Goal: Task Accomplishment & Management: Manage account settings

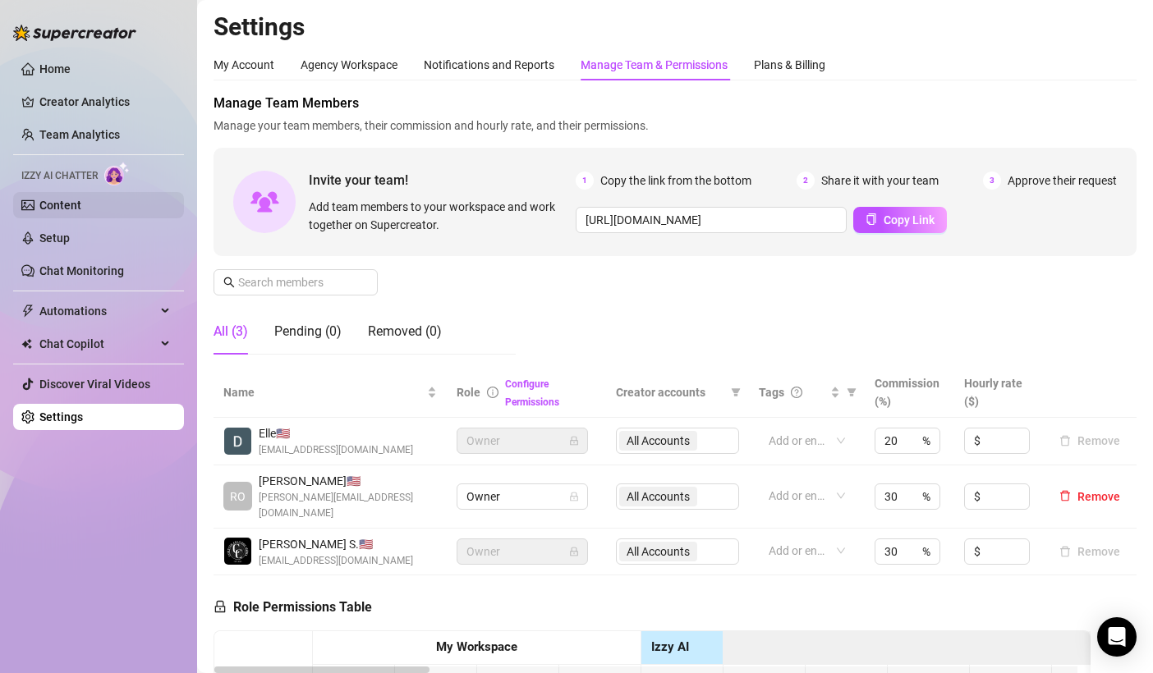
click at [81, 199] on link "Content" at bounding box center [60, 205] width 42 height 13
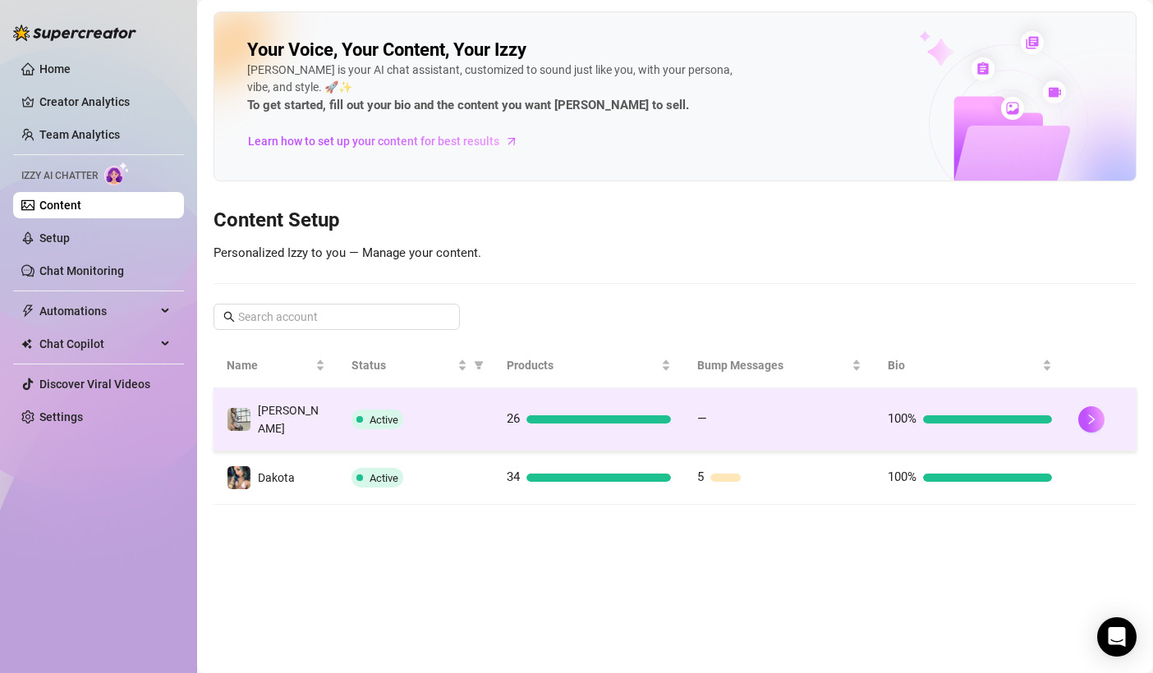
click at [429, 410] on div "Active" at bounding box center [415, 420] width 129 height 20
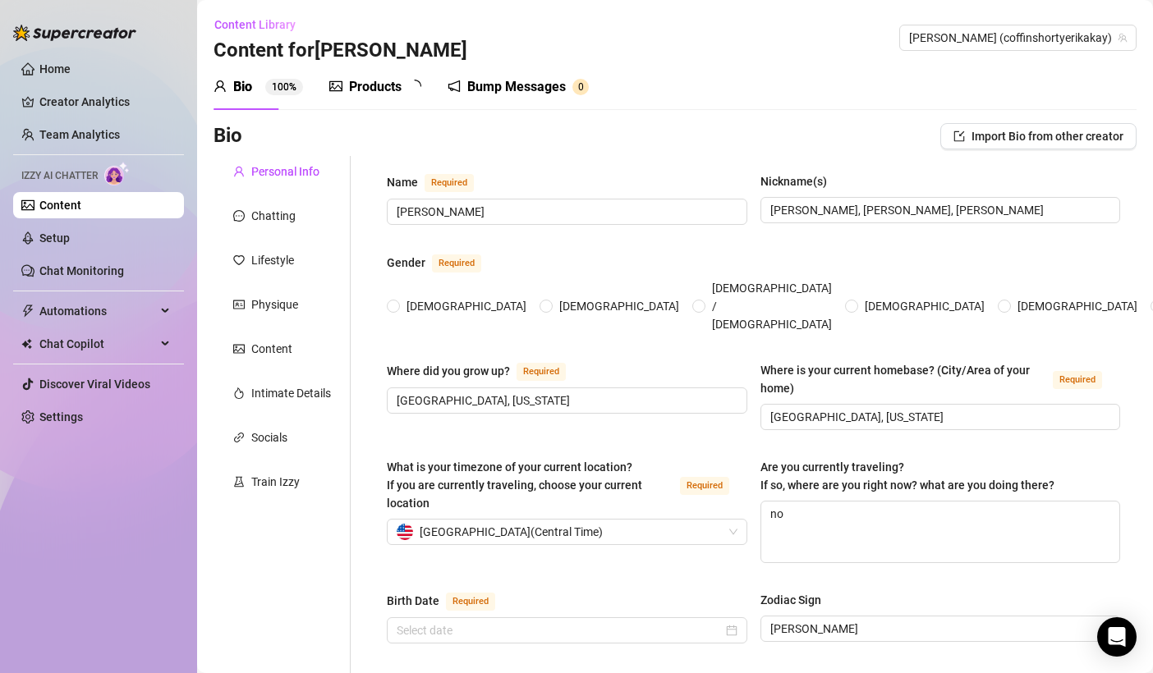
radio input "true"
type input "[DATE]"
click at [300, 215] on div "Chatting" at bounding box center [281, 215] width 137 height 31
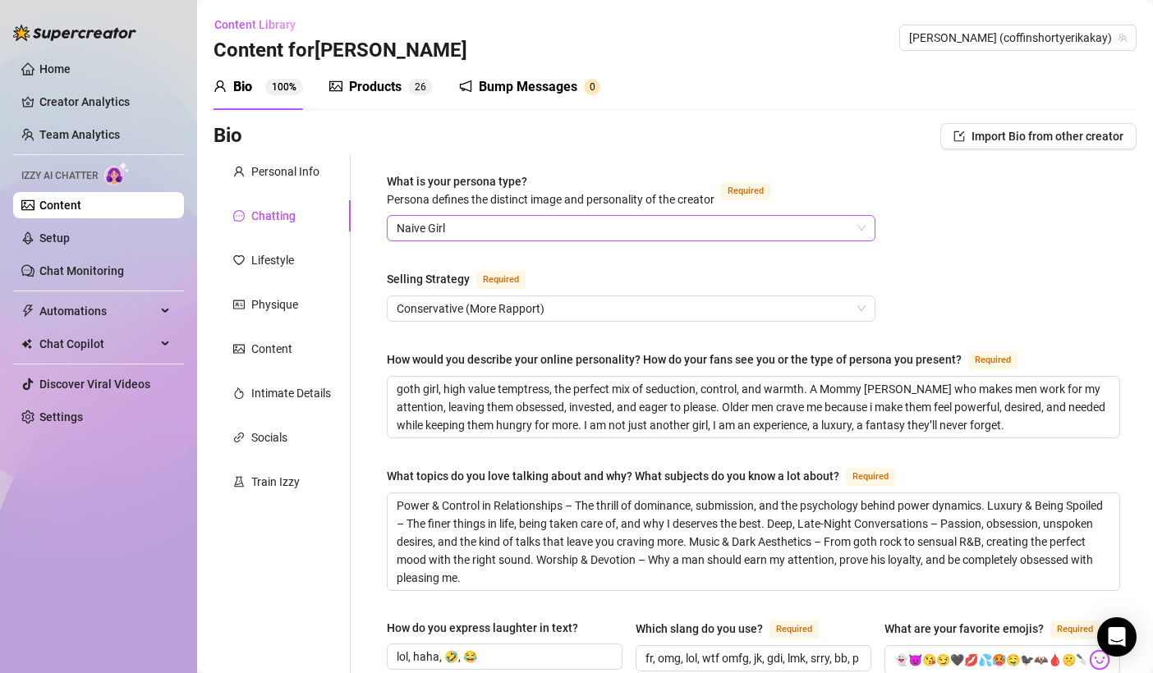
click at [477, 228] on span "Naive Girl" at bounding box center [631, 228] width 469 height 25
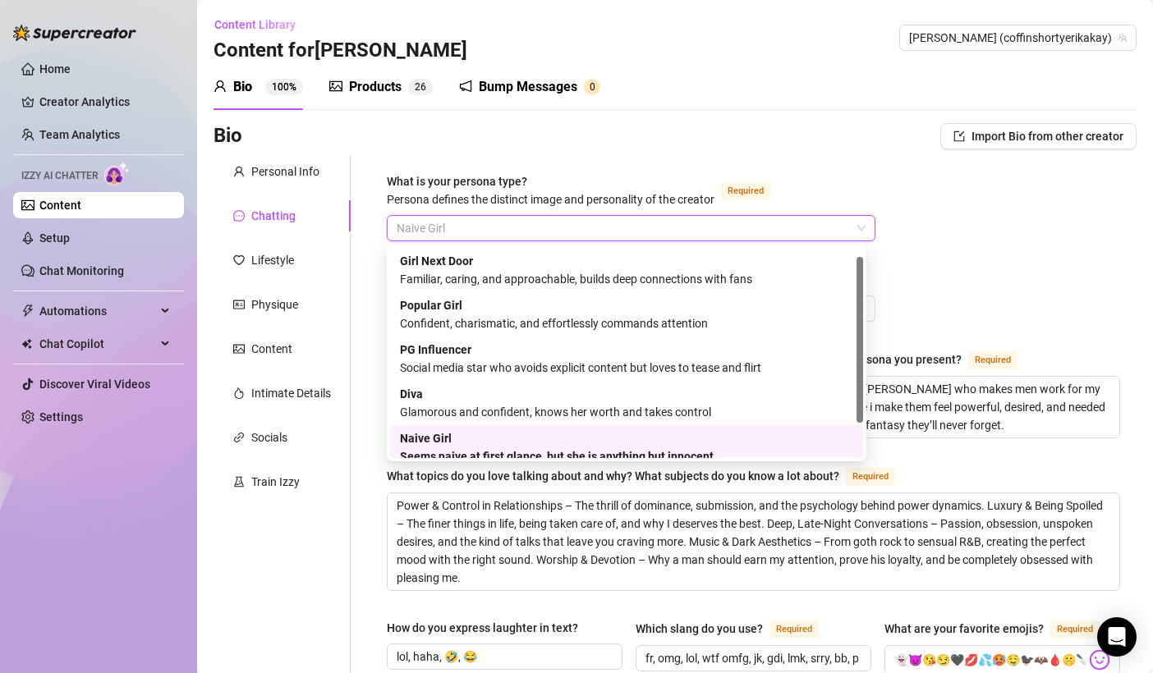
scroll to position [11, 0]
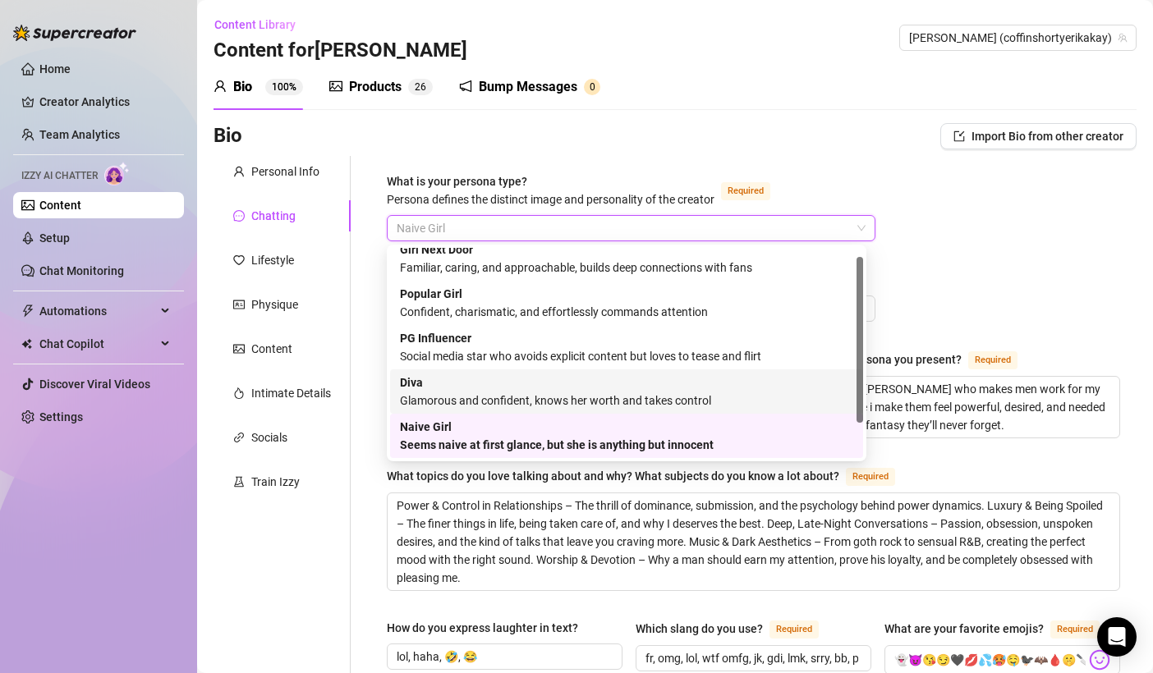
click at [475, 387] on div "[PERSON_NAME] and confident, knows her worth and takes control" at bounding box center [626, 392] width 453 height 36
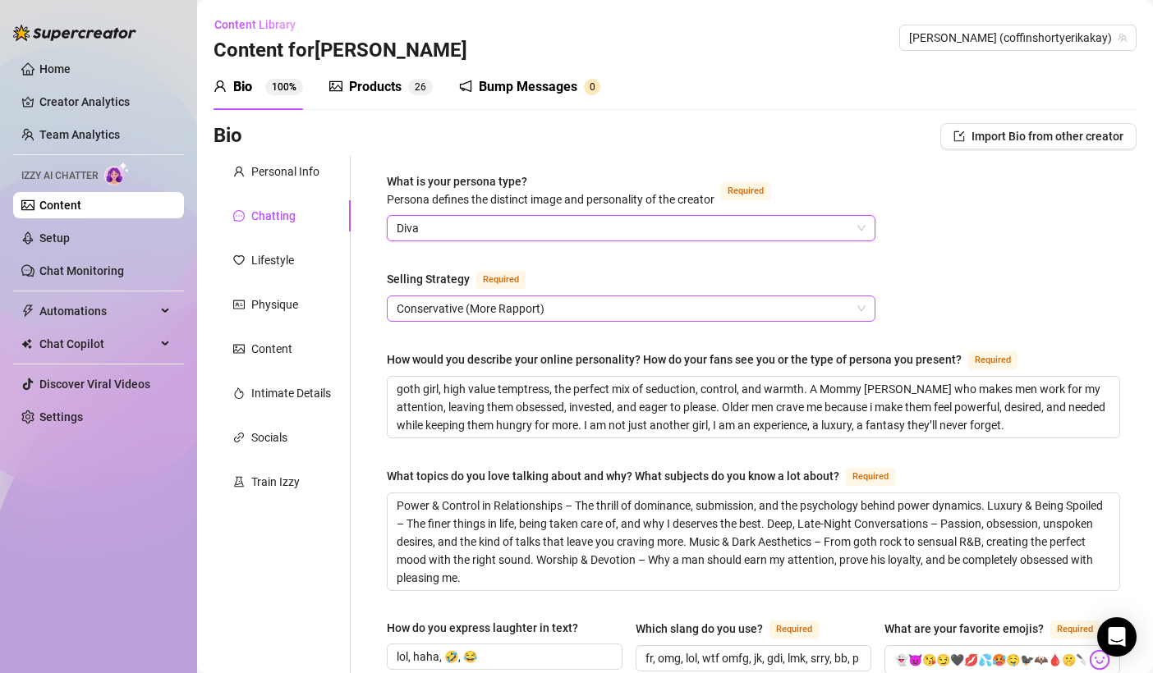
click at [518, 302] on span "Conservative (More Rapport)" at bounding box center [631, 308] width 469 height 25
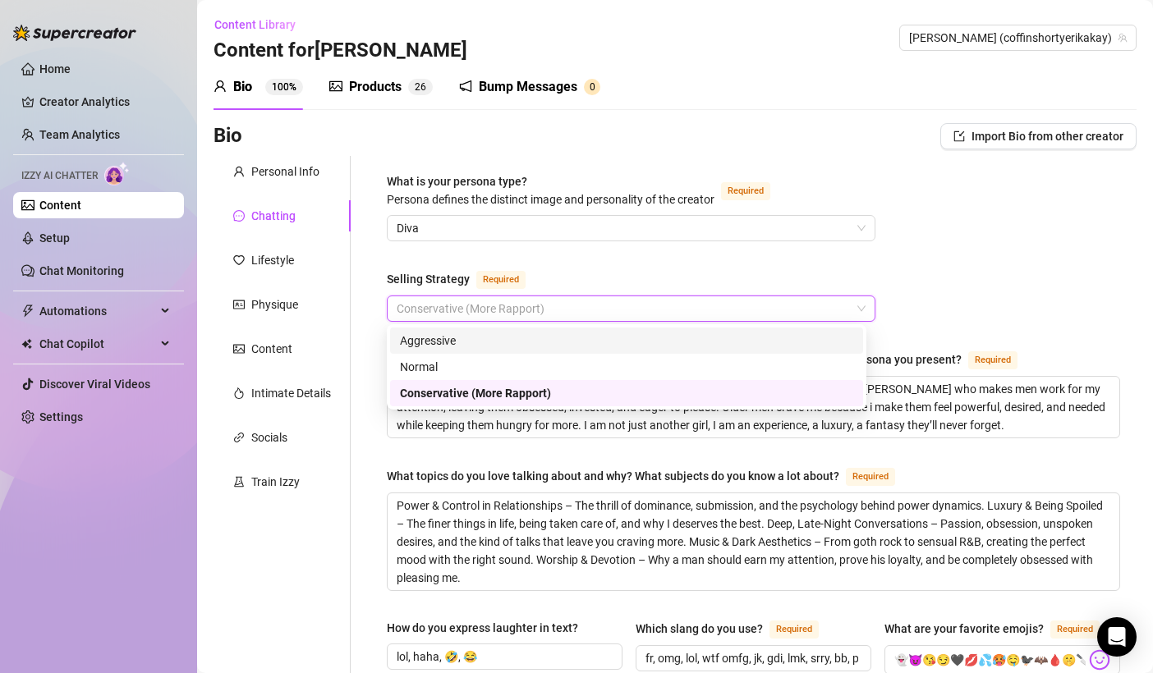
click at [443, 337] on div "Aggressive" at bounding box center [626, 341] width 453 height 18
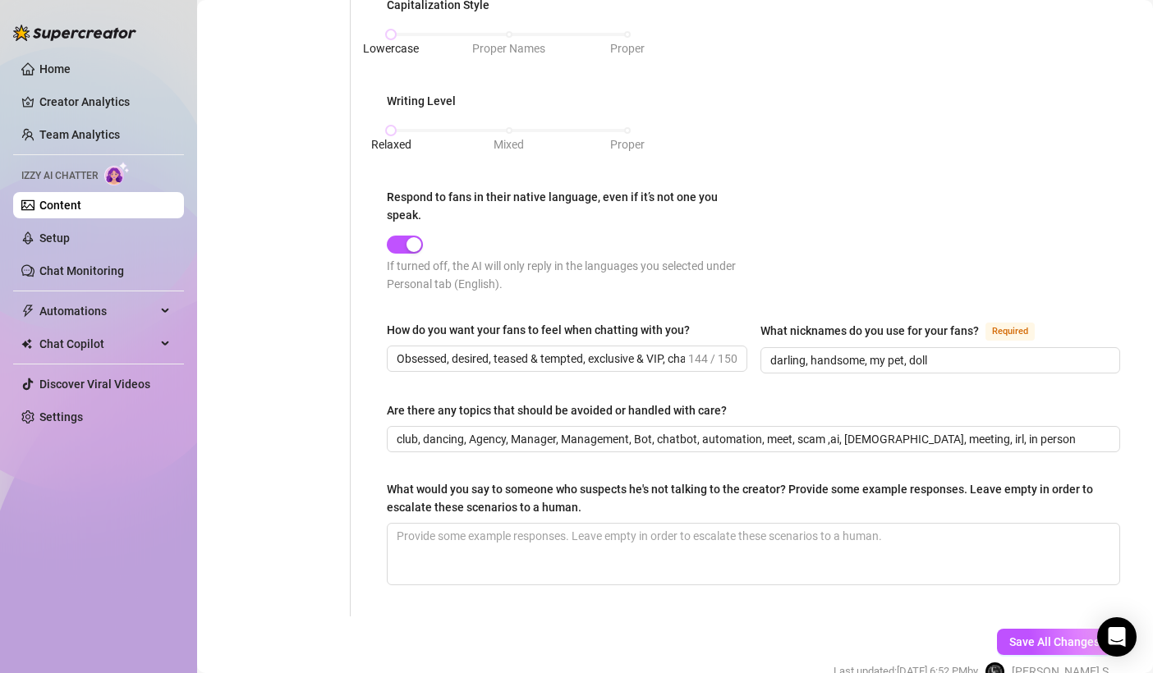
scroll to position [882, 0]
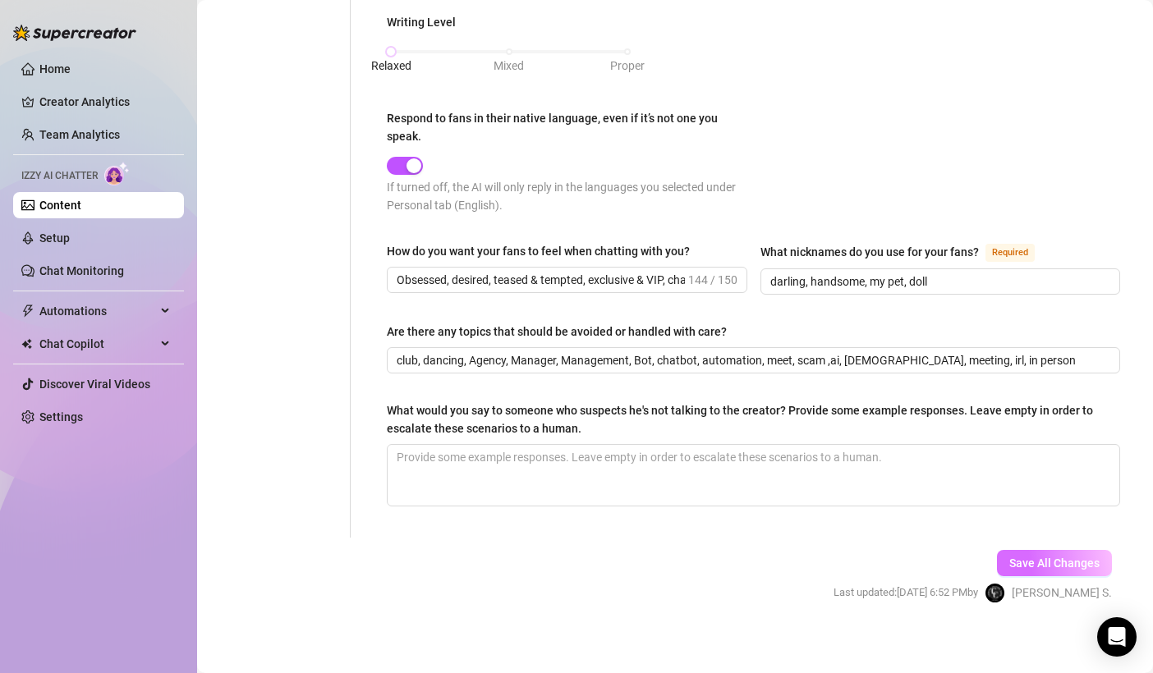
click at [1004, 550] on button "Save All Changes" at bounding box center [1054, 563] width 115 height 26
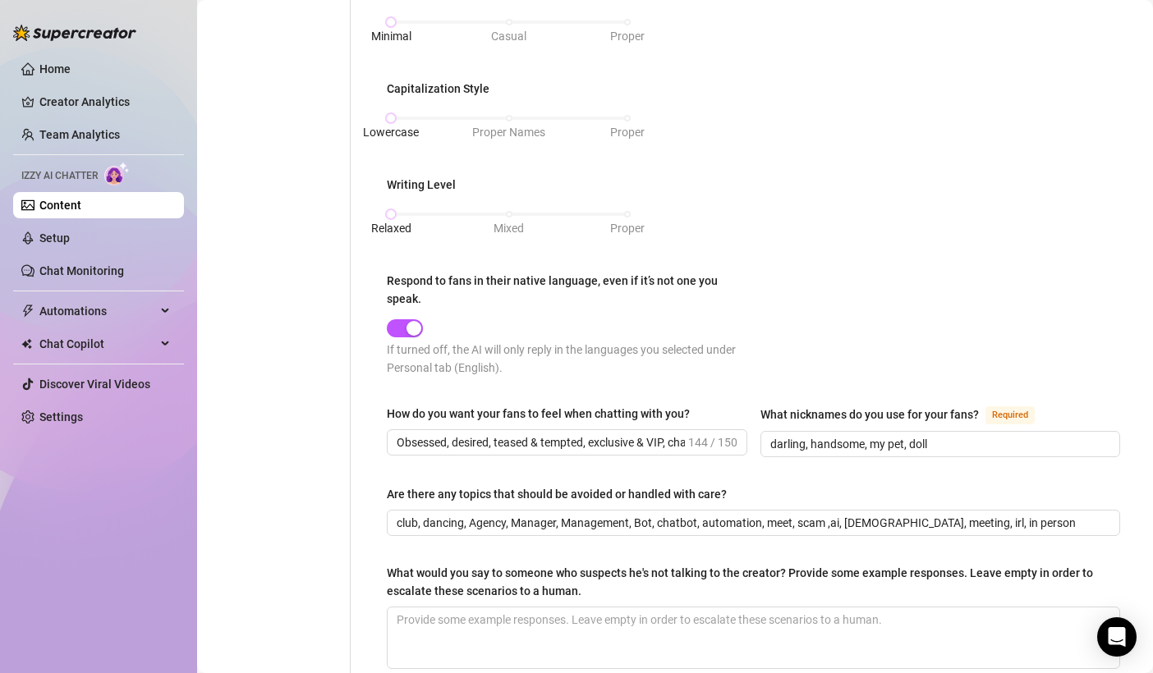
scroll to position [727, 0]
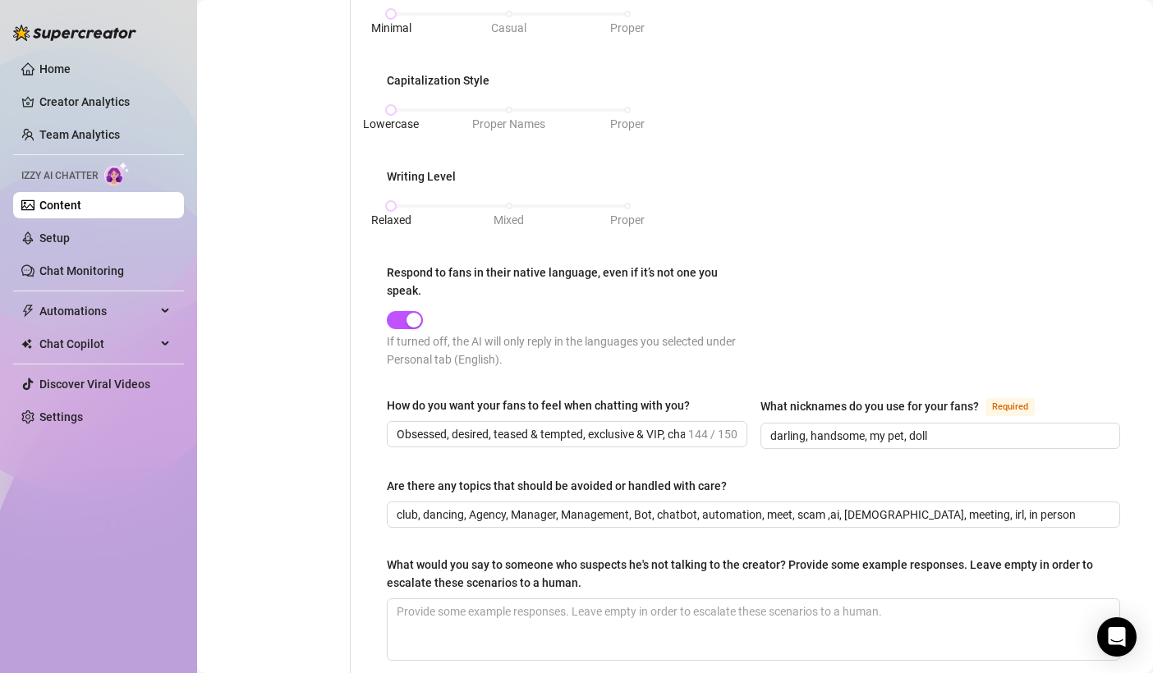
drag, startPoint x: 505, startPoint y: 414, endPoint x: 647, endPoint y: 410, distance: 142.1
click at [647, 410] on div "How do you want your fans to feel when chatting with you? Obsessed, desired, te…" at bounding box center [567, 422] width 360 height 51
drag, startPoint x: 592, startPoint y: 424, endPoint x: 674, endPoint y: 406, distance: 83.9
click at [674, 406] on div "How do you want your fans to feel when chatting with you? Obsessed, desired, te…" at bounding box center [567, 422] width 360 height 51
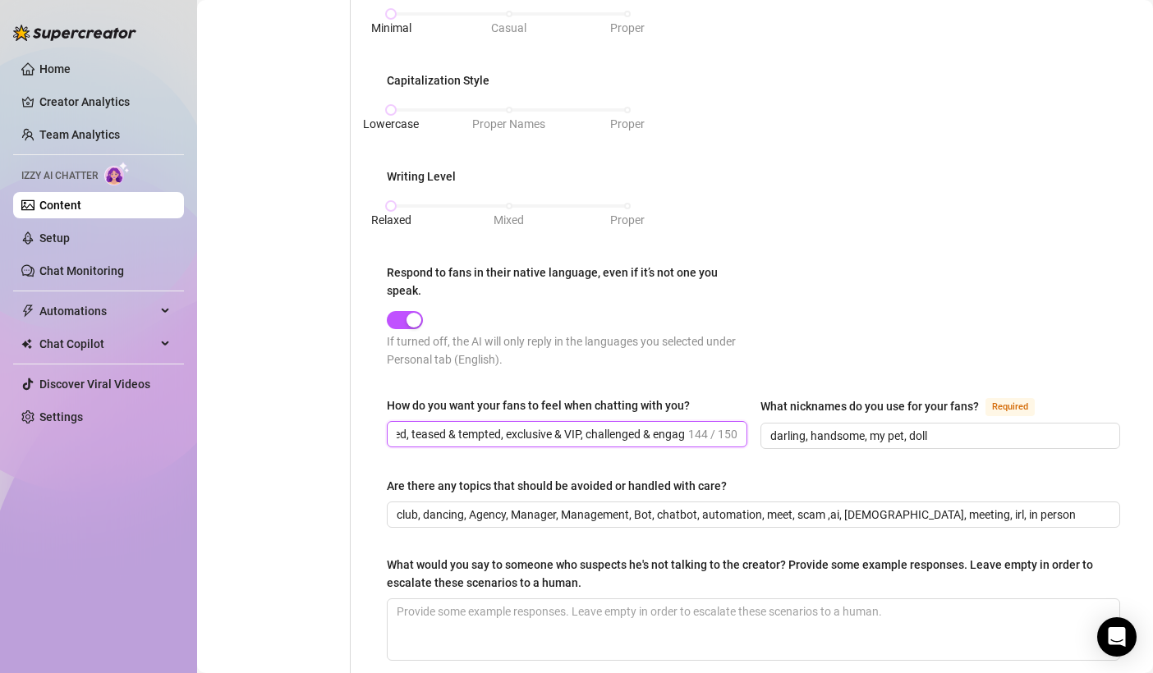
click at [598, 425] on input "Obsessed, desired, teased & tempted, exclusive & VIP, challenged & engaged, emo…" at bounding box center [541, 434] width 288 height 18
drag, startPoint x: 539, startPoint y: 431, endPoint x: 694, endPoint y: 424, distance: 155.3
click at [694, 424] on span "Obsessed, desired, teased & tempted, exclusive & VIP, challenged & engaged, emo…" at bounding box center [567, 434] width 360 height 26
click at [841, 463] on div "What is your persona type? [PERSON_NAME] defines the distinct image and persona…" at bounding box center [753, 60] width 733 height 1231
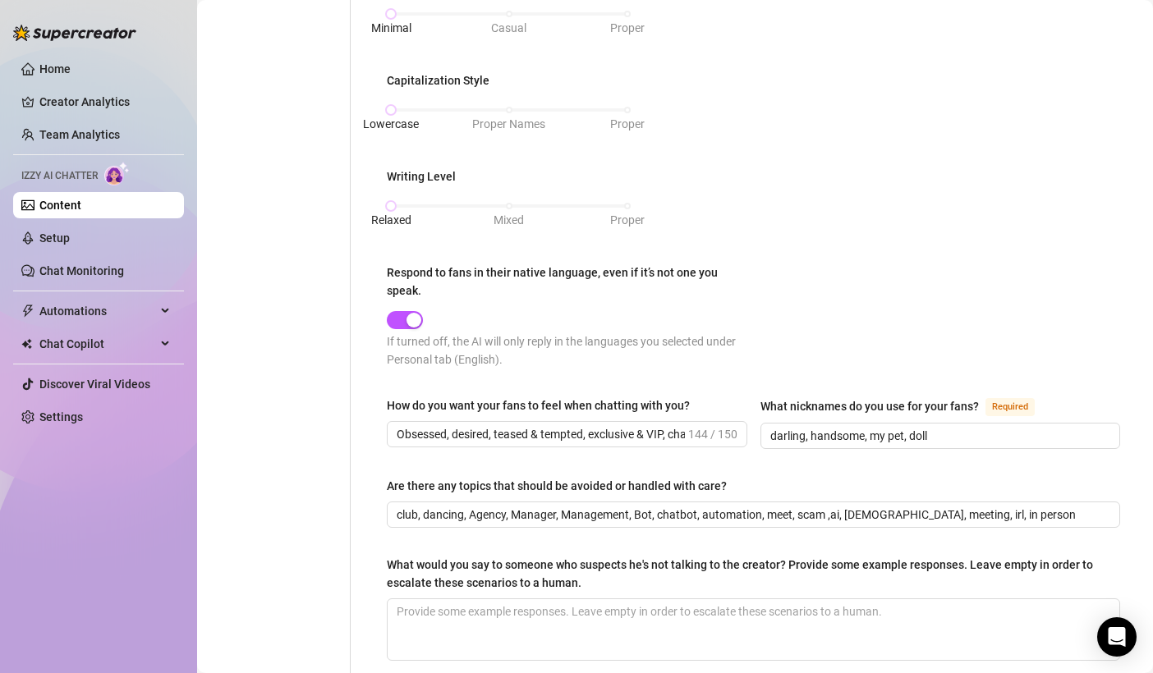
scroll to position [834, 0]
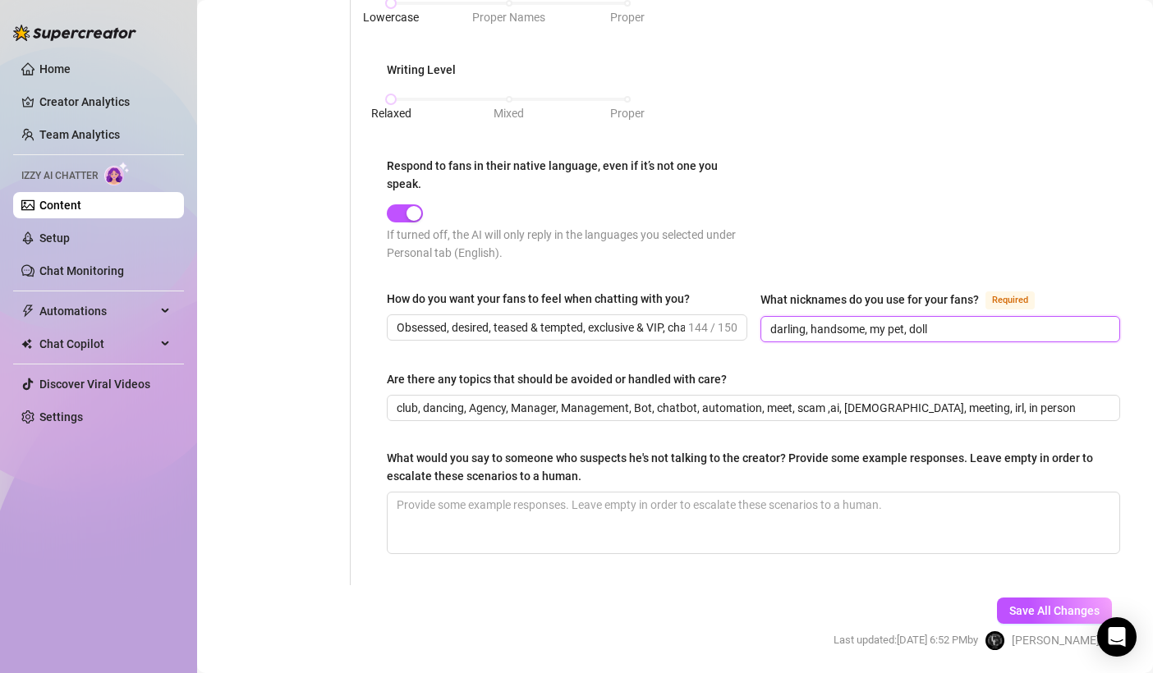
click at [937, 320] on input "darling, handsome, my pet, doll" at bounding box center [938, 329] width 337 height 18
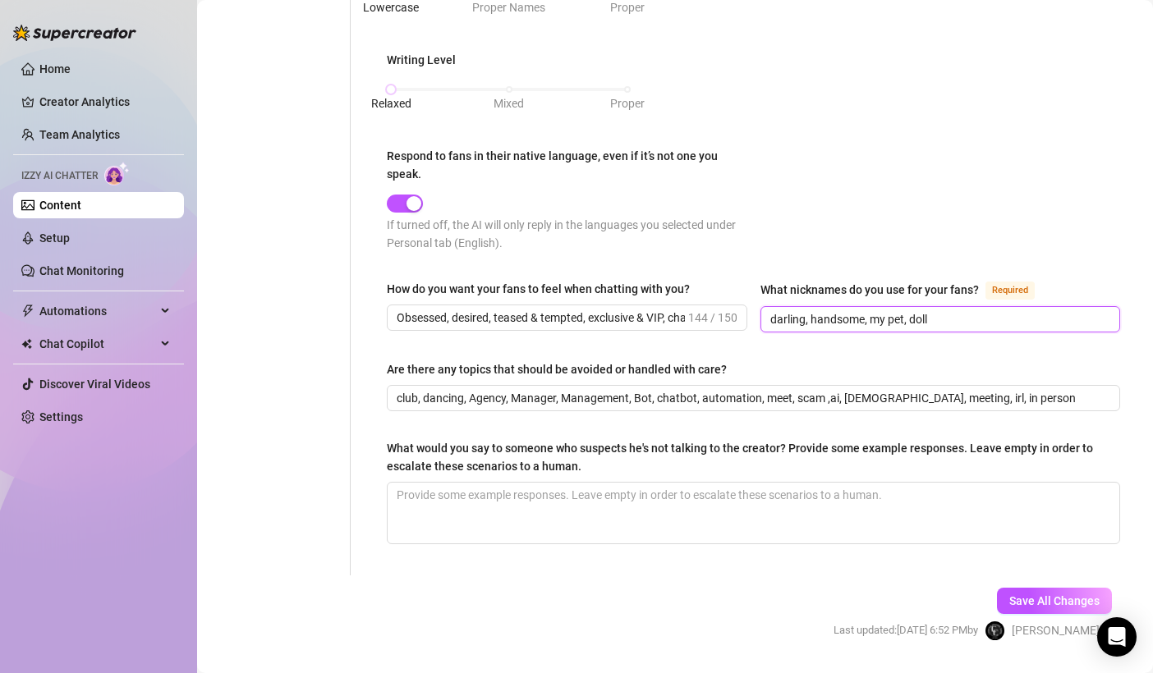
scroll to position [846, 0]
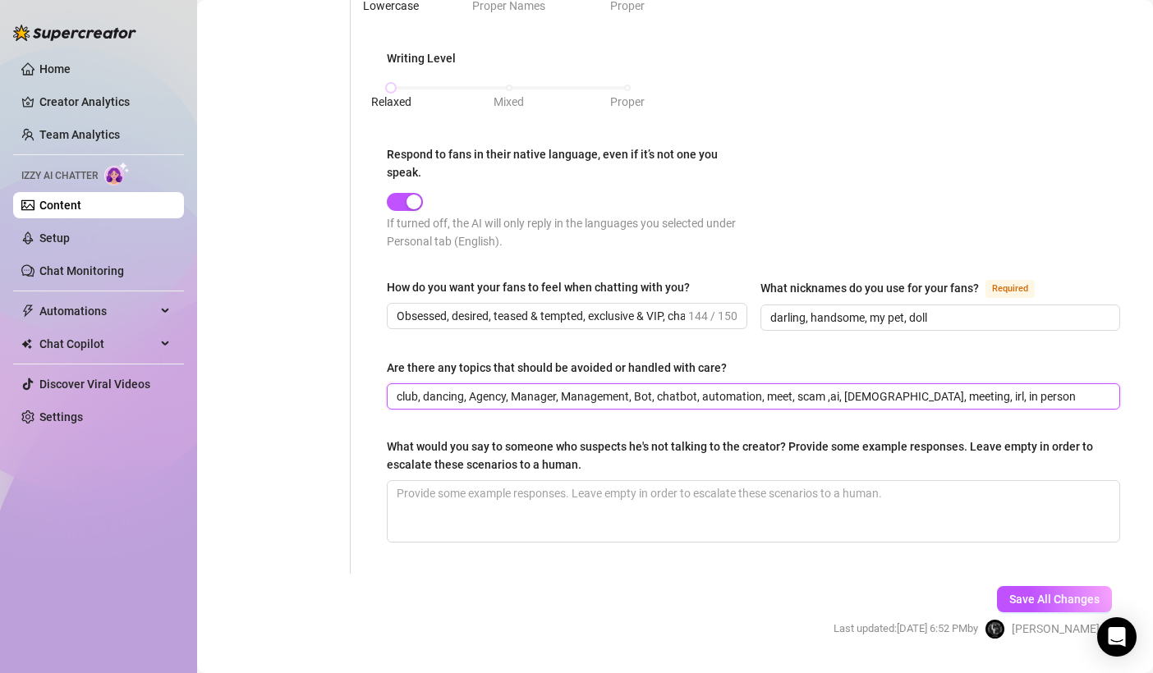
drag, startPoint x: 730, startPoint y: 387, endPoint x: 1035, endPoint y: 373, distance: 305.8
click at [1035, 373] on div "Are there any topics that should be avoided or handled with care? club, dancing…" at bounding box center [753, 384] width 733 height 51
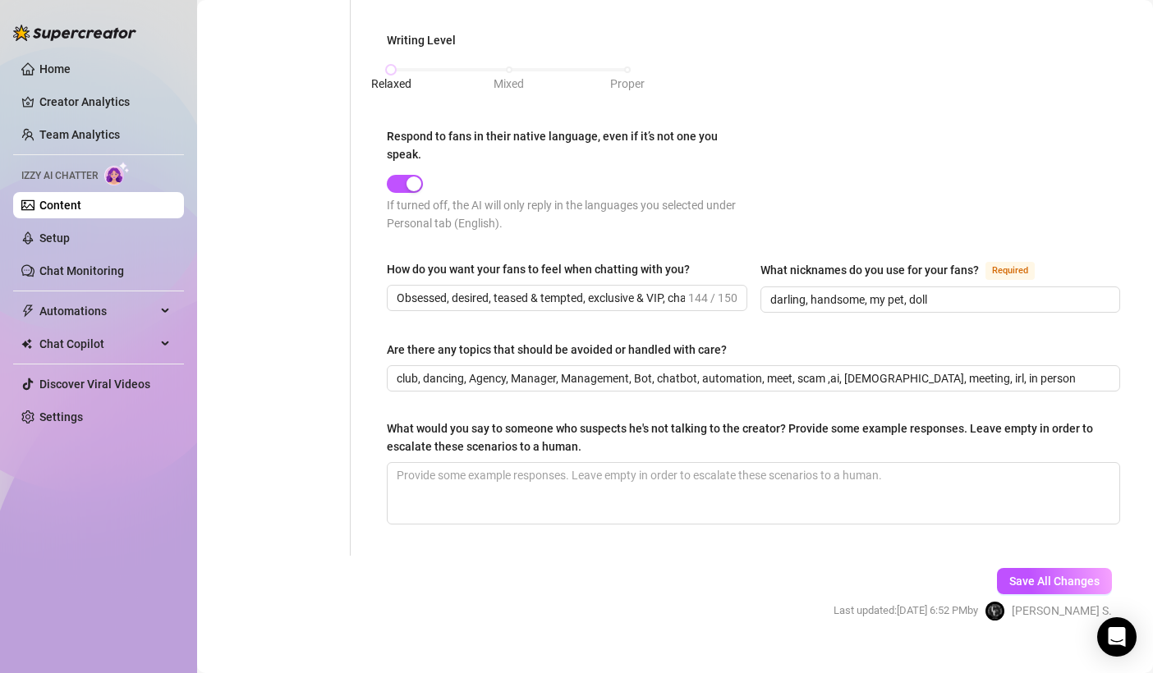
scroll to position [867, 0]
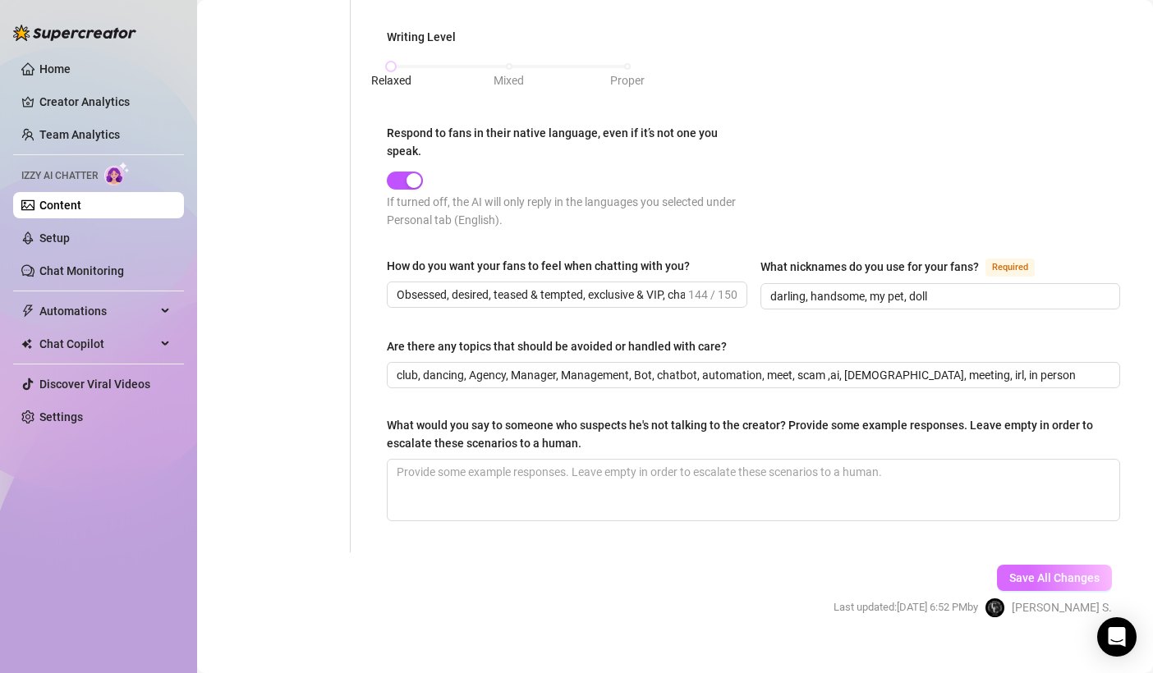
click at [1014, 565] on button "Save All Changes" at bounding box center [1054, 578] width 115 height 26
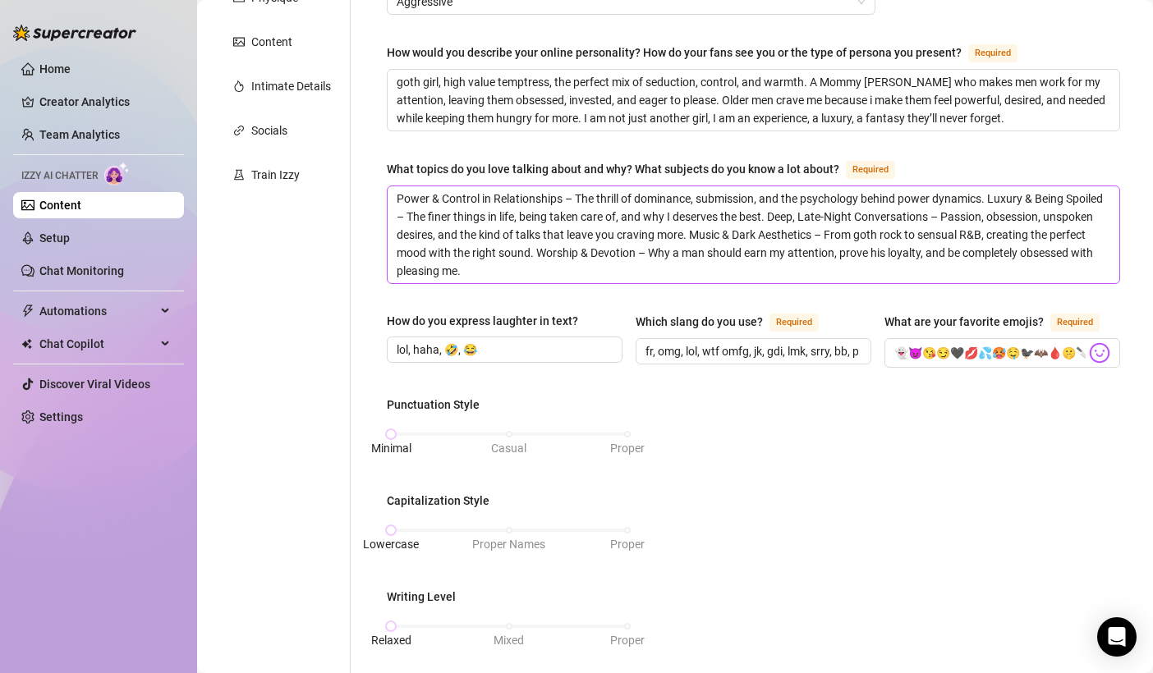
scroll to position [314, 0]
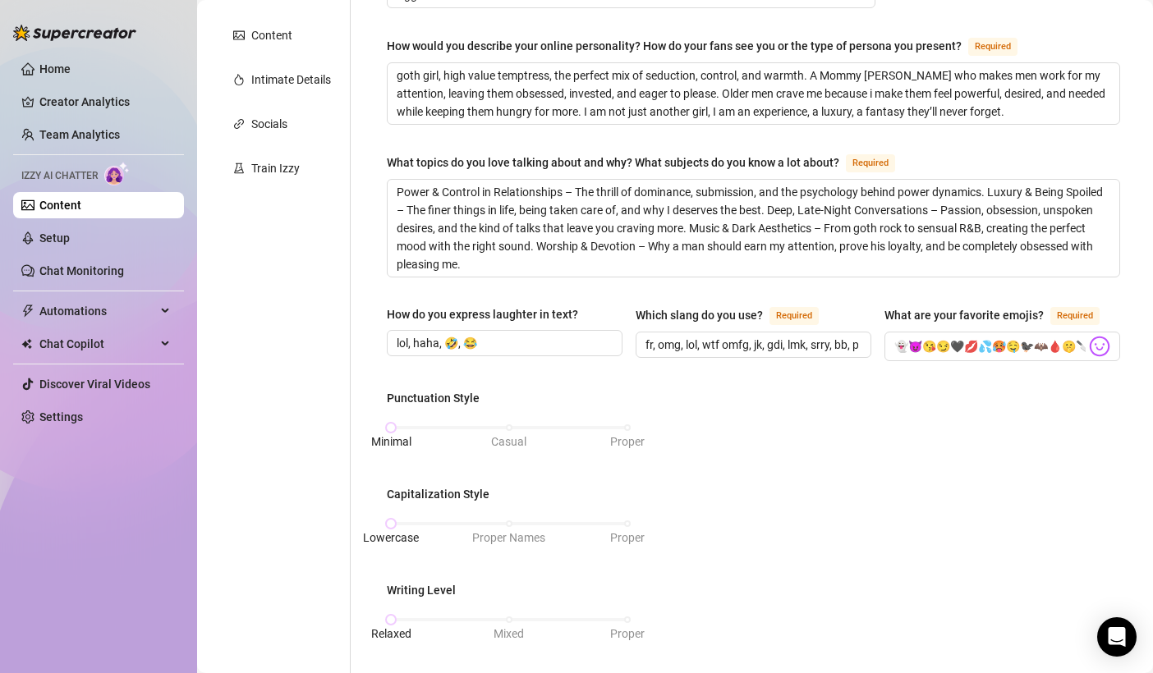
click at [1008, 527] on div "Punctuation Style Minimal Casual Proper Capitalization Style Lowercase Proper N…" at bounding box center [753, 593] width 733 height 408
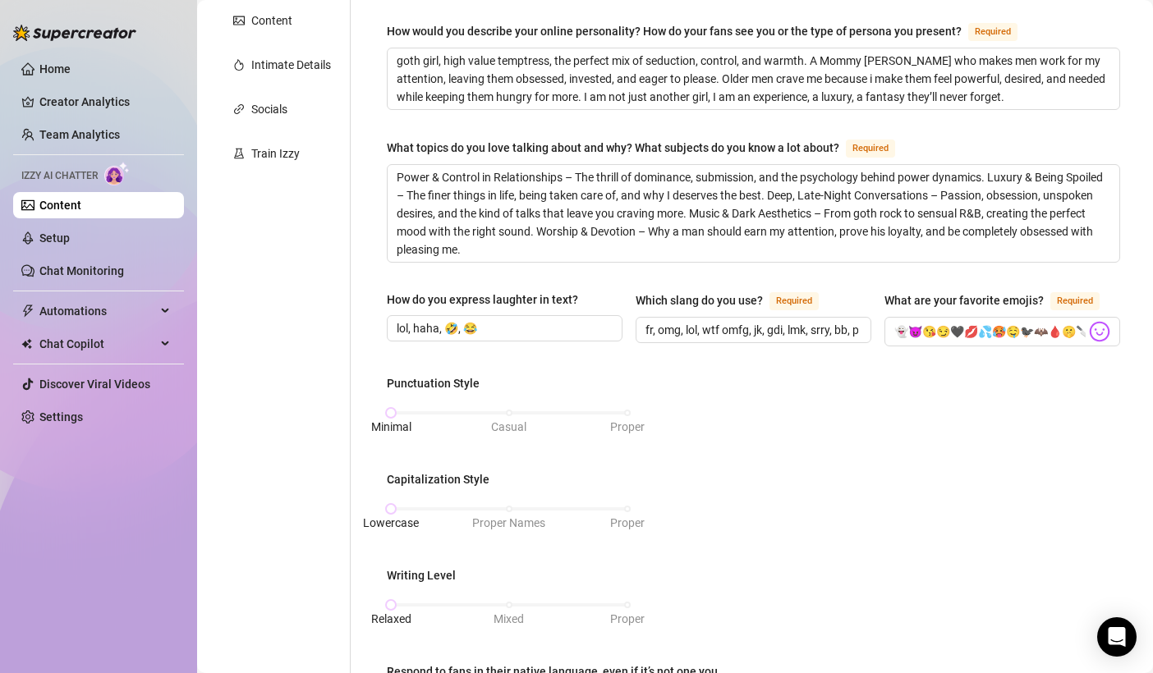
scroll to position [0, 0]
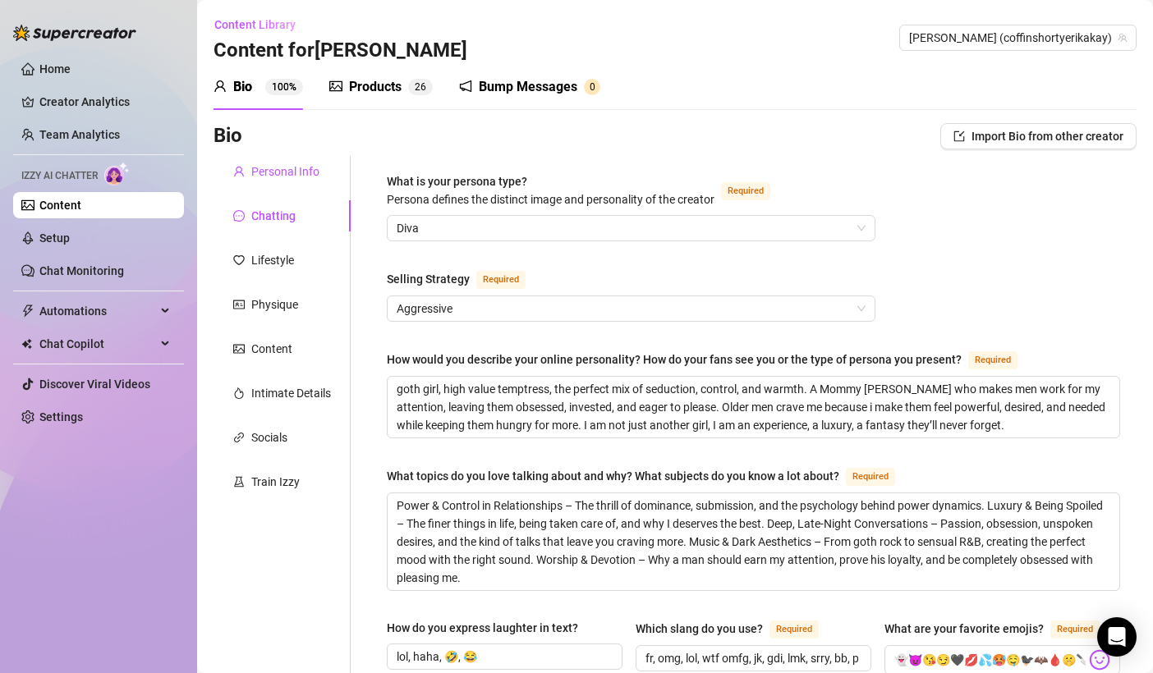
click at [296, 178] on div "Personal Info" at bounding box center [285, 172] width 68 height 18
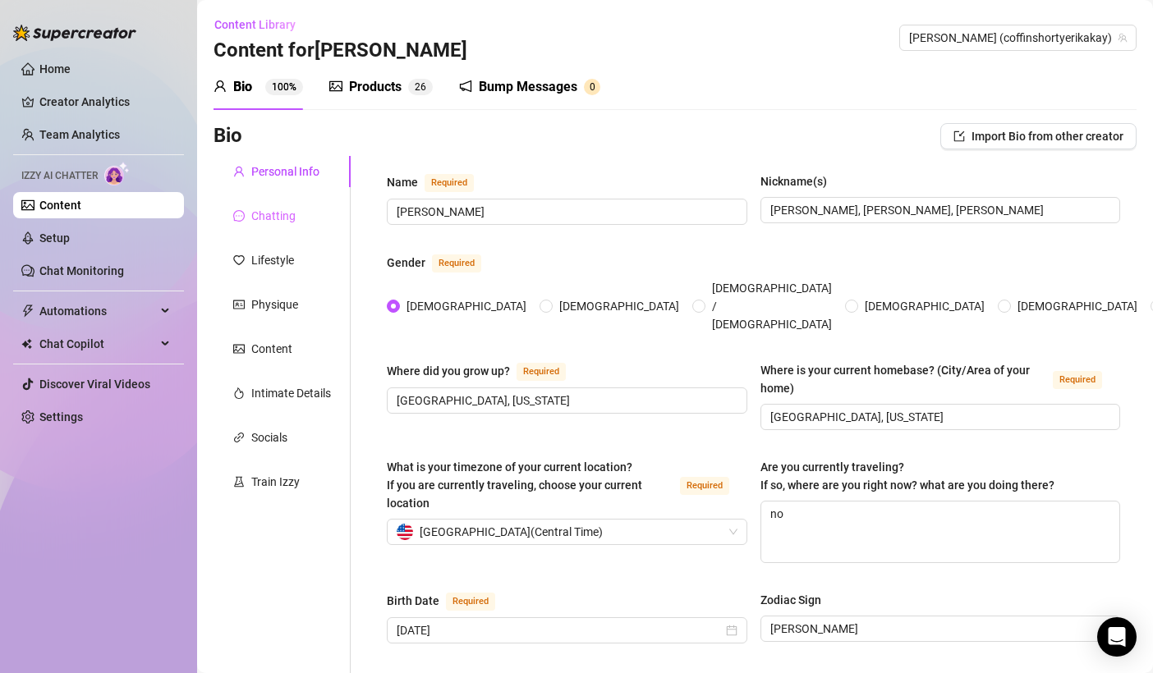
click at [301, 204] on div "Chatting" at bounding box center [281, 215] width 137 height 31
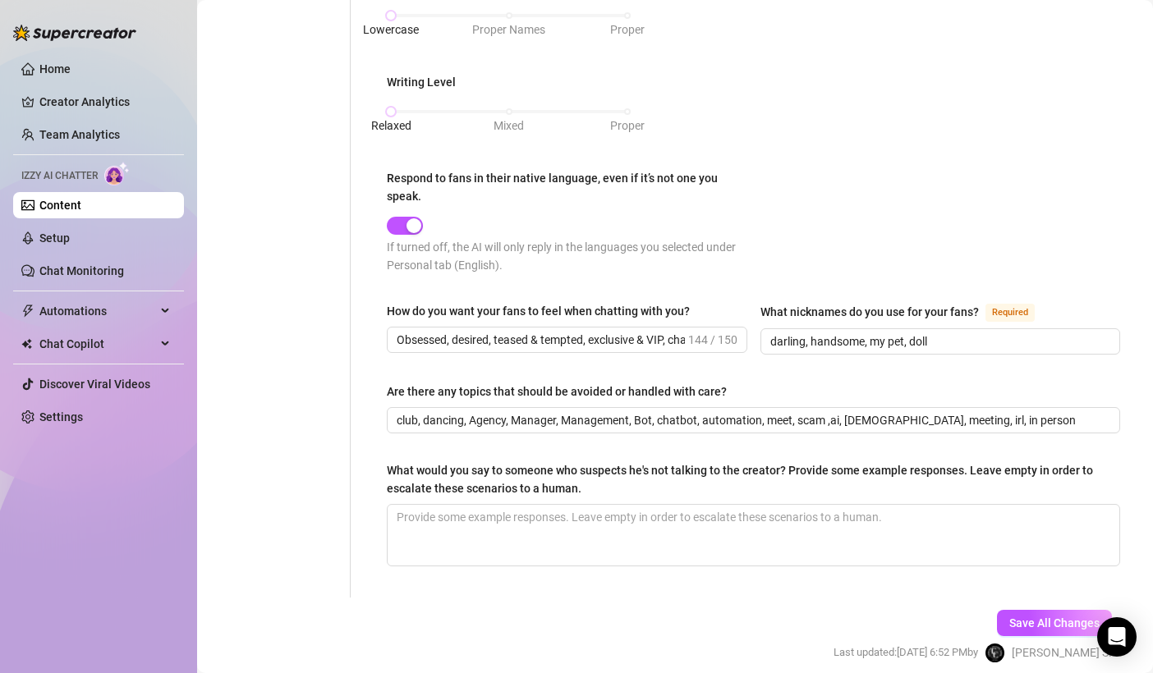
scroll to position [882, 0]
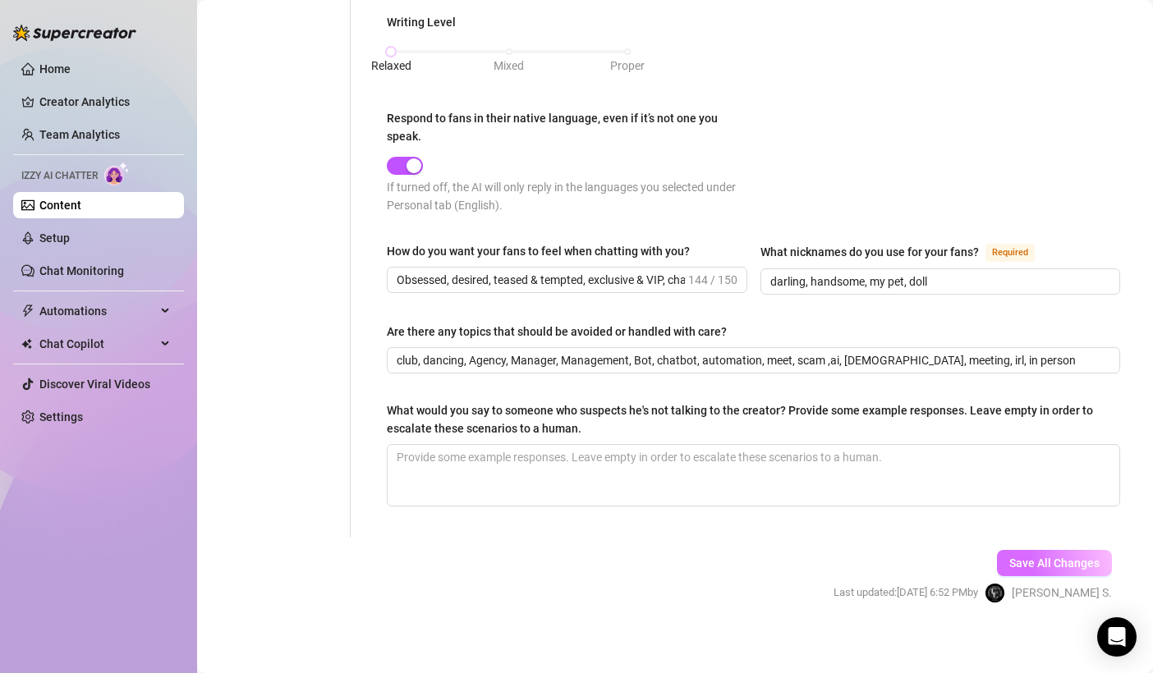
click at [1047, 563] on button "Save All Changes" at bounding box center [1054, 563] width 115 height 26
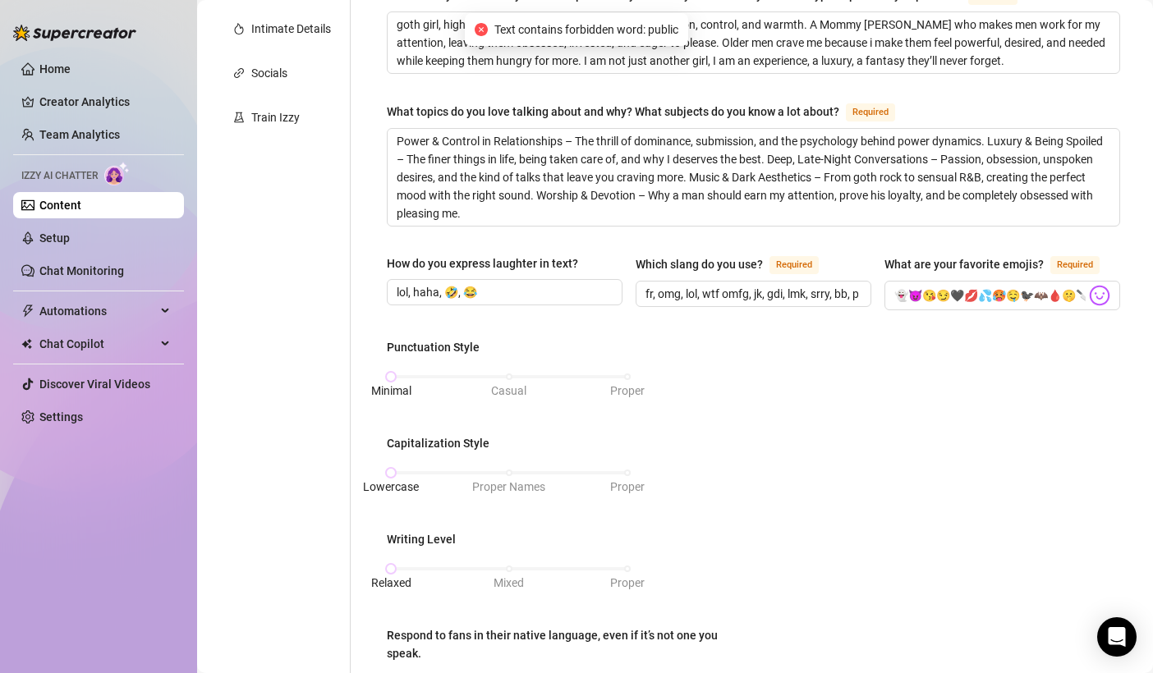
scroll to position [271, 0]
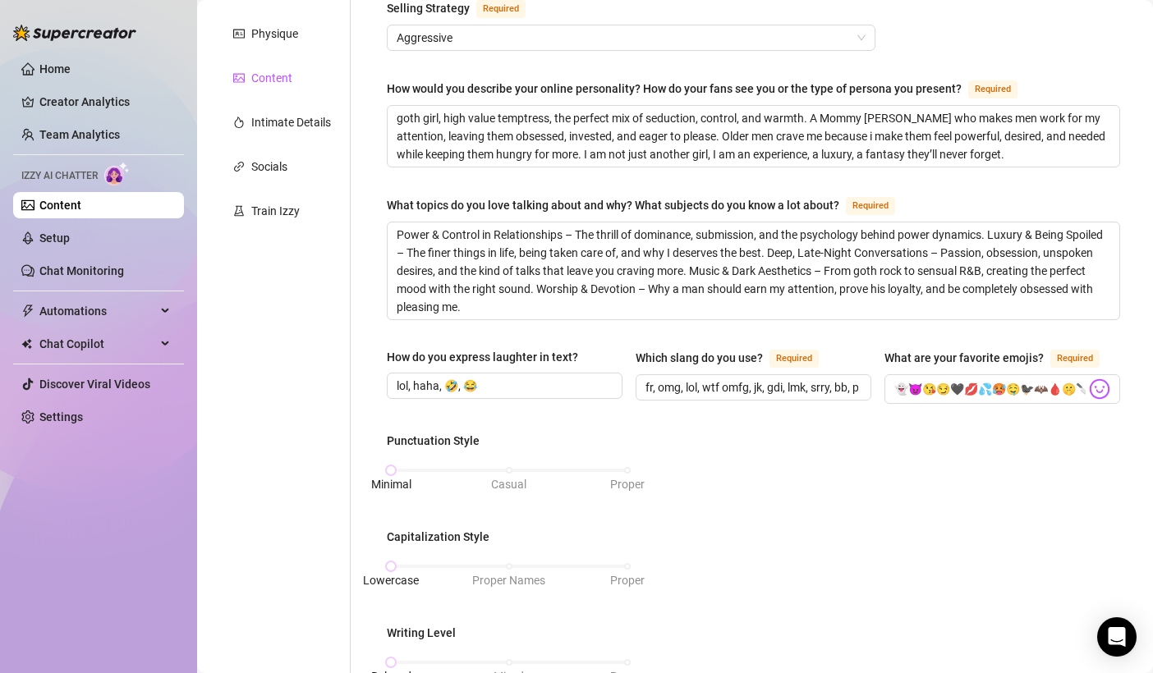
click at [265, 85] on div "Content" at bounding box center [271, 78] width 41 height 18
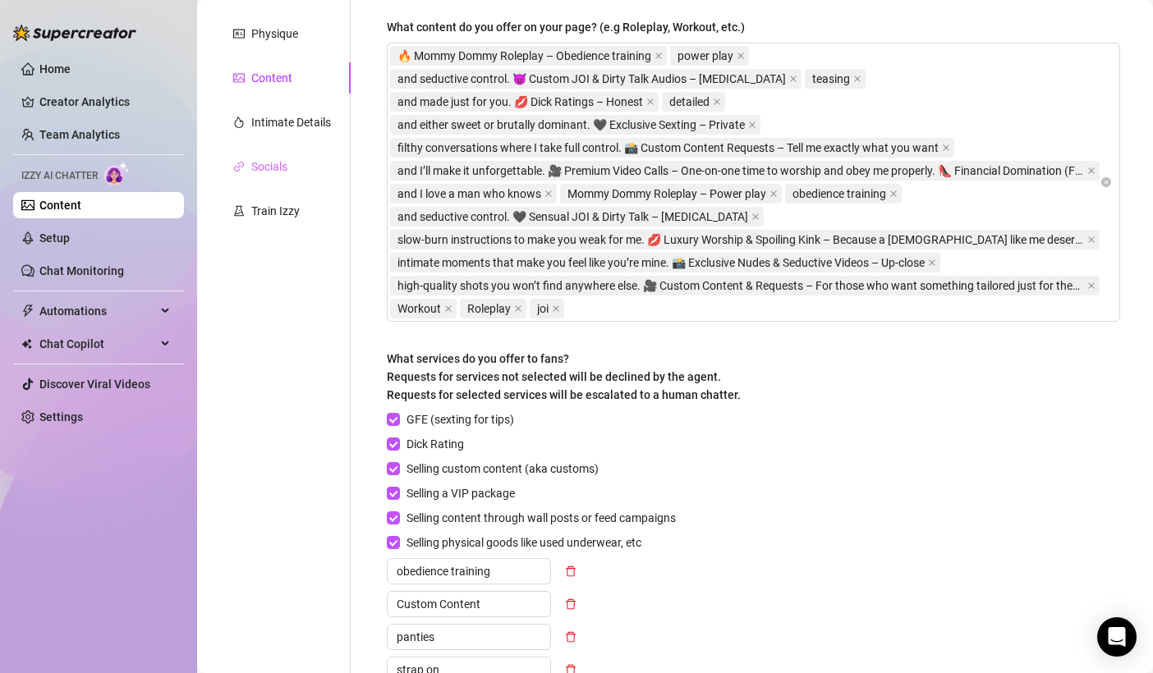
click at [280, 157] on div "Socials" at bounding box center [281, 166] width 137 height 31
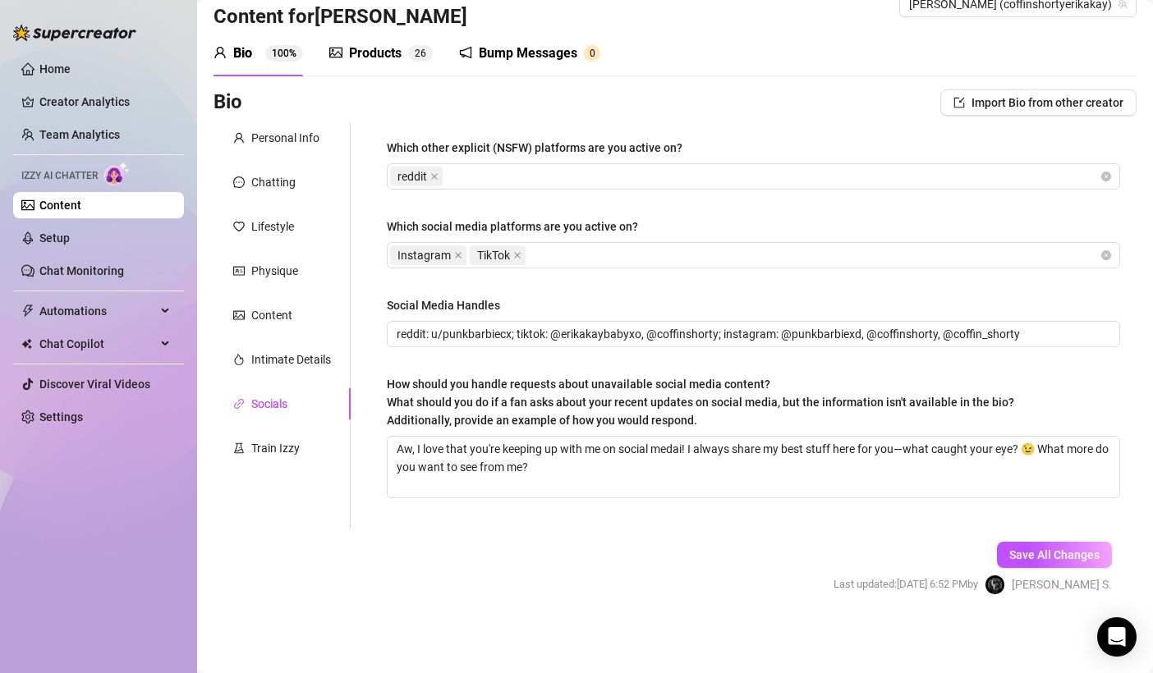
scroll to position [33, 0]
click at [63, 64] on link "Home" at bounding box center [54, 68] width 31 height 13
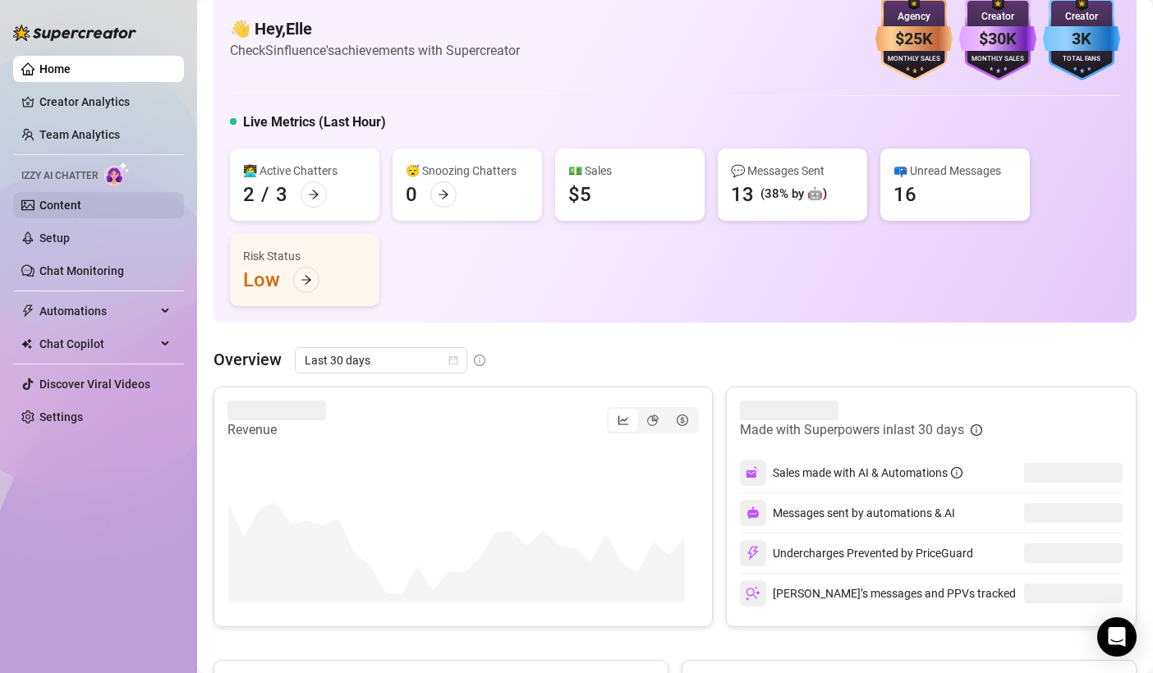
click at [57, 209] on link "Content" at bounding box center [60, 205] width 42 height 13
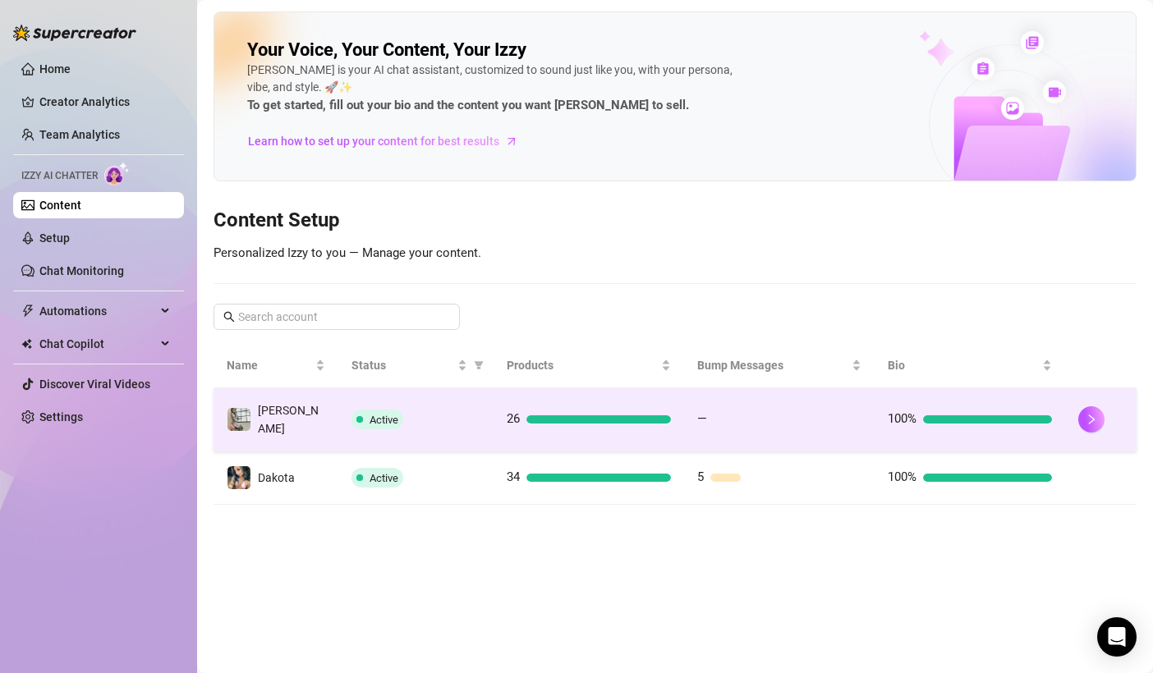
click at [304, 406] on td "[PERSON_NAME]" at bounding box center [275, 419] width 125 height 63
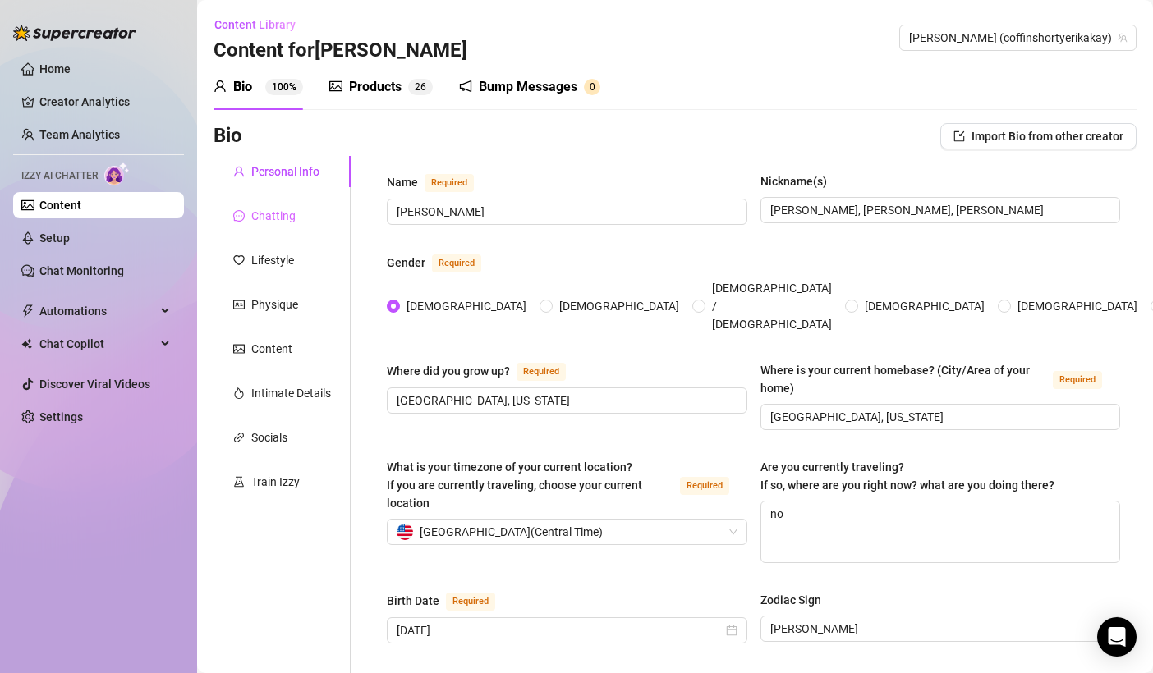
click at [309, 222] on div "Chatting" at bounding box center [281, 215] width 137 height 31
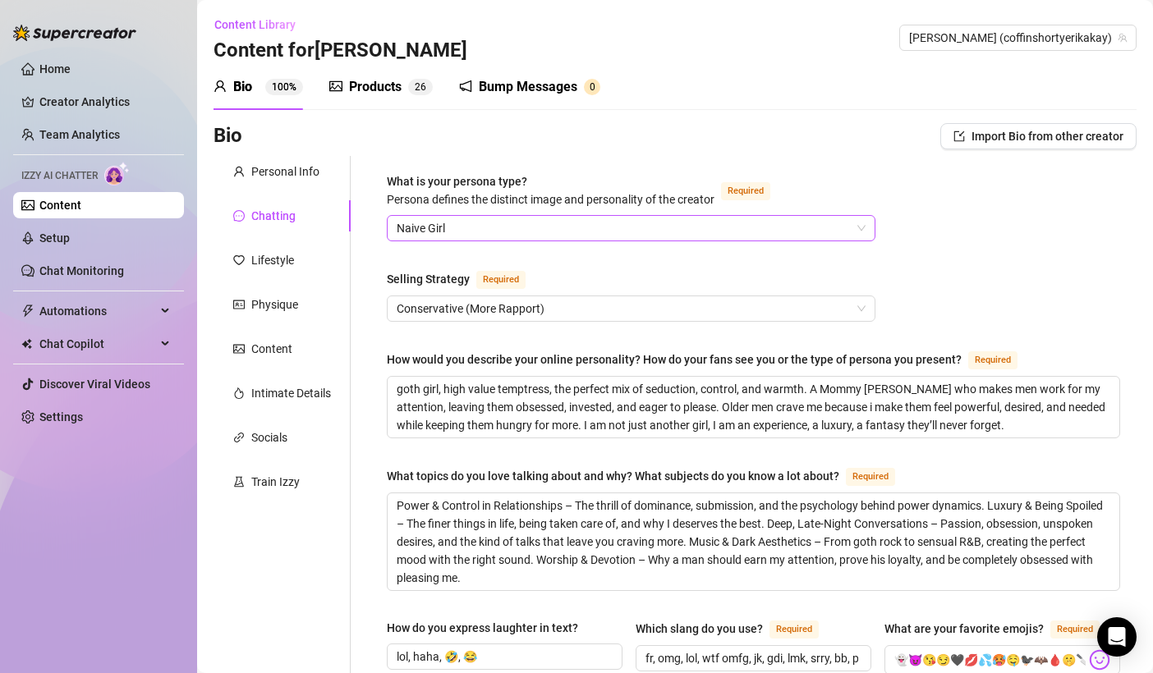
click at [462, 227] on span "Naive Girl" at bounding box center [631, 228] width 469 height 25
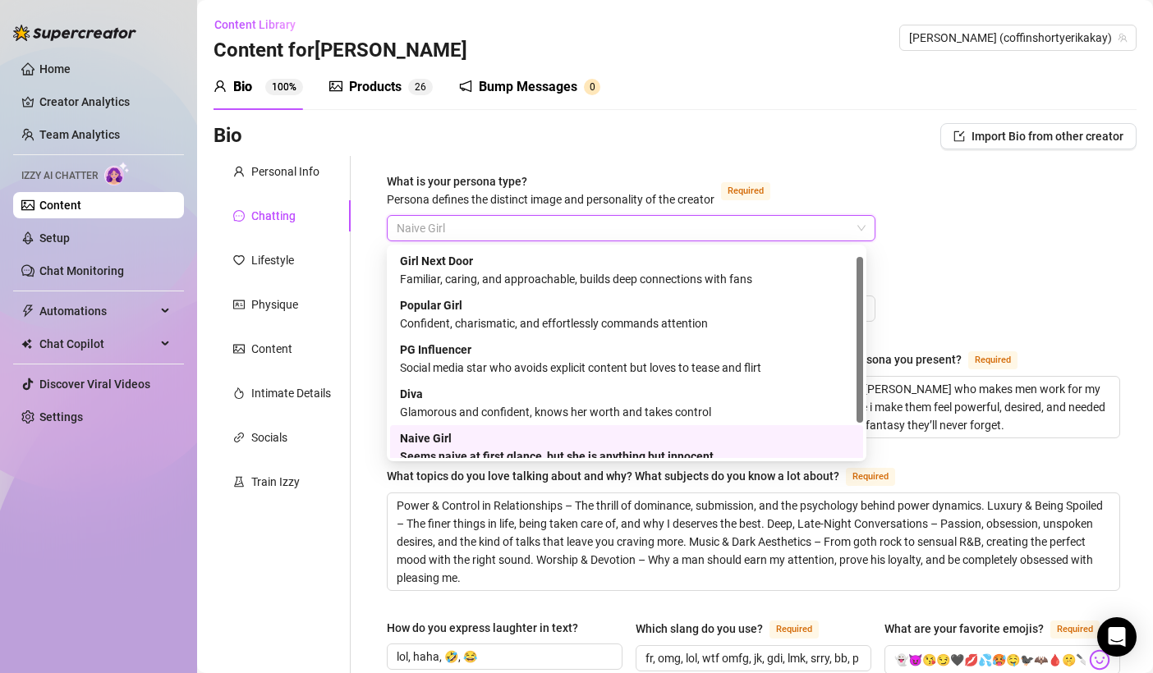
scroll to position [11, 0]
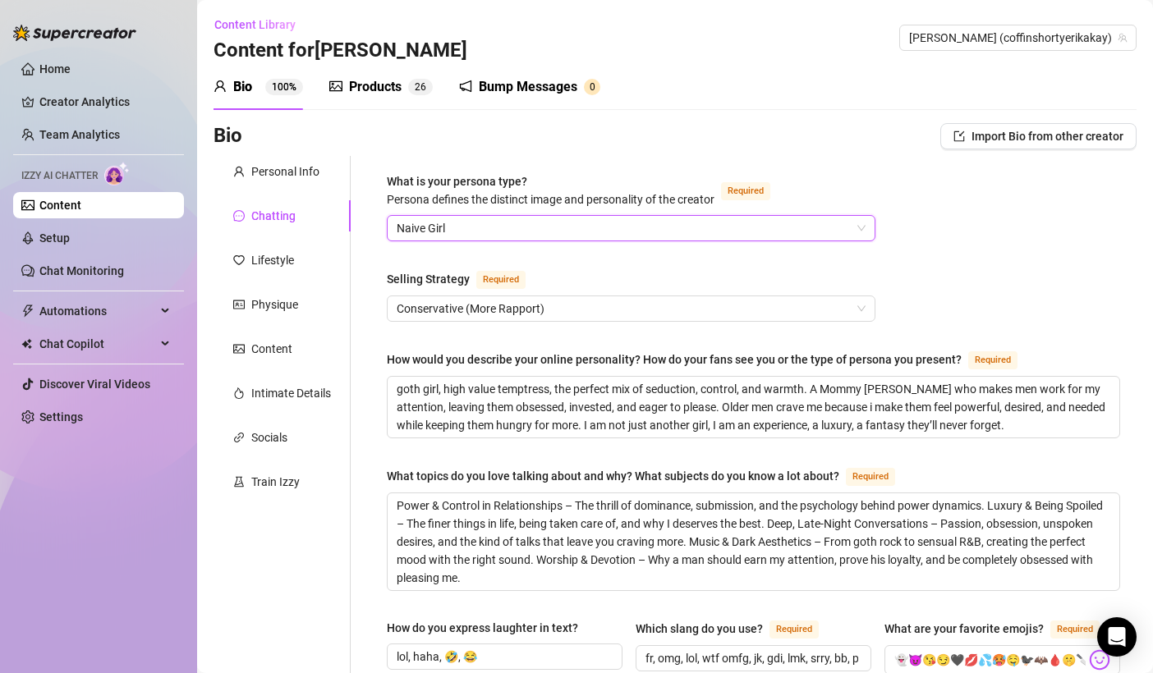
click at [462, 227] on span "Naive Girl" at bounding box center [631, 228] width 469 height 25
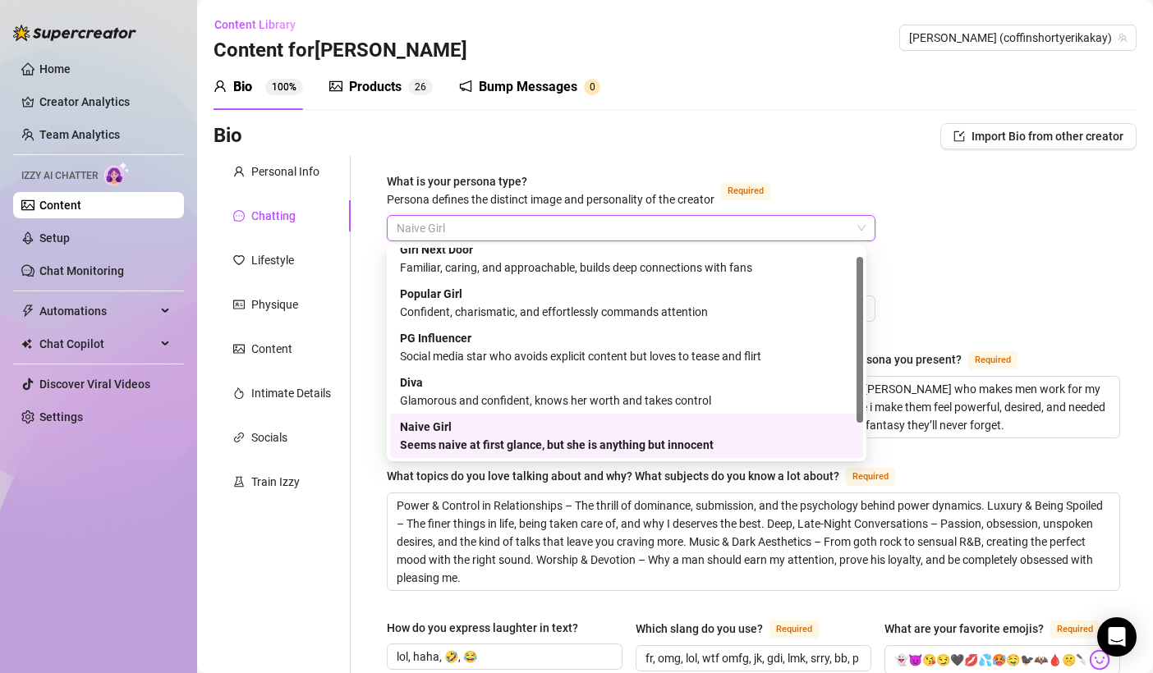
click at [462, 227] on span "Naive Girl" at bounding box center [631, 228] width 469 height 25
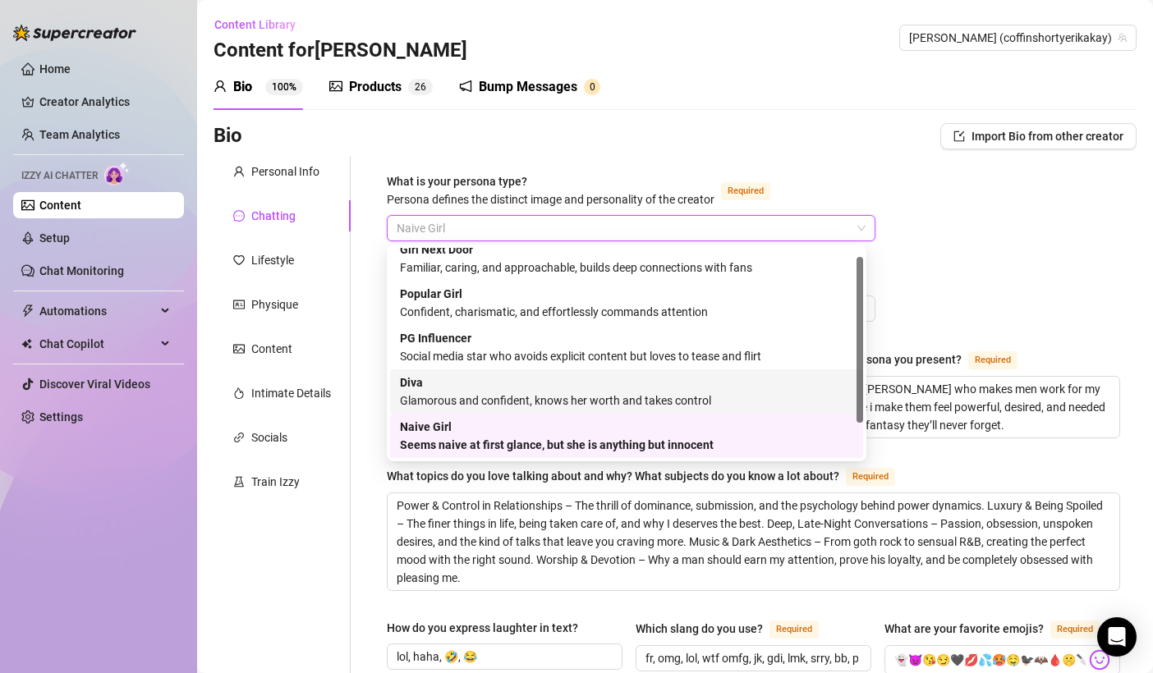
click at [485, 396] on div "Glamorous and confident, knows her worth and takes control" at bounding box center [626, 401] width 453 height 18
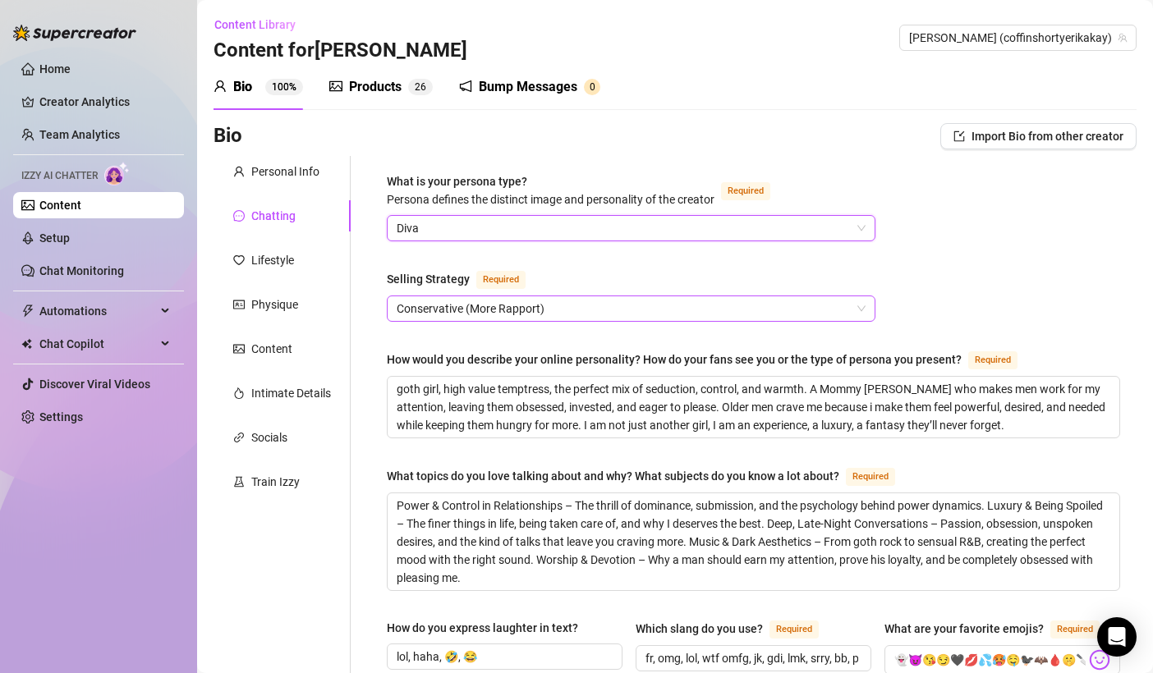
click at [474, 307] on span "Conservative (More Rapport)" at bounding box center [631, 308] width 469 height 25
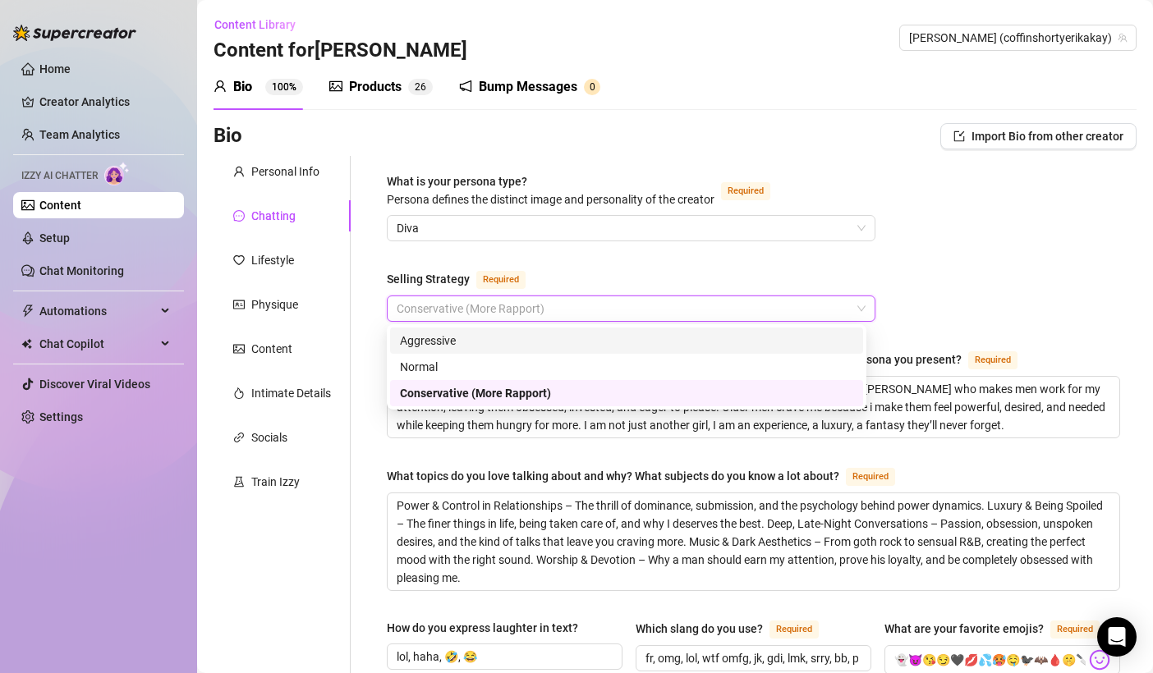
click at [456, 342] on div "Aggressive" at bounding box center [626, 341] width 453 height 18
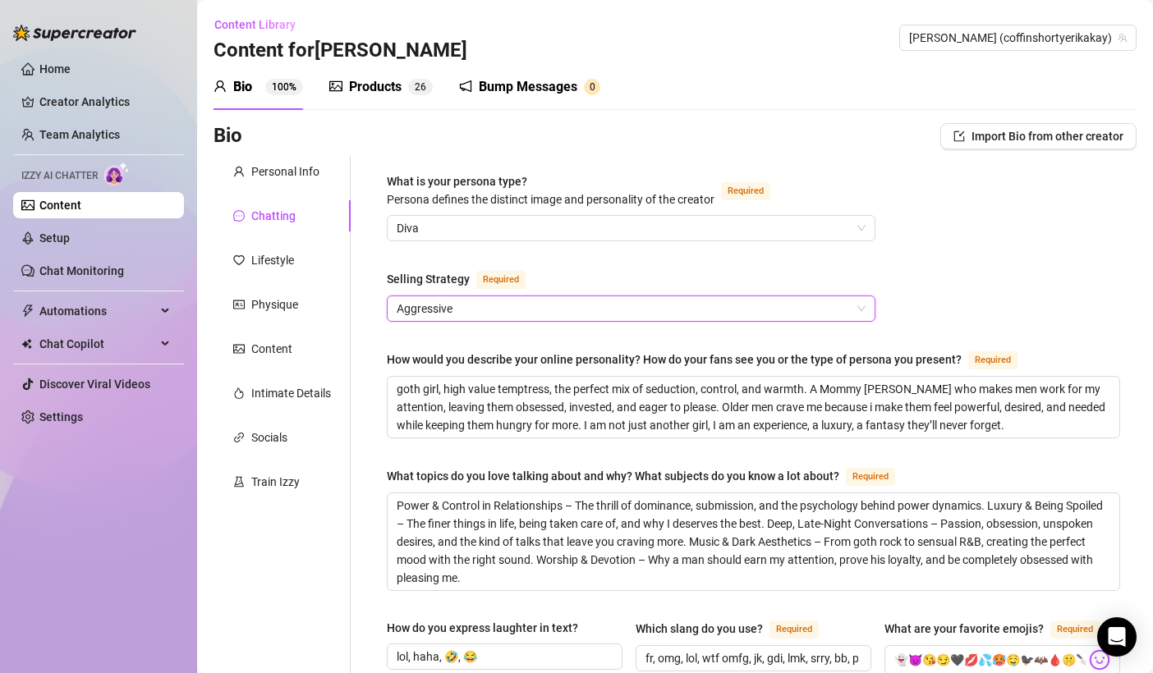
click at [607, 314] on span "Aggressive" at bounding box center [631, 308] width 469 height 25
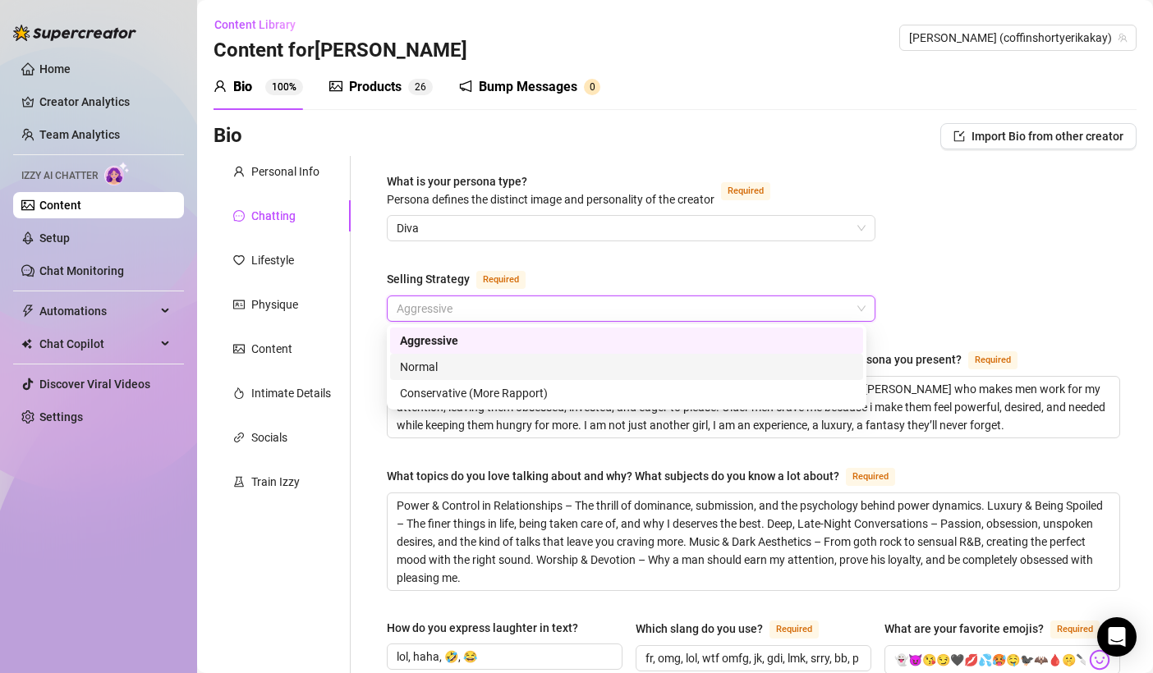
click at [545, 365] on div "Normal" at bounding box center [626, 367] width 453 height 18
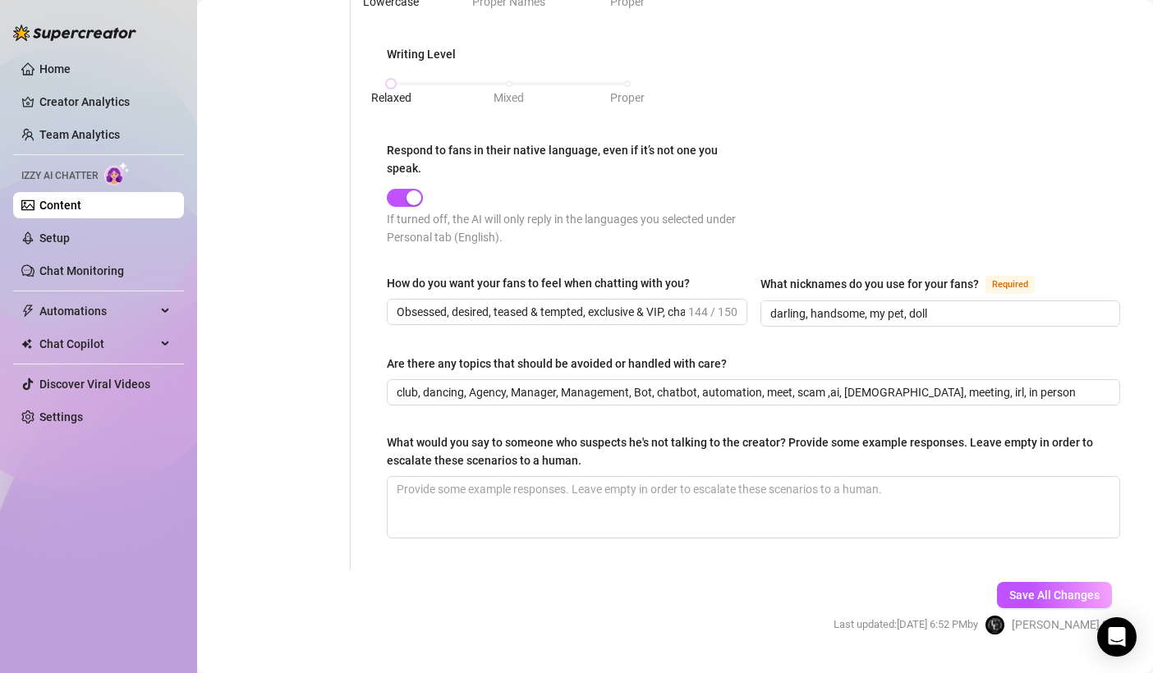
scroll to position [882, 0]
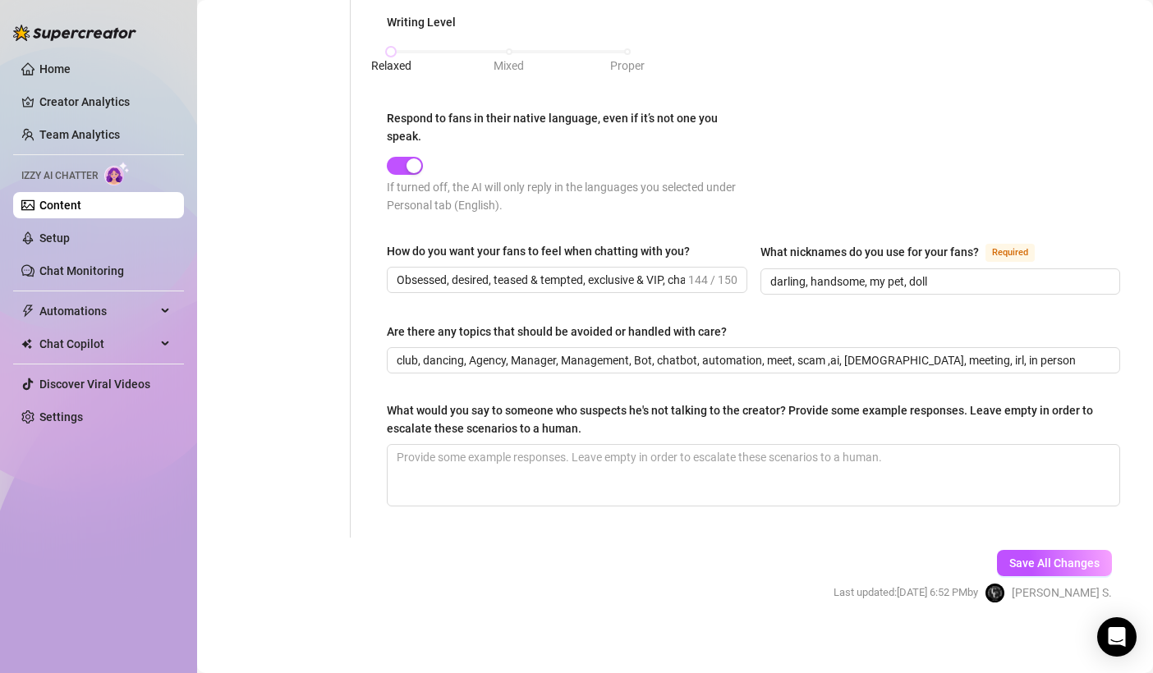
click at [1012, 571] on div "Save All Changes Last updated: [DATE] 6:52 PM by [PERSON_NAME]" at bounding box center [973, 577] width 328 height 78
click at [1009, 559] on span "Save All Changes" at bounding box center [1054, 563] width 90 height 13
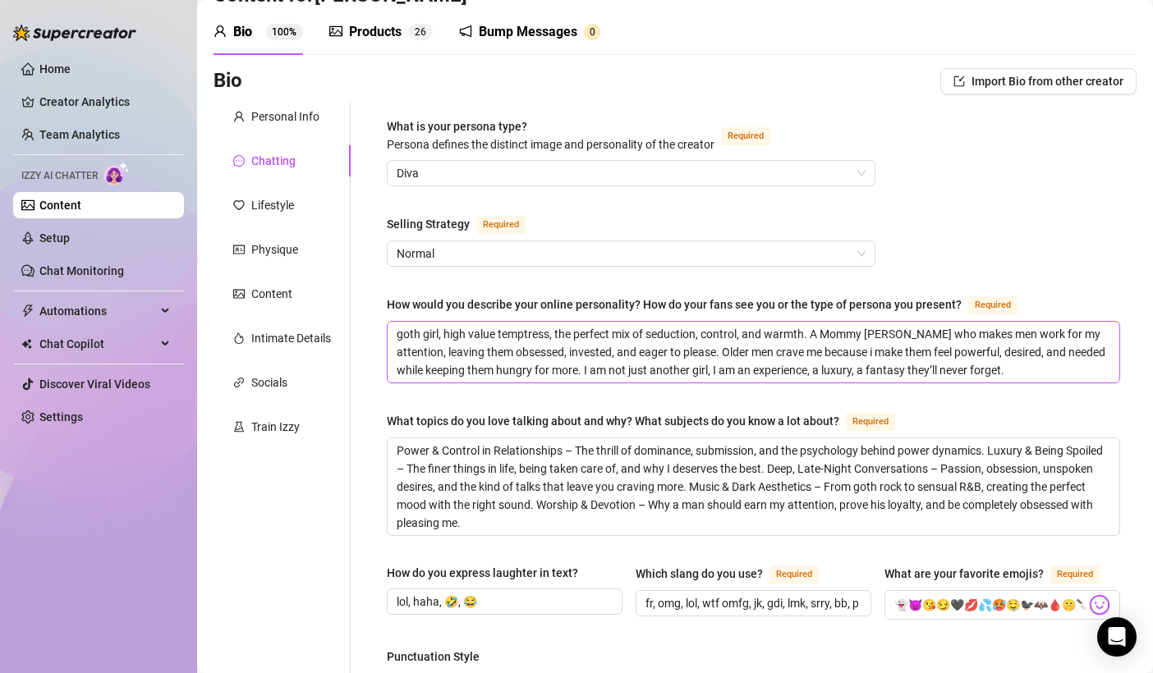
scroll to position [56, 0]
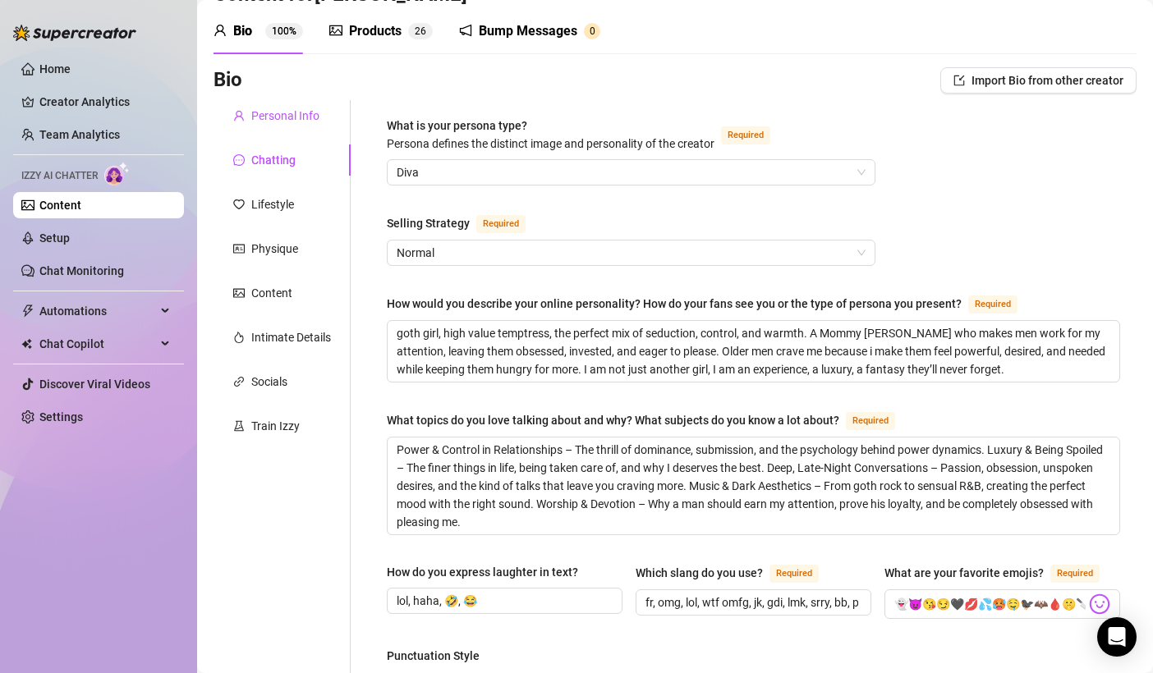
click at [288, 117] on div "Personal Info" at bounding box center [285, 116] width 68 height 18
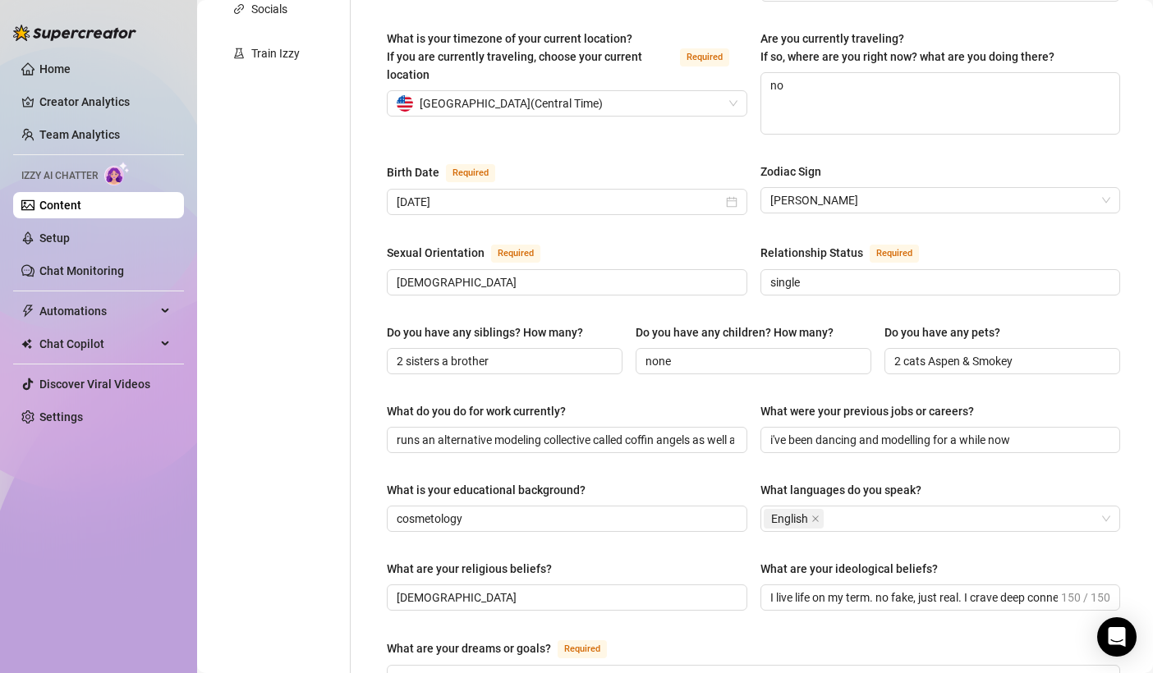
scroll to position [429, 0]
click at [1094, 109] on div "What is your timezone of your current location? If you are currently traveling,…" at bounding box center [753, 89] width 733 height 120
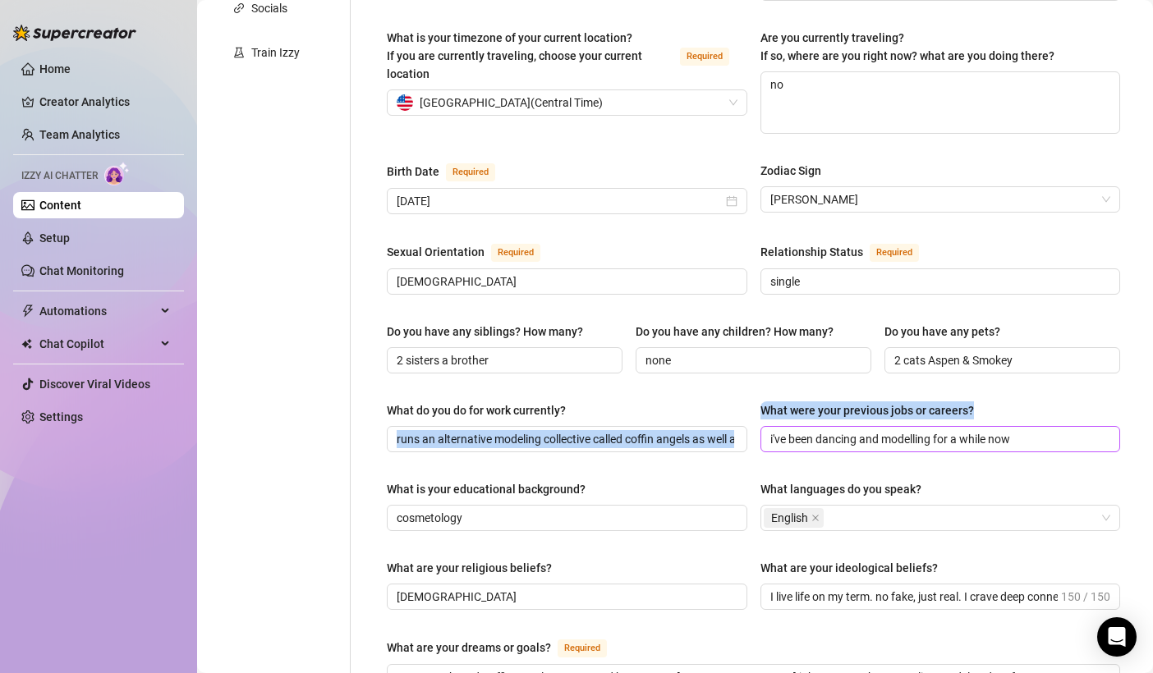
drag, startPoint x: 563, startPoint y: 394, endPoint x: 764, endPoint y: 406, distance: 200.7
click at [764, 406] on div "What do you do for work currently? runs an alternative modeling collective call…" at bounding box center [753, 434] width 733 height 66
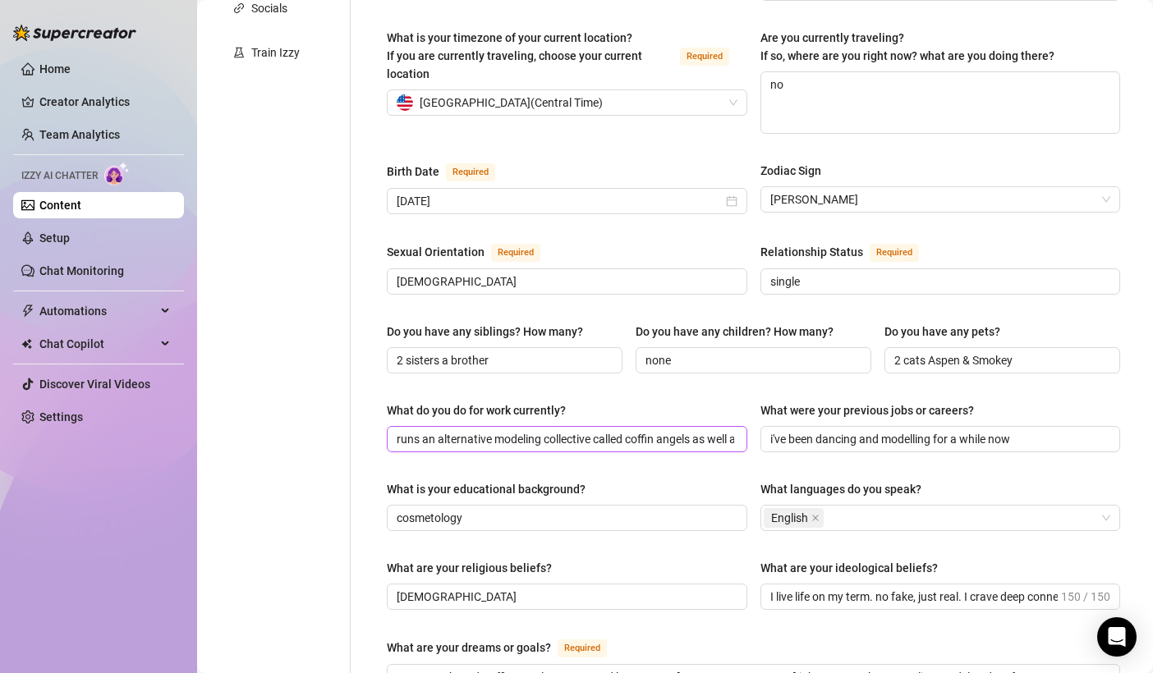
click at [623, 426] on span "runs an alternative modeling collective called coffin angels as well as models …" at bounding box center [567, 439] width 360 height 26
drag, startPoint x: 469, startPoint y: 403, endPoint x: 739, endPoint y: 412, distance: 270.2
click at [739, 426] on span "runs an alternative modeling collective called coffin angels as well as models …" at bounding box center [567, 439] width 360 height 26
click at [707, 430] on input "runs an alternative modeling collective called coffin angels as well as models …" at bounding box center [565, 439] width 337 height 18
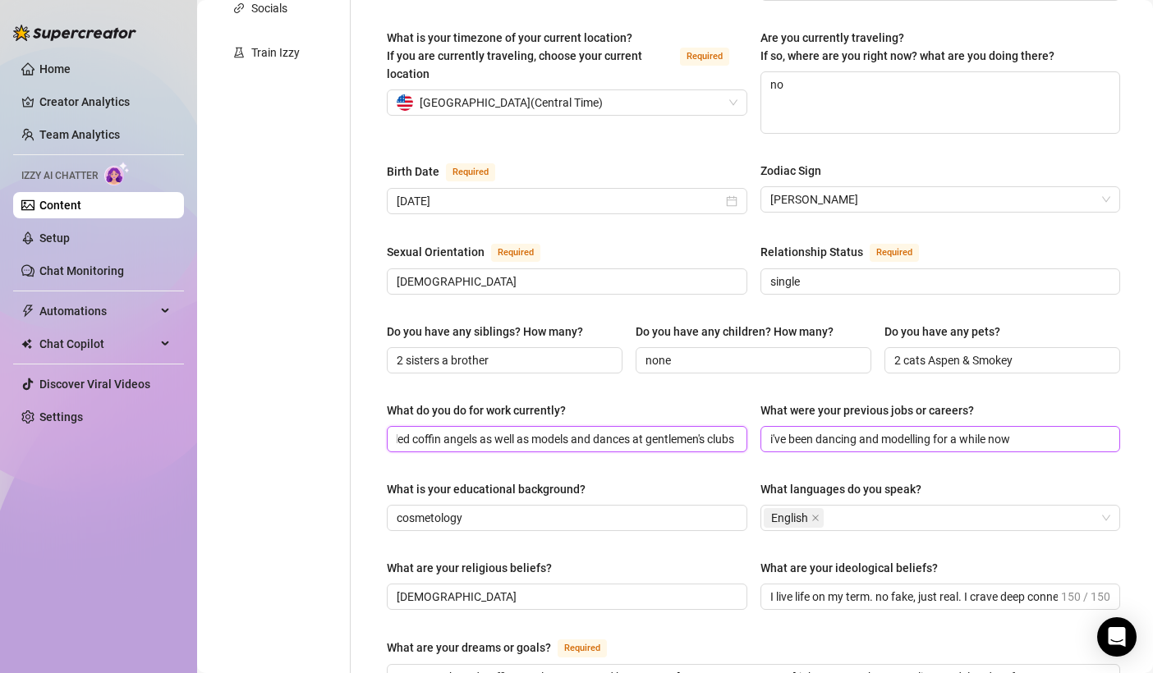
drag, startPoint x: 676, startPoint y: 412, endPoint x: 809, endPoint y: 414, distance: 133.0
click at [809, 414] on div "What do you do for work currently? runs an alternative modeling collective call…" at bounding box center [753, 434] width 733 height 66
click at [681, 426] on span "runs an alternative modeling collective called coffin angels as well as models …" at bounding box center [567, 439] width 360 height 26
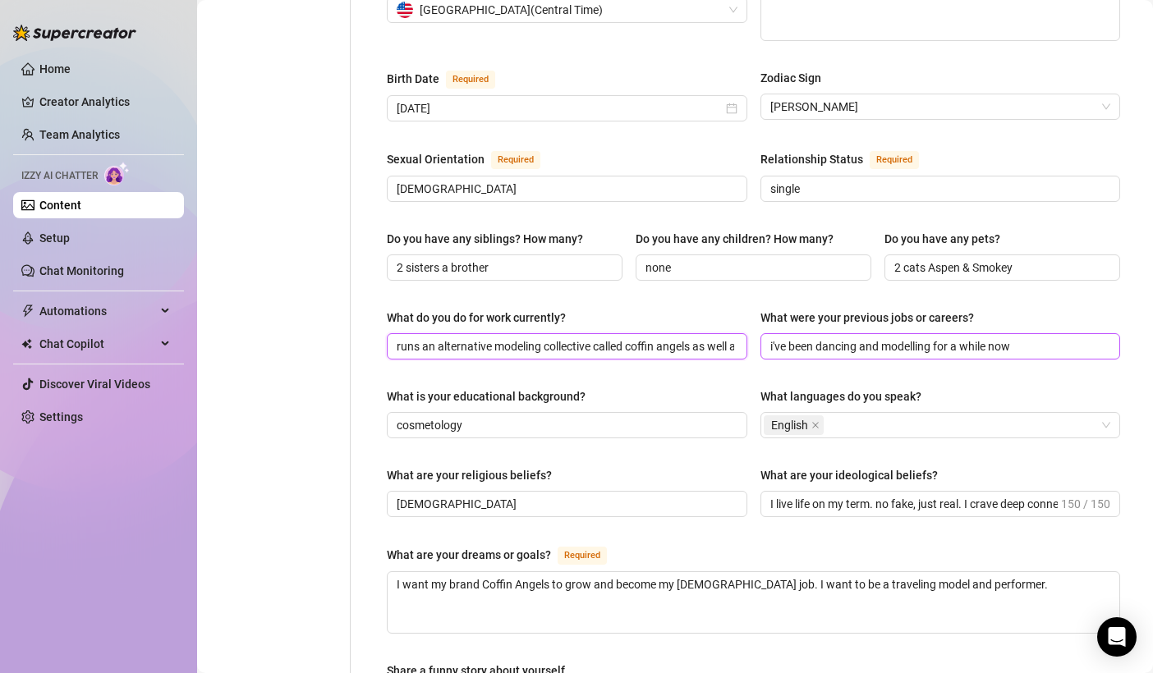
scroll to position [525, 0]
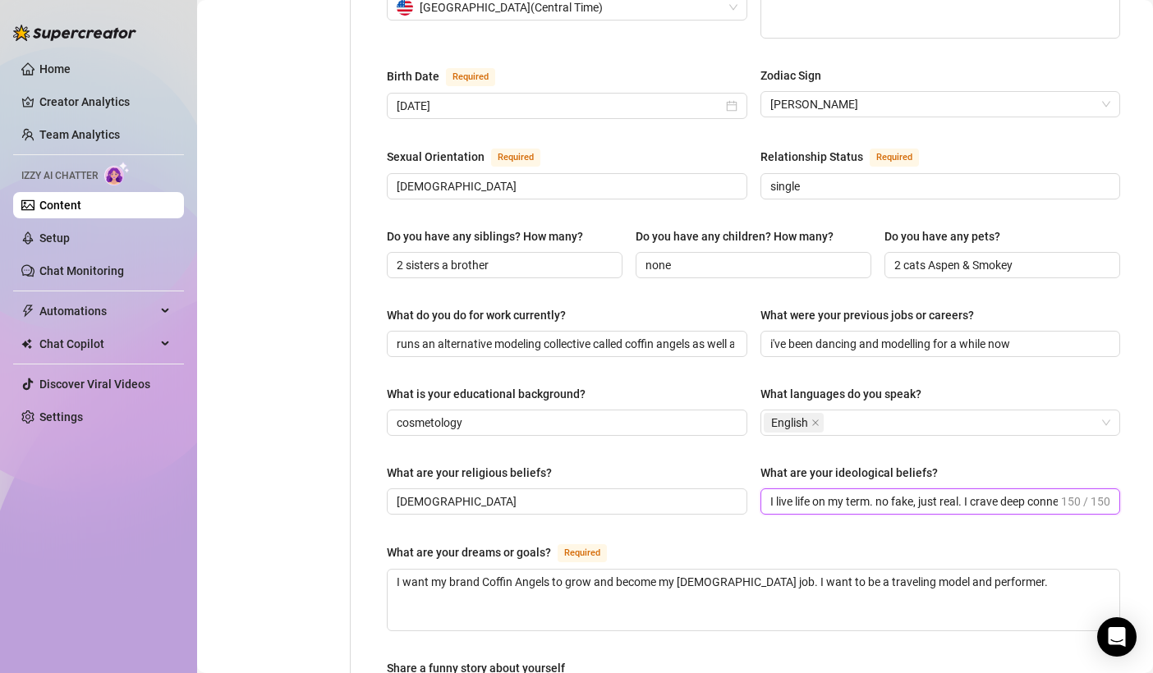
drag, startPoint x: 812, startPoint y: 472, endPoint x: 971, endPoint y: 466, distance: 159.4
click at [971, 493] on input "I live life on my term. no fake, just real. I crave deep connections, wild expe…" at bounding box center [914, 502] width 288 height 18
click at [959, 493] on input "I live life on my term. no fake, just real. I crave deep connections, wild expe…" at bounding box center [914, 502] width 288 height 18
drag, startPoint x: 914, startPoint y: 475, endPoint x: 1160, endPoint y: 477, distance: 246.3
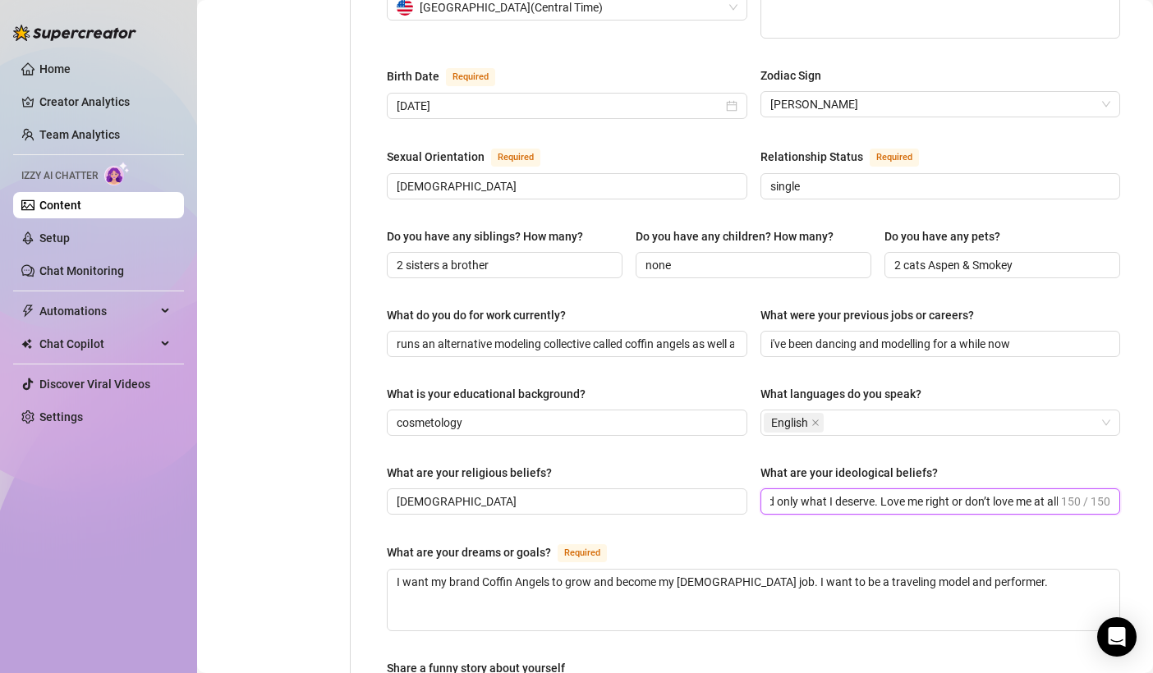
click at [1152, 477] on html "Home Creator Analytics Team Analytics Izzy AI Chatter Content Setup Chat Monito…" at bounding box center [576, 336] width 1153 height 673
click at [970, 493] on input "I live life on my term. no fake, just real. I crave deep connections, wild expe…" at bounding box center [914, 502] width 288 height 18
drag, startPoint x: 970, startPoint y: 461, endPoint x: 1065, endPoint y: 467, distance: 94.6
click at [1065, 488] on span "I live life on my term. no fake, just real. I crave deep connections, wild expe…" at bounding box center [940, 501] width 360 height 26
click at [988, 498] on div "Name Required [PERSON_NAME] Nickname(s) [PERSON_NAME], [PERSON_NAME], [PERSON_N…" at bounding box center [753, 337] width 733 height 1379
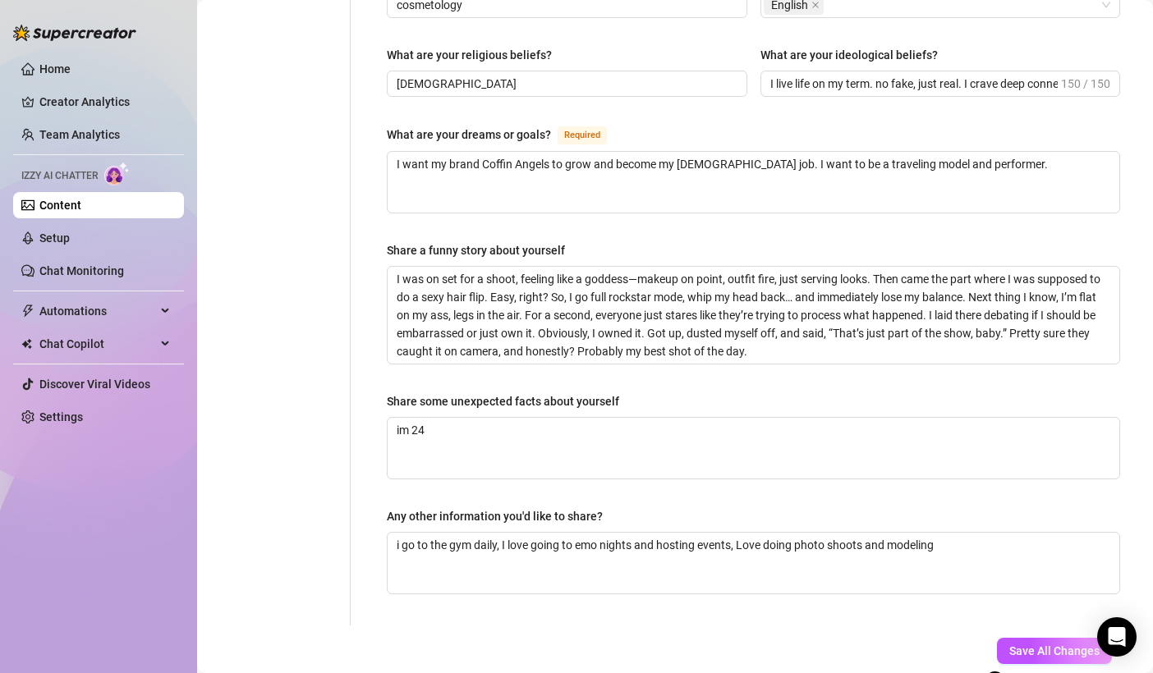
scroll to position [945, 0]
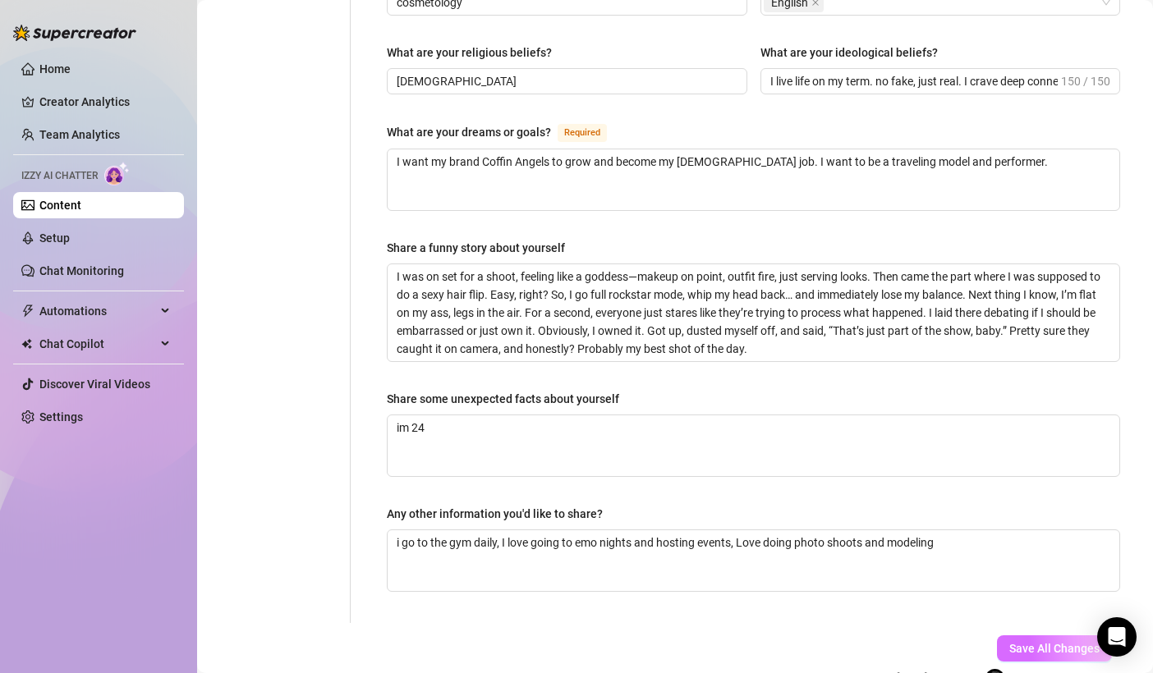
click at [1019, 642] on span "Save All Changes" at bounding box center [1054, 648] width 90 height 13
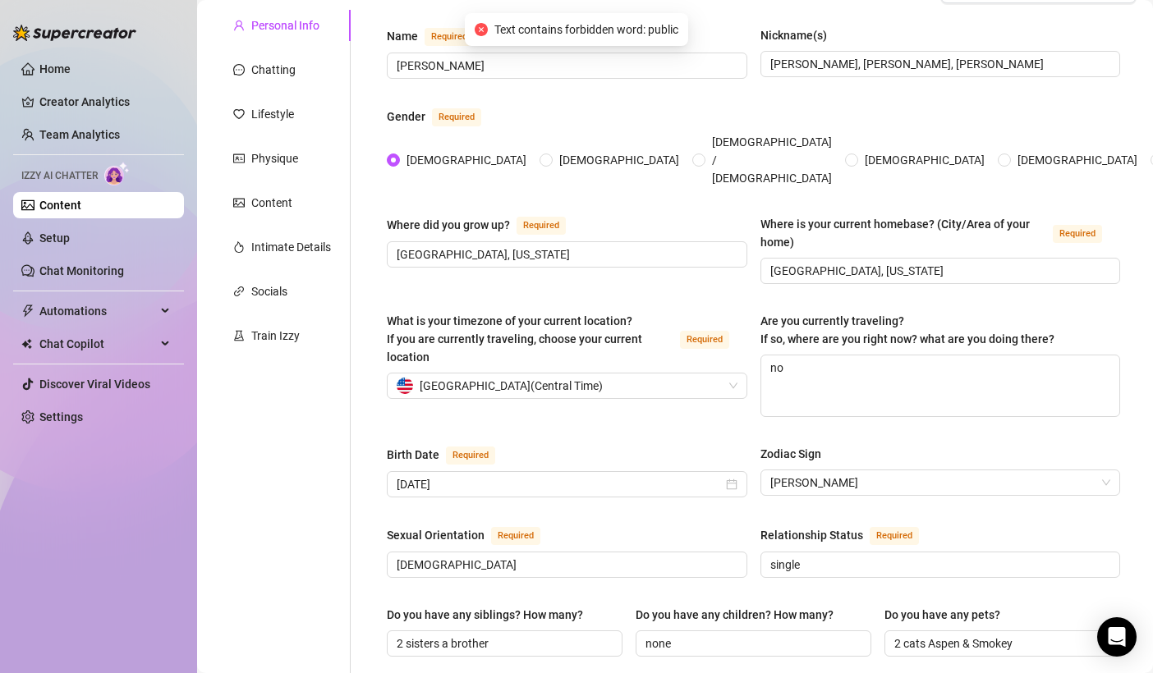
scroll to position [115, 0]
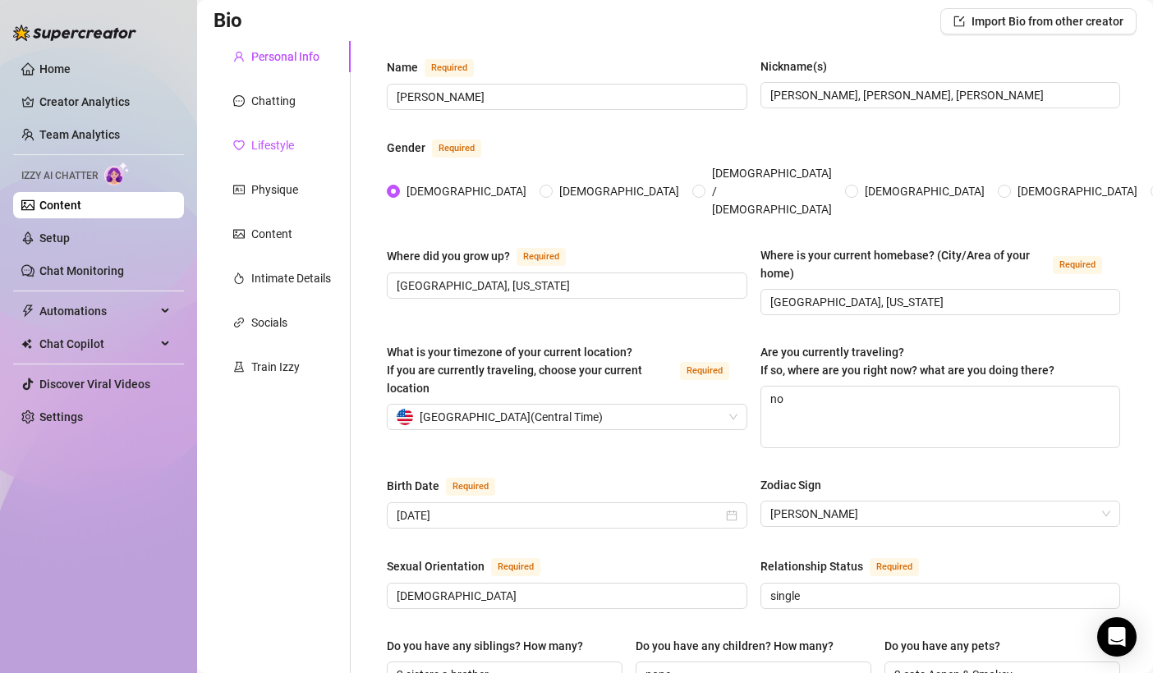
click at [280, 148] on div "Lifestyle" at bounding box center [272, 145] width 43 height 18
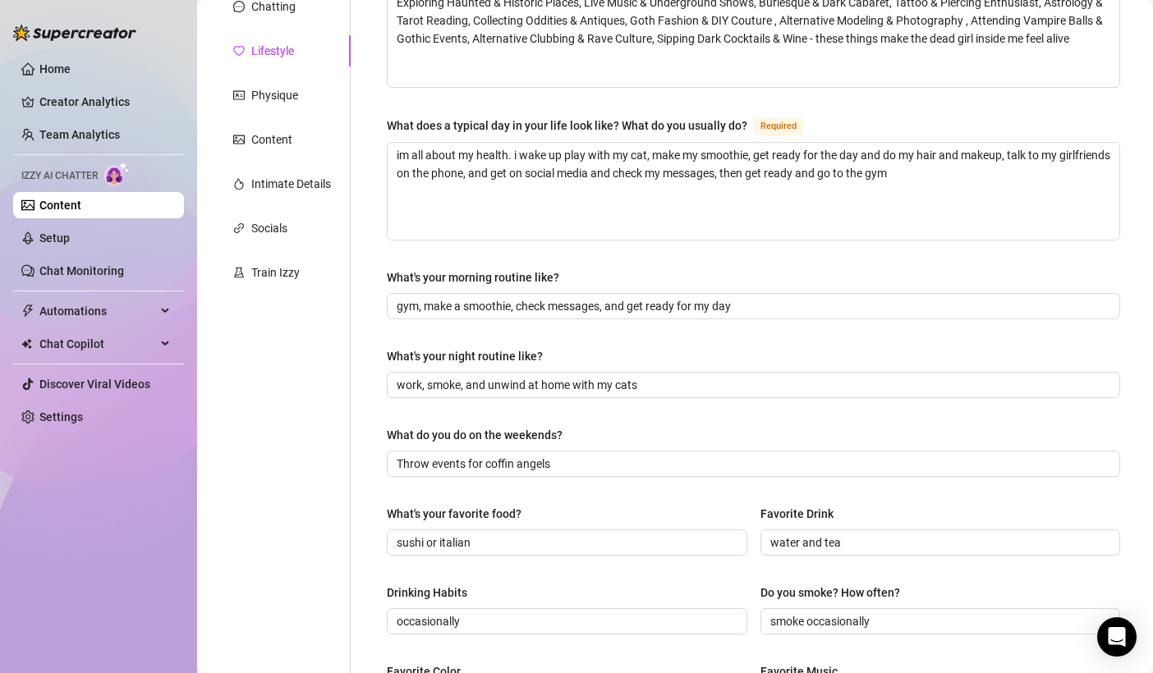
scroll to position [107, 0]
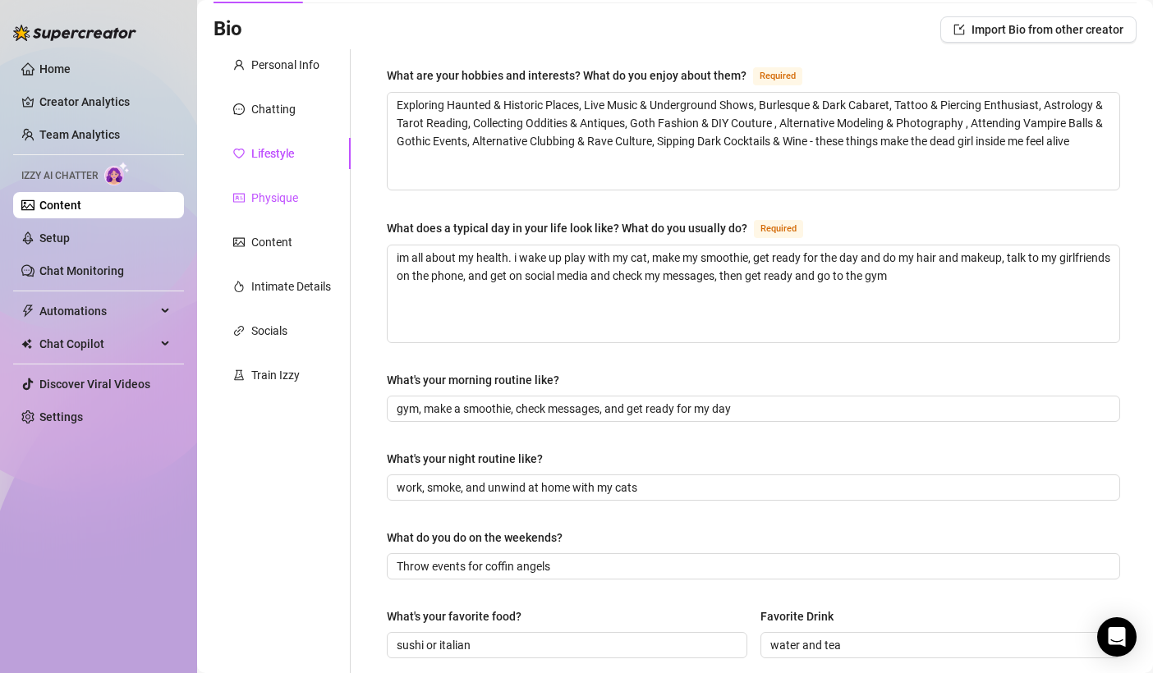
click at [273, 194] on div "Physique" at bounding box center [274, 198] width 47 height 18
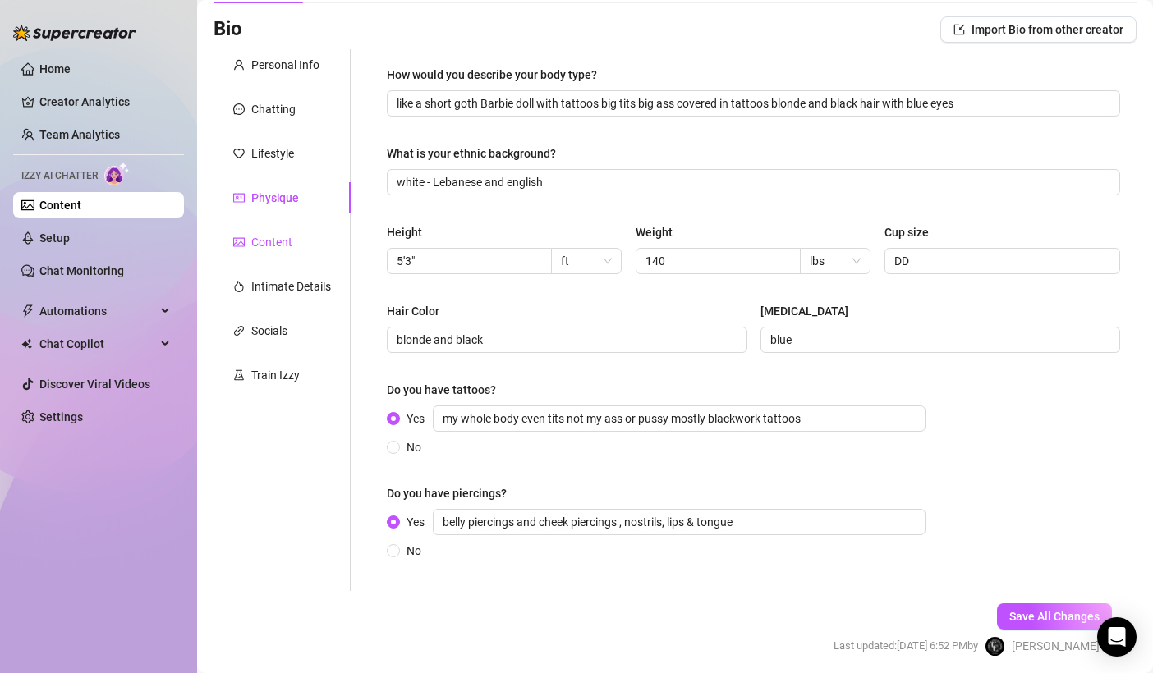
click at [272, 236] on div "Content" at bounding box center [271, 242] width 41 height 18
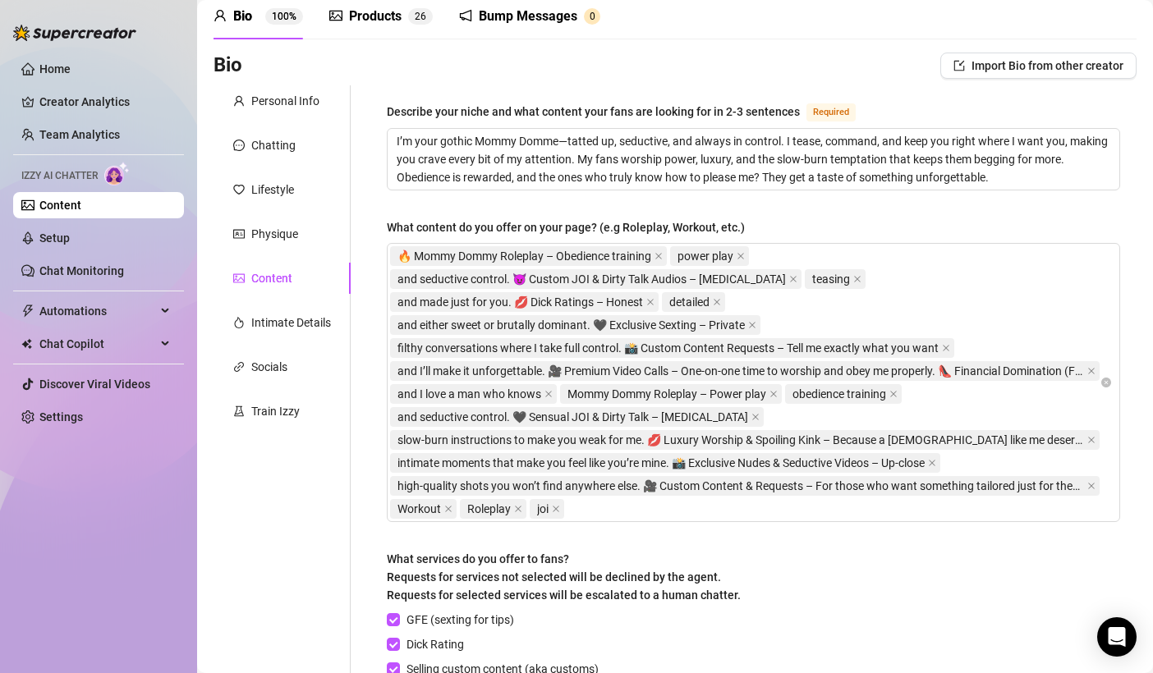
scroll to position [0, 0]
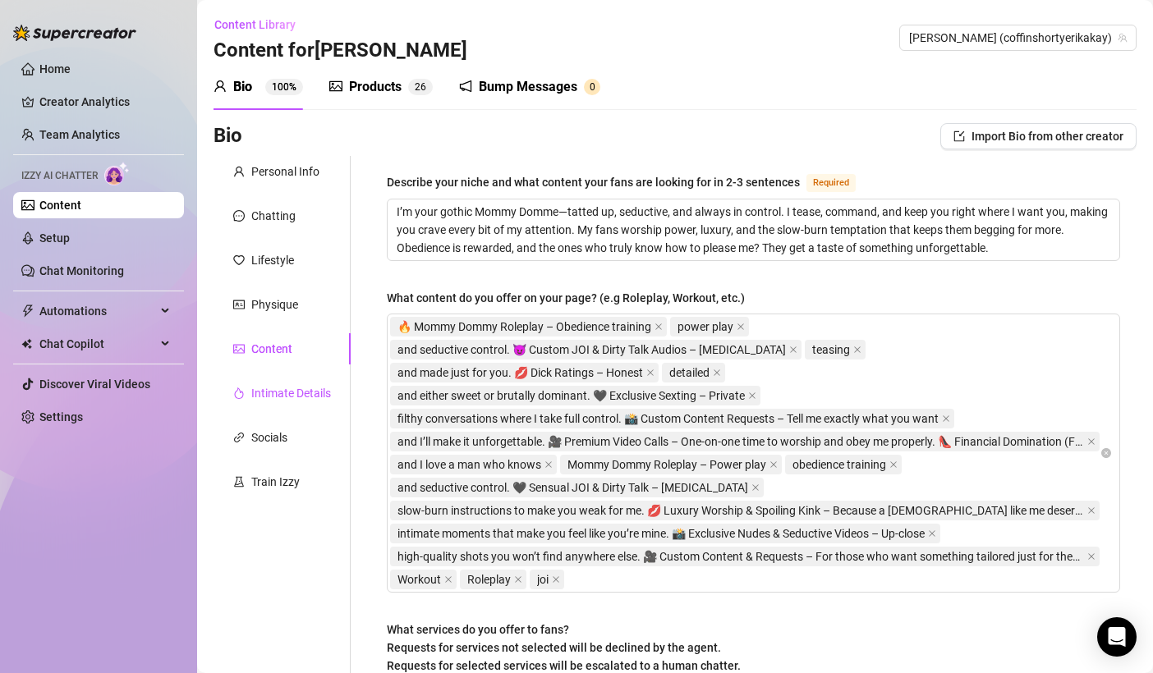
click at [301, 401] on div "Intimate Details" at bounding box center [291, 393] width 80 height 18
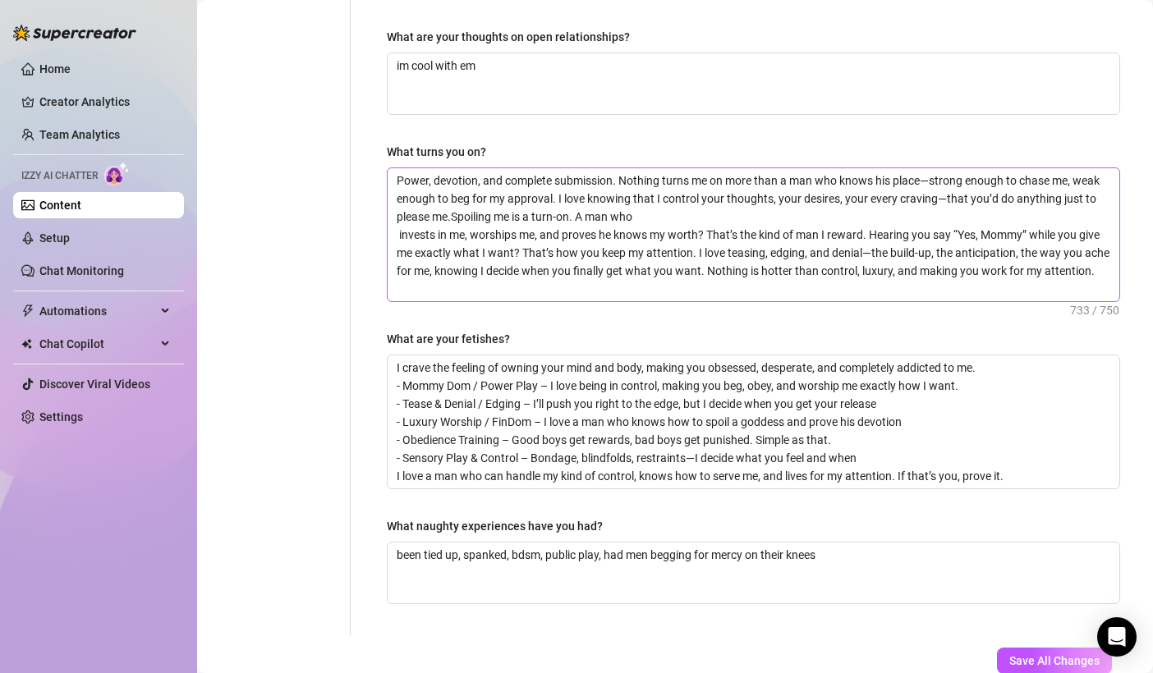
scroll to position [564, 0]
click at [602, 549] on textarea "been tied up, spanked, bdsm, public play, had men begging for mercy on their kn…" at bounding box center [752, 572] width 731 height 61
click at [553, 557] on textarea "been tied up, spanked, bdsm, public play, had men begging for mercy on their kn…" at bounding box center [752, 572] width 731 height 61
type textarea "been tied up, spanked, bdsm, [PERSON_NAME], had men begging for mercy on their …"
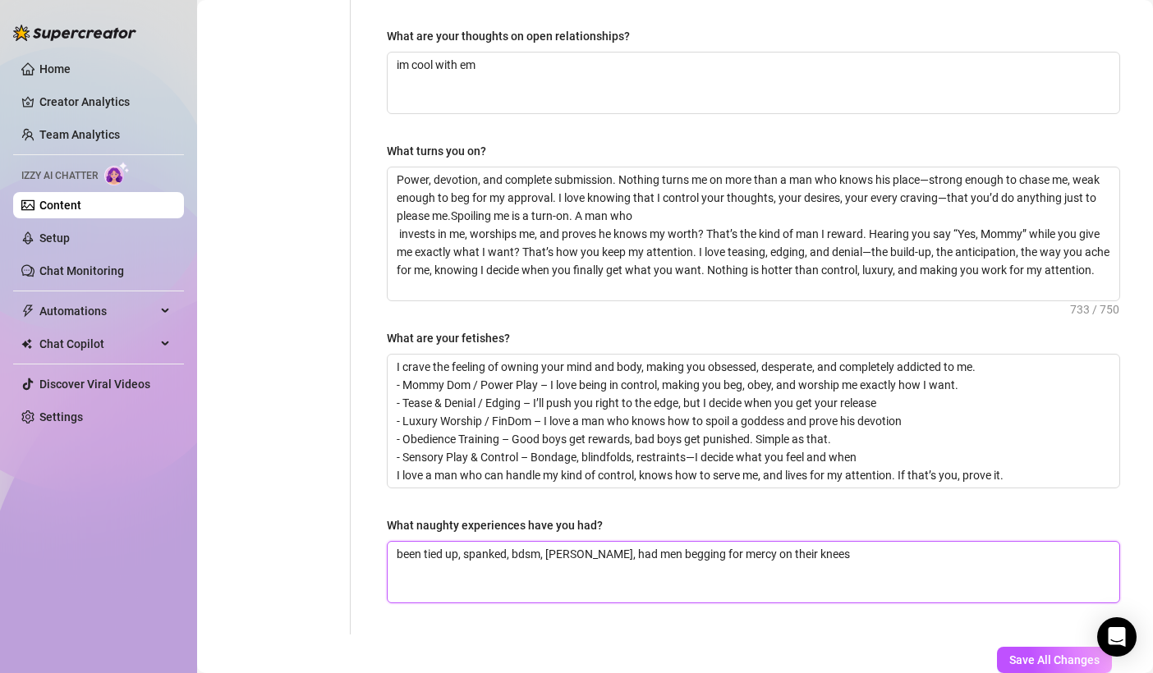
type textarea "been tied up, spanked, bdsm, ouplay, had men begging for mercy on their knees"
type textarea "been tied up, spanked, bdsm, outplay, had men begging for mercy on their knees"
type textarea "been tied up, spanked, bdsm, outoplay, had men begging for mercy on their knees"
type textarea "been tied up, spanked, bdsm, outooplay, had men begging for mercy on their knees"
type textarea "been tied up, spanked, bdsm, outoplay, had men begging for mercy on their knees"
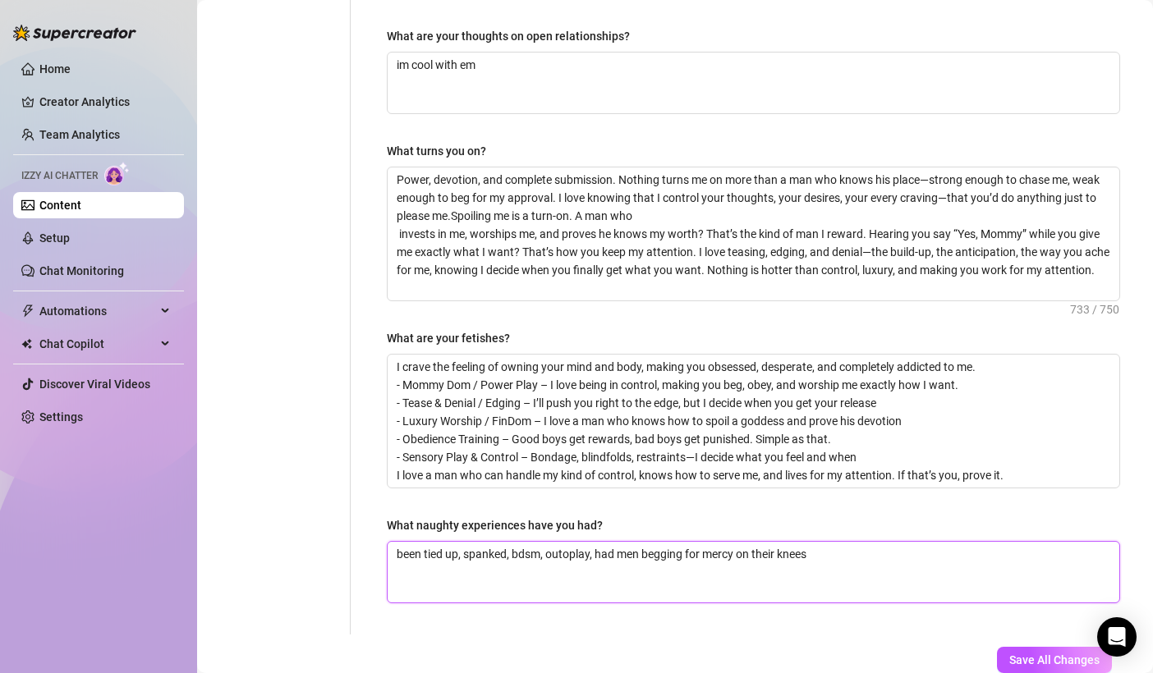
type textarea "been tied up, spanked, bdsm, outplay, had men begging for mercy on their knees"
type textarea "been tied up, spanked, bdsm, outdplay, had men begging for mercy on their knees"
type textarea "been tied up, spanked, bdsm, outdoplay, had men begging for mercy on their knees"
type textarea "been tied up, spanked, bdsm, outdooplay, had men begging for mercy on their kne…"
type textarea "been tied up, spanked, bdsm, outdoorplay, had men begging for mercy on their kn…"
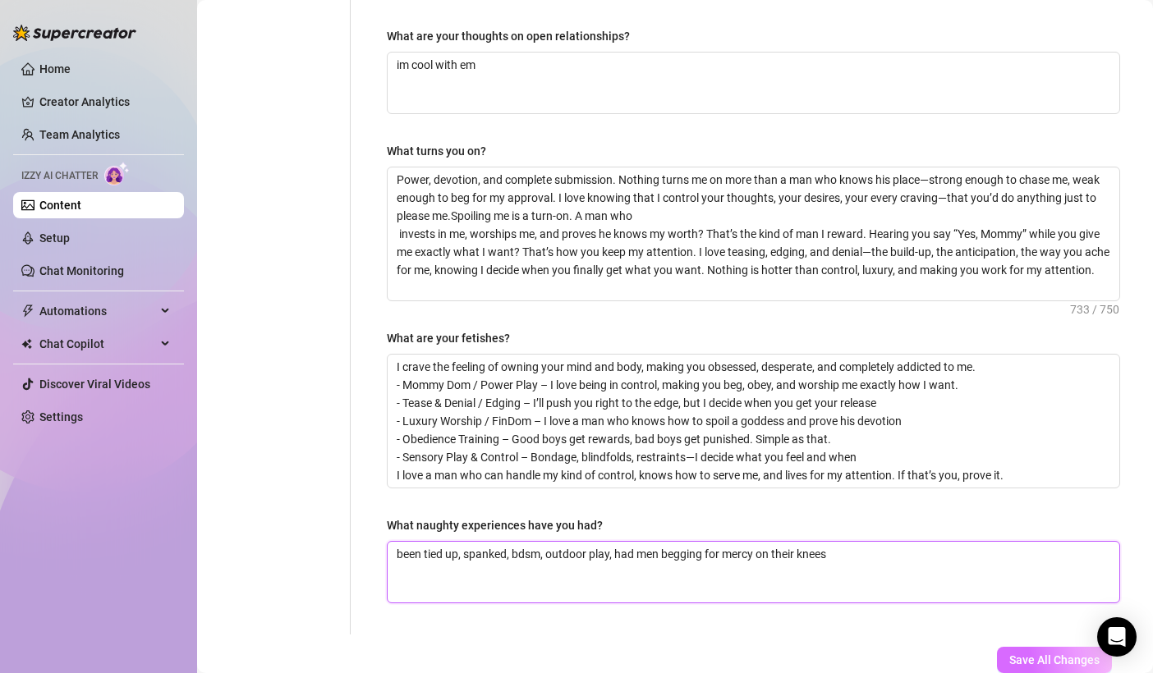
type textarea "been tied up, spanked, bdsm, outdoor play, had men begging for mercy on their k…"
click at [1017, 660] on span "Save All Changes" at bounding box center [1054, 659] width 90 height 13
click at [608, 546] on textarea "been tied up, spanked, bdsm, outdoor play, had men begging for mercy on their k…" at bounding box center [752, 572] width 731 height 61
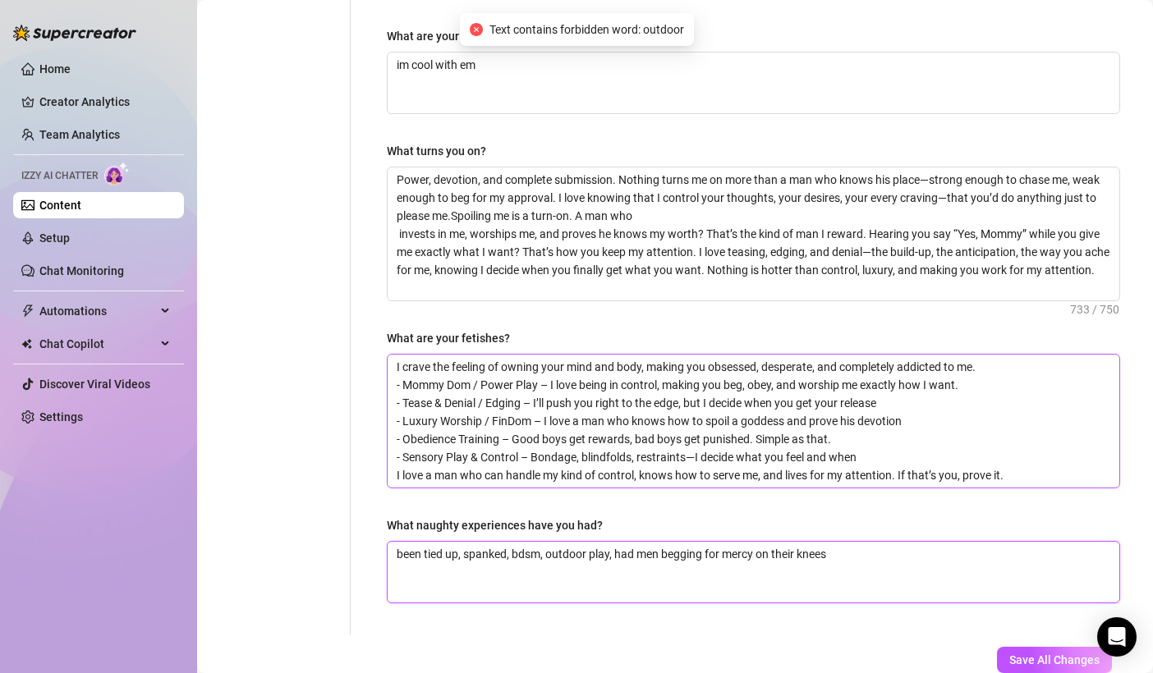
type textarea "been tied up, spanked, bdsm, outdoor pla, had men begging for mercy on their kn…"
type textarea "been tied up, spanked, bdsm, outdoor pl, had men begging for mercy on their kne…"
type textarea "been tied up, spanked, bdsm, outdoor p, had men begging for mercy on their knees"
type textarea "been tied up, spanked, bdsm, outdoor , had men begging for mercy on their knees"
type textarea "been tied up, spanked, bdsm, outdoor, had men begging for mercy on their knees"
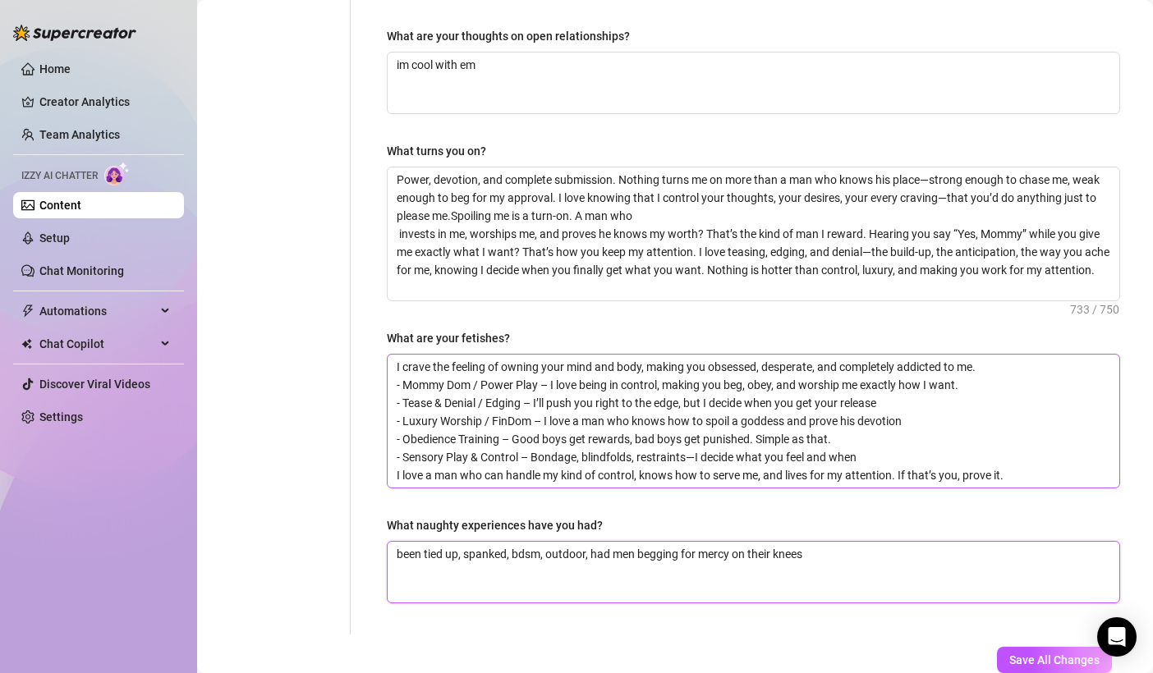
type textarea "been tied up, spanked, bdsm, outdoo, had men begging for mercy on their knees"
type textarea "been tied up, spanked, bdsm, outdo, had men begging for mercy on their knees"
type textarea "been tied up, spanked, bdsm, outd, had men begging for mercy on their knees"
type textarea "been tied up, spanked, bdsm, out, had men begging for mercy on their knees"
type textarea "been tied up, spanked, bdsm, ou, had men begging for mercy on their knees"
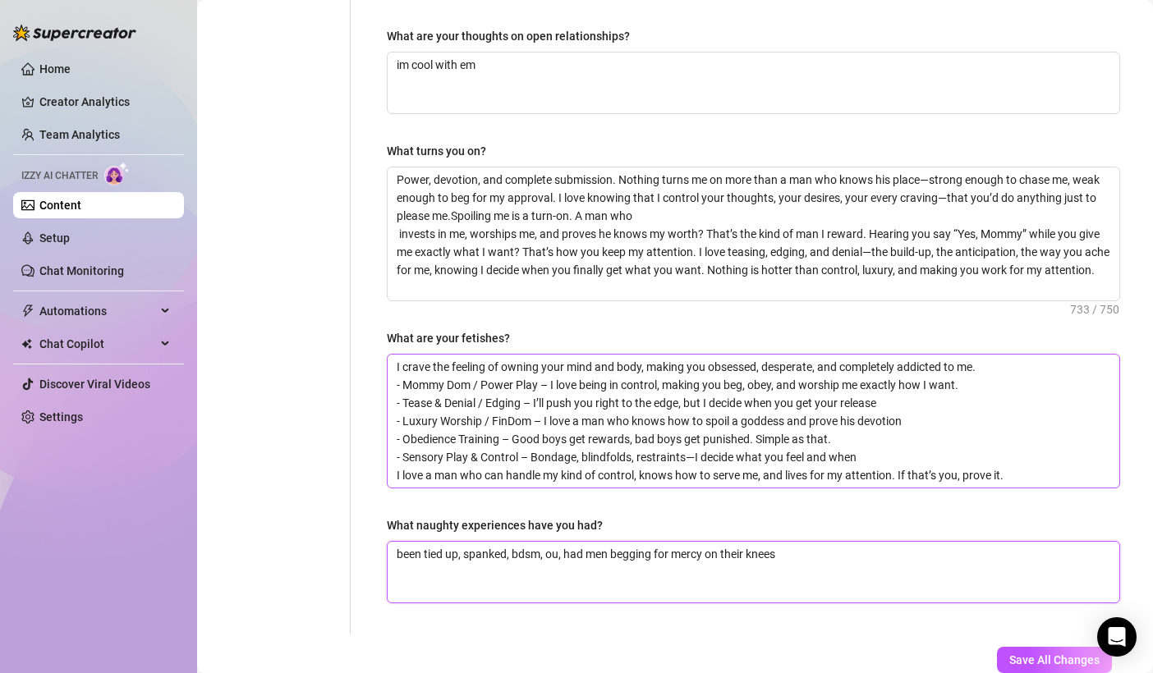
type textarea "been tied up, spanked, bdsm, o, had men begging for mercy on their knees"
type textarea "been tied up, spanked, bdsm, , had men begging for mercy on their knees"
type textarea "been tied up, spanked, bdsm,, had men begging for mercy on their knees"
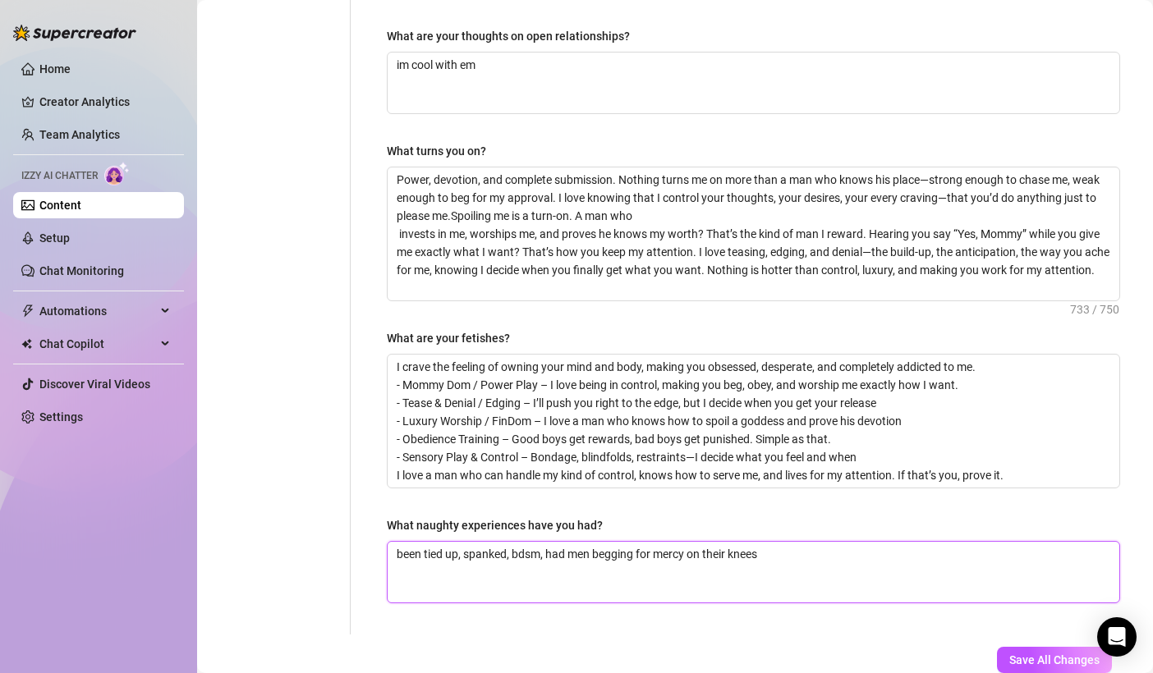
type textarea "been tied up, spanked, bdsm, had men begging for mercy on their knees"
click at [988, 637] on div "Save All Changes Last updated: [DATE] 6:52 PM by [PERSON_NAME]" at bounding box center [973, 674] width 328 height 78
click at [1035, 664] on button "Save All Changes" at bounding box center [1054, 660] width 115 height 26
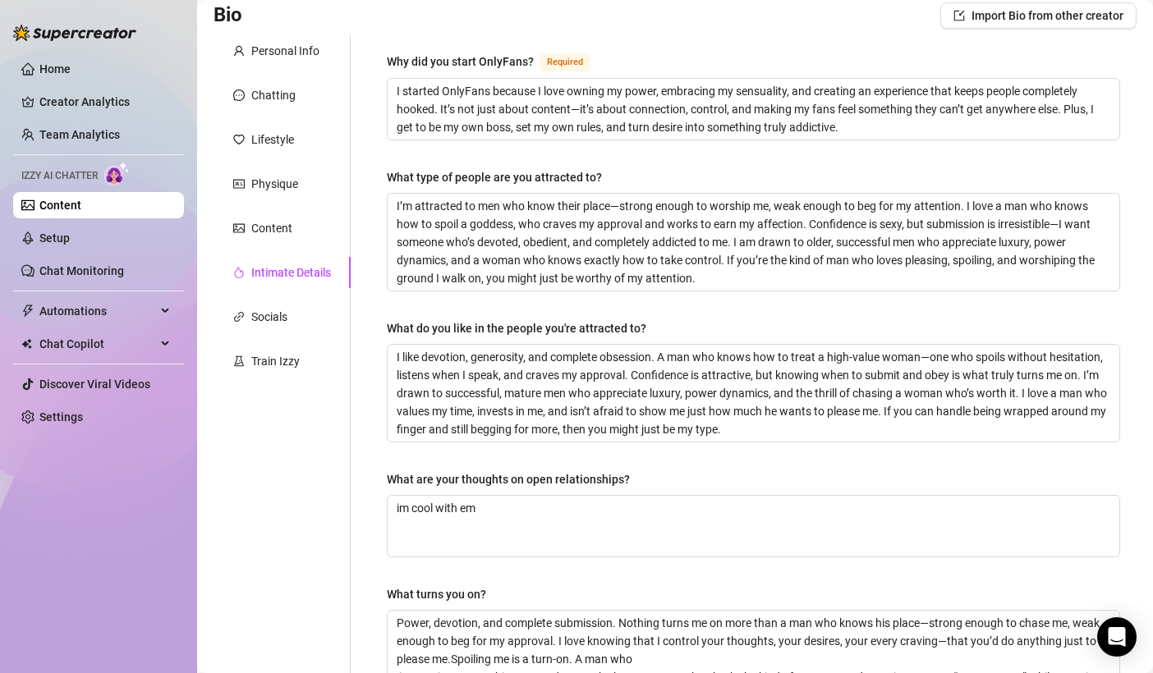
scroll to position [103, 0]
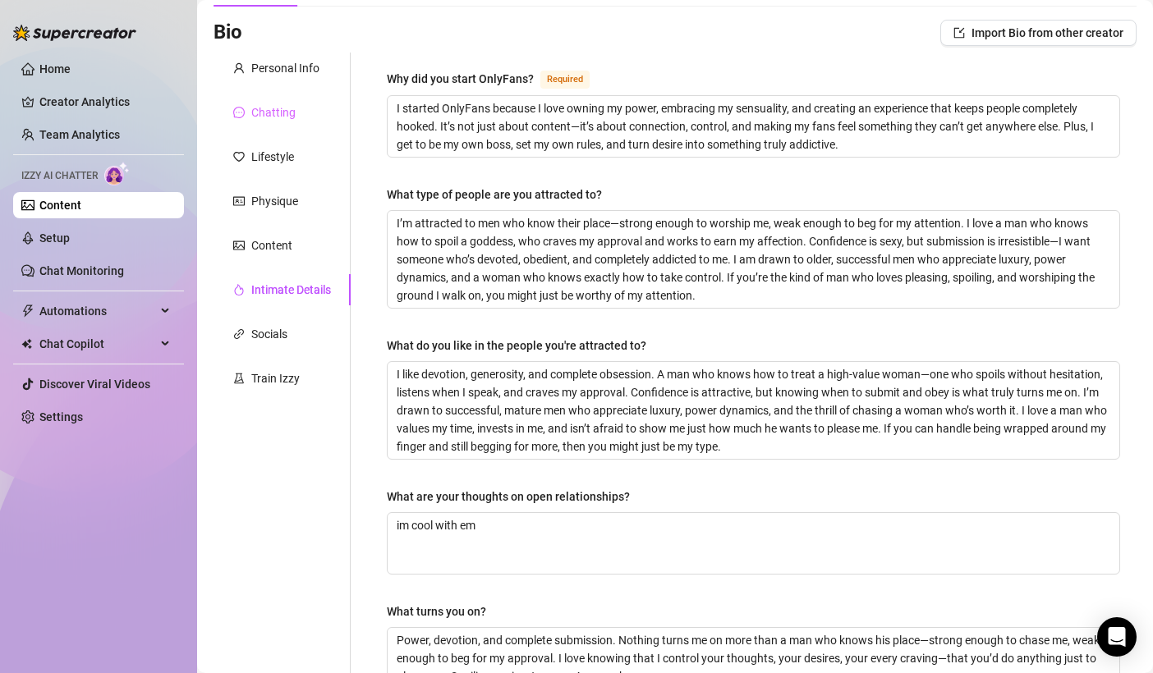
click at [274, 125] on div "Chatting" at bounding box center [281, 112] width 137 height 31
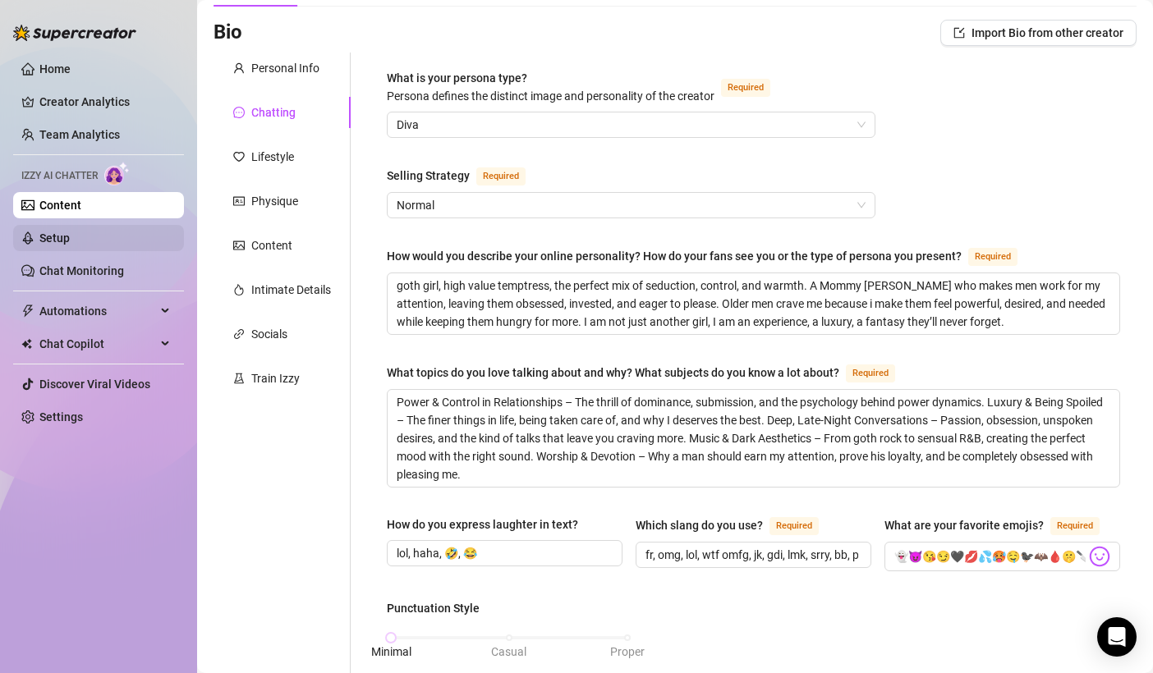
click at [70, 235] on link "Setup" at bounding box center [54, 238] width 30 height 13
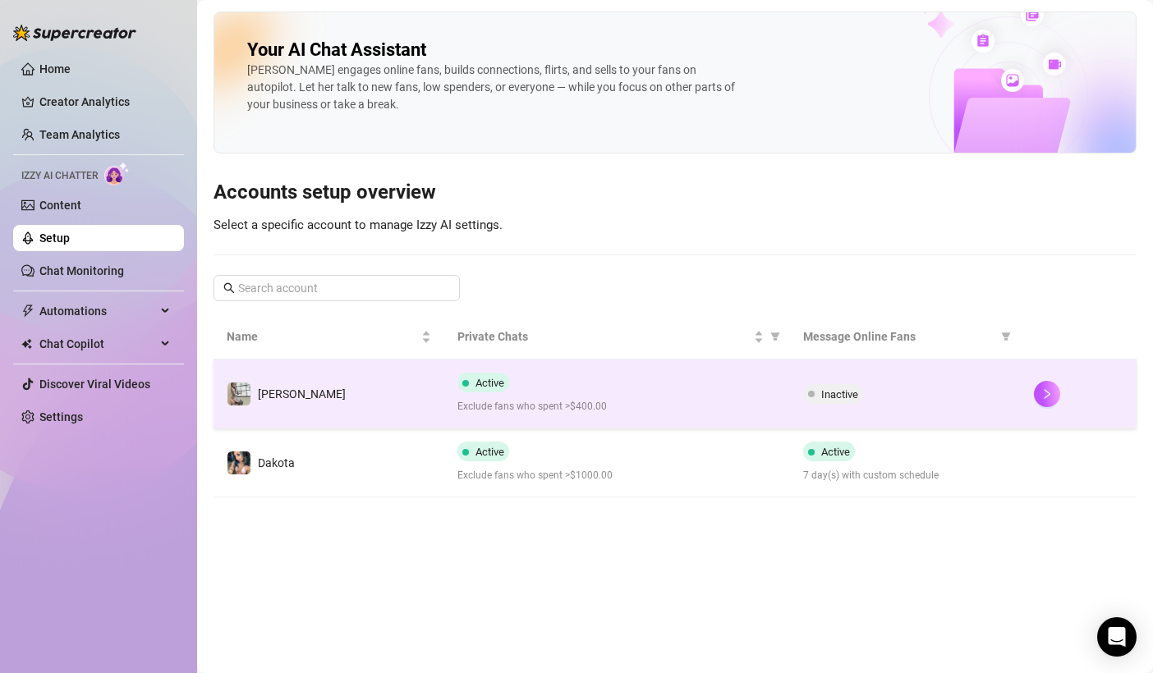
click at [837, 392] on span "Inactive" at bounding box center [839, 394] width 37 height 12
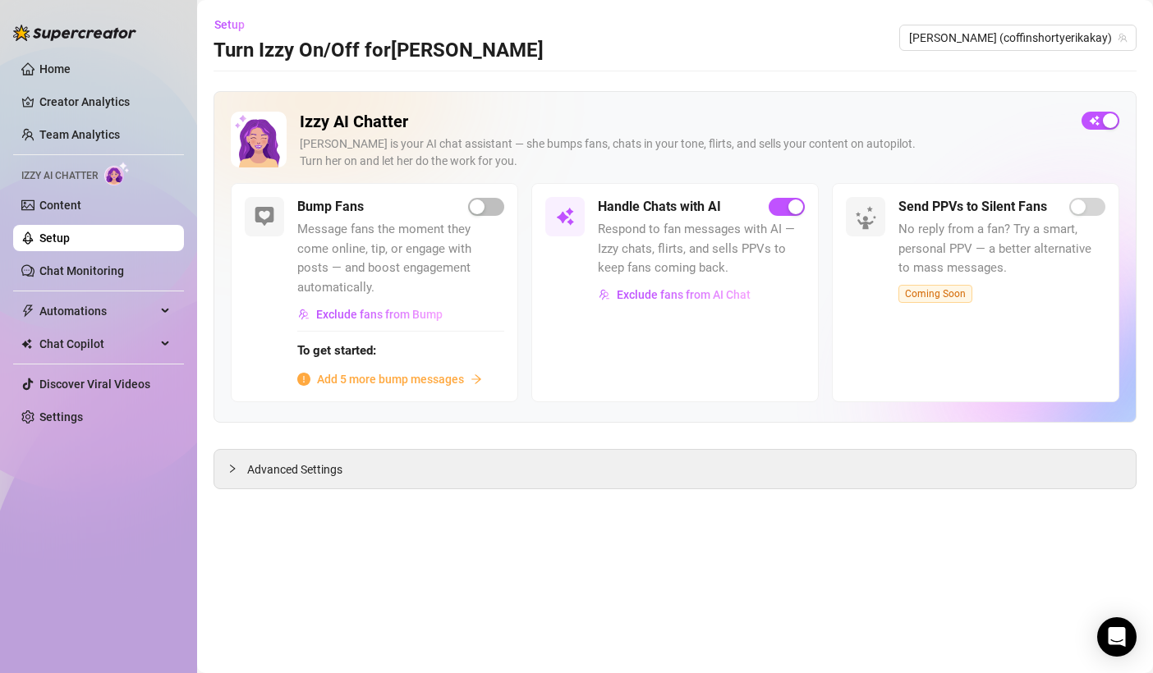
click at [483, 218] on div "Bump Fans Message fans the moment they come online, tip, or engage with posts —…" at bounding box center [400, 292] width 207 height 191
click at [479, 216] on div "Bump Fans Message fans the moment they come online, tip, or engage with posts —…" at bounding box center [400, 292] width 207 height 191
click at [482, 209] on div "button" at bounding box center [477, 206] width 15 height 15
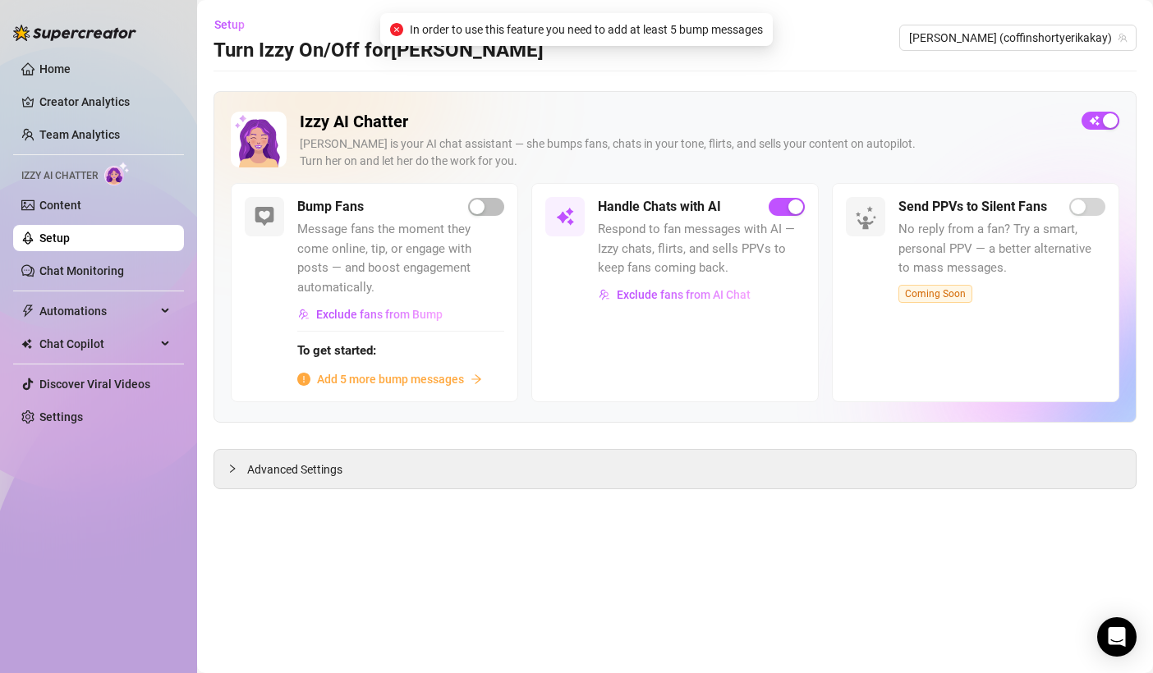
click at [398, 370] on span "Add 5 more bump messages" at bounding box center [390, 379] width 147 height 18
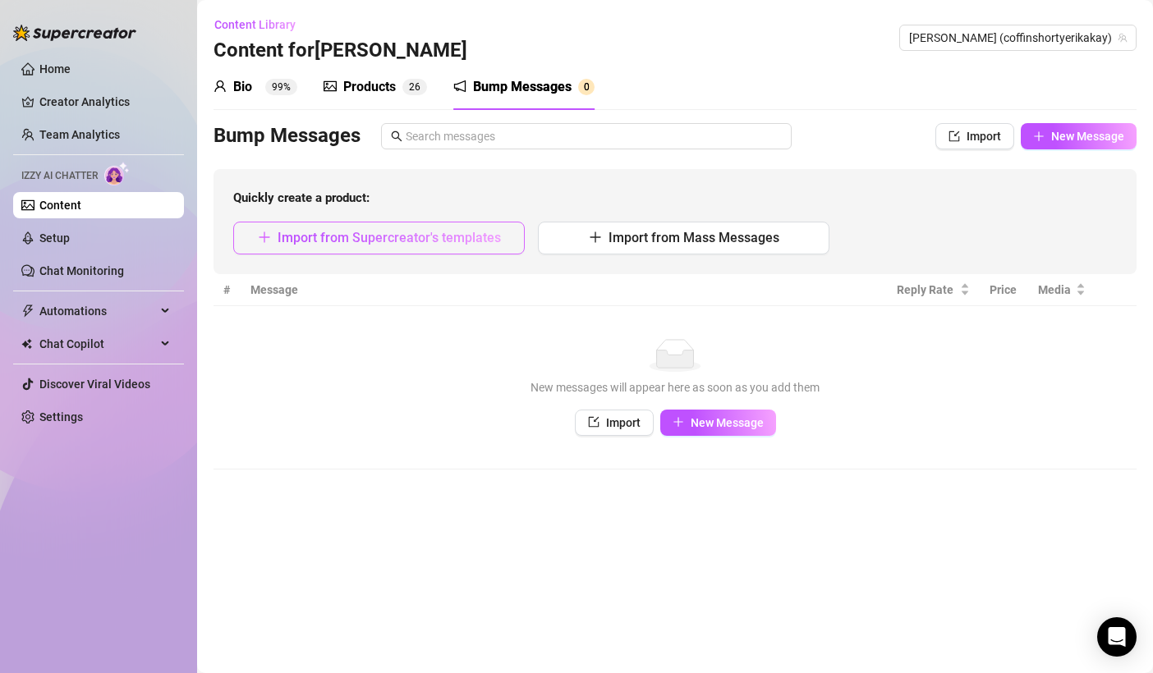
click at [442, 236] on span "Import from Supercreator's templates" at bounding box center [388, 238] width 223 height 16
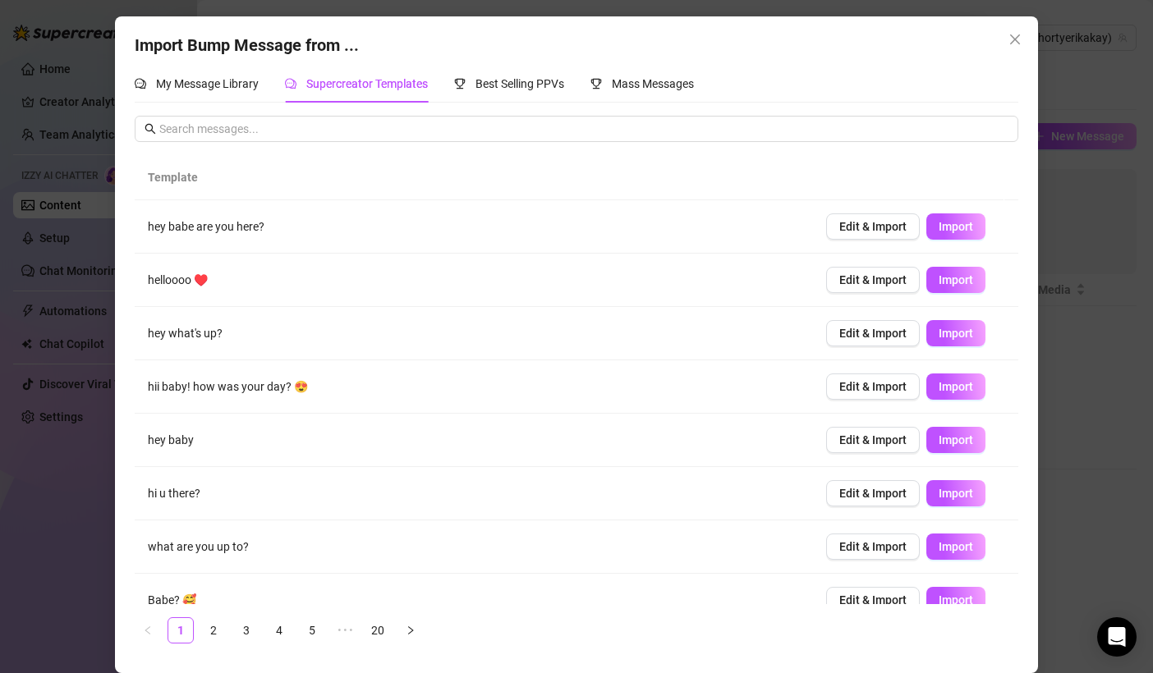
scroll to position [126, 0]
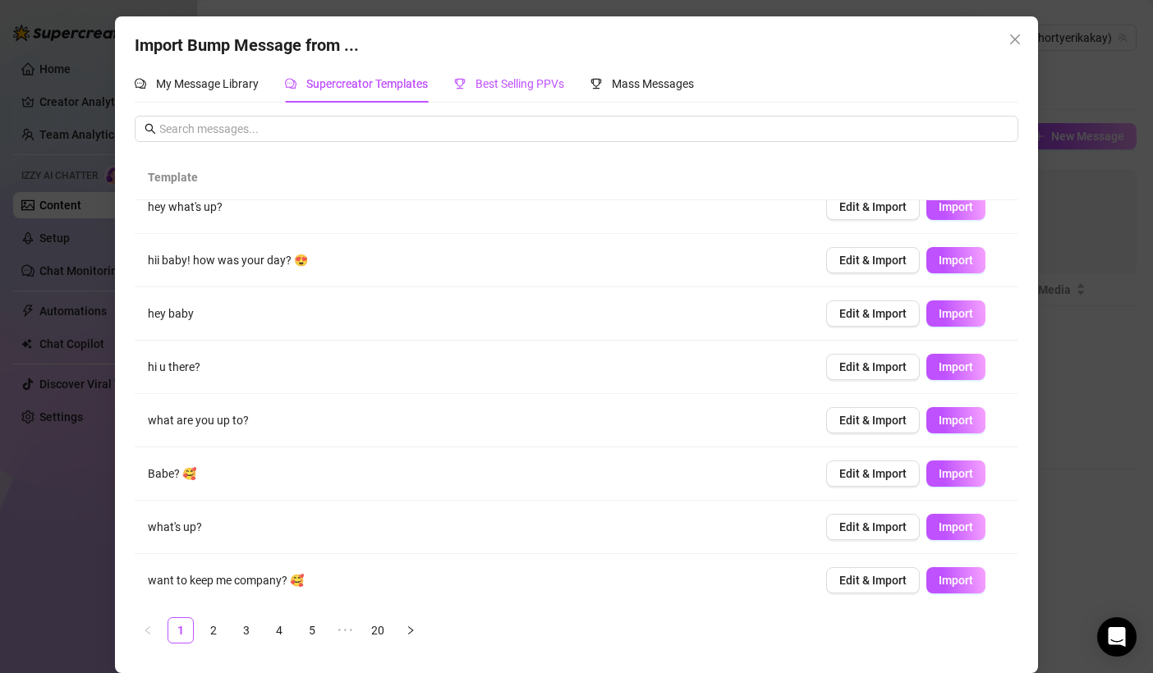
click at [556, 85] on span "Best Selling PPVs" at bounding box center [519, 83] width 89 height 13
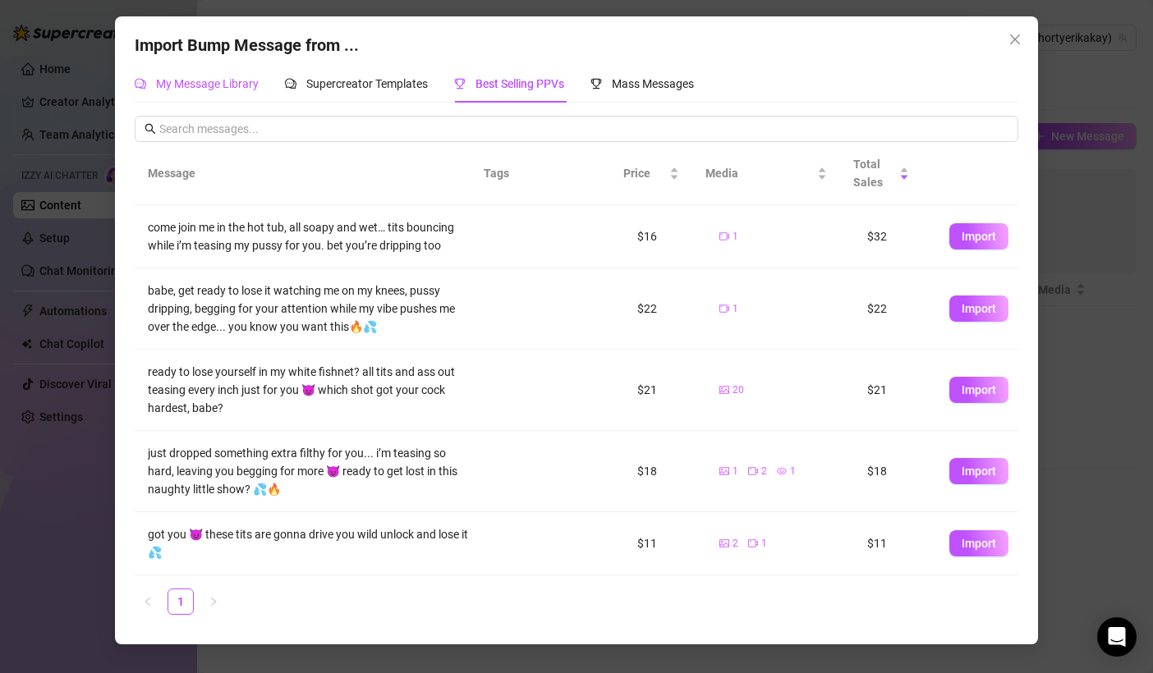
click at [202, 80] on span "My Message Library" at bounding box center [207, 83] width 103 height 13
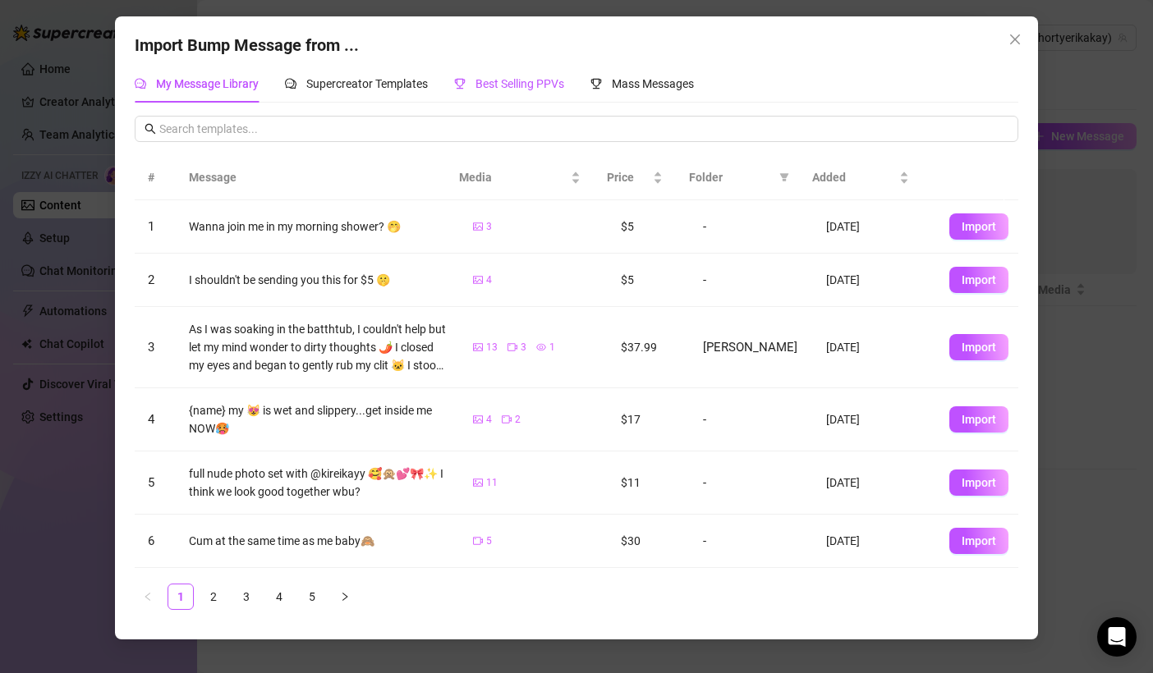
click at [530, 82] on span "Best Selling PPVs" at bounding box center [519, 83] width 89 height 13
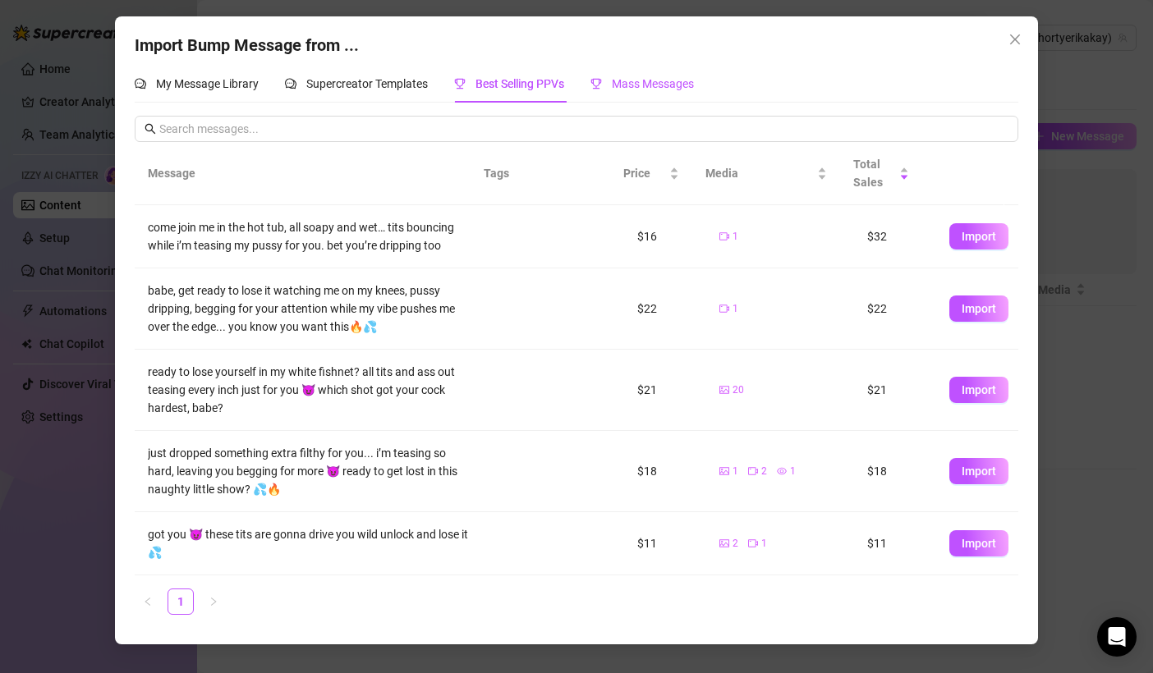
click at [643, 83] on span "Mass Messages" at bounding box center [653, 83] width 82 height 13
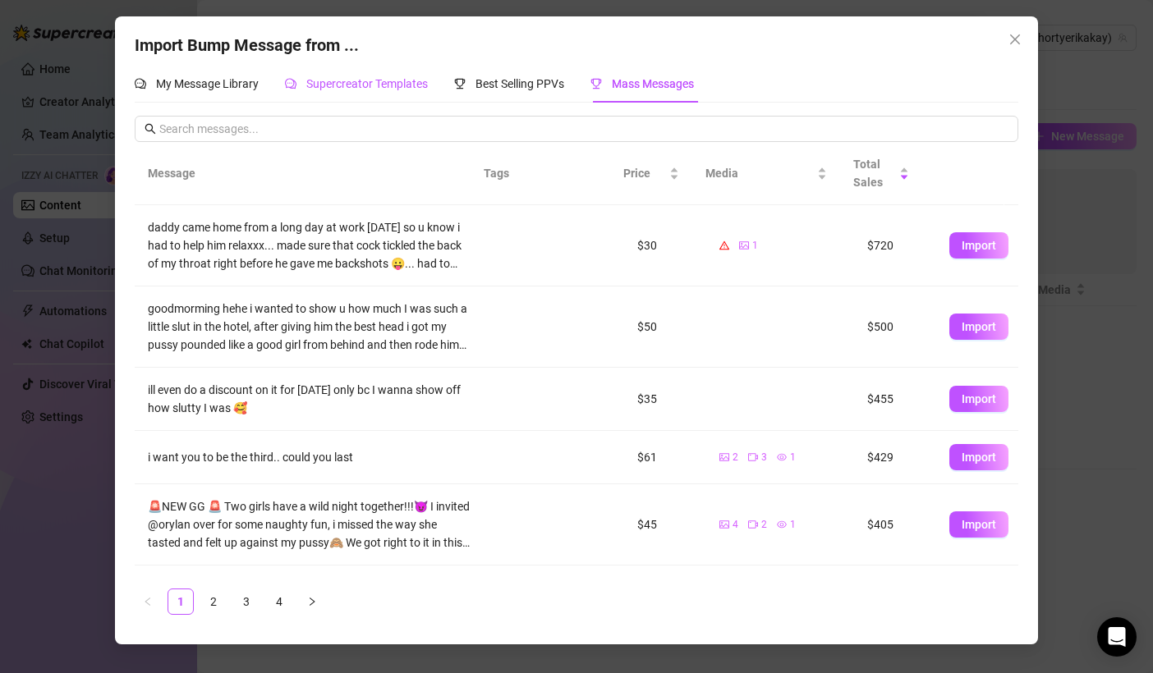
click at [378, 81] on span "Supercreator Templates" at bounding box center [367, 83] width 122 height 13
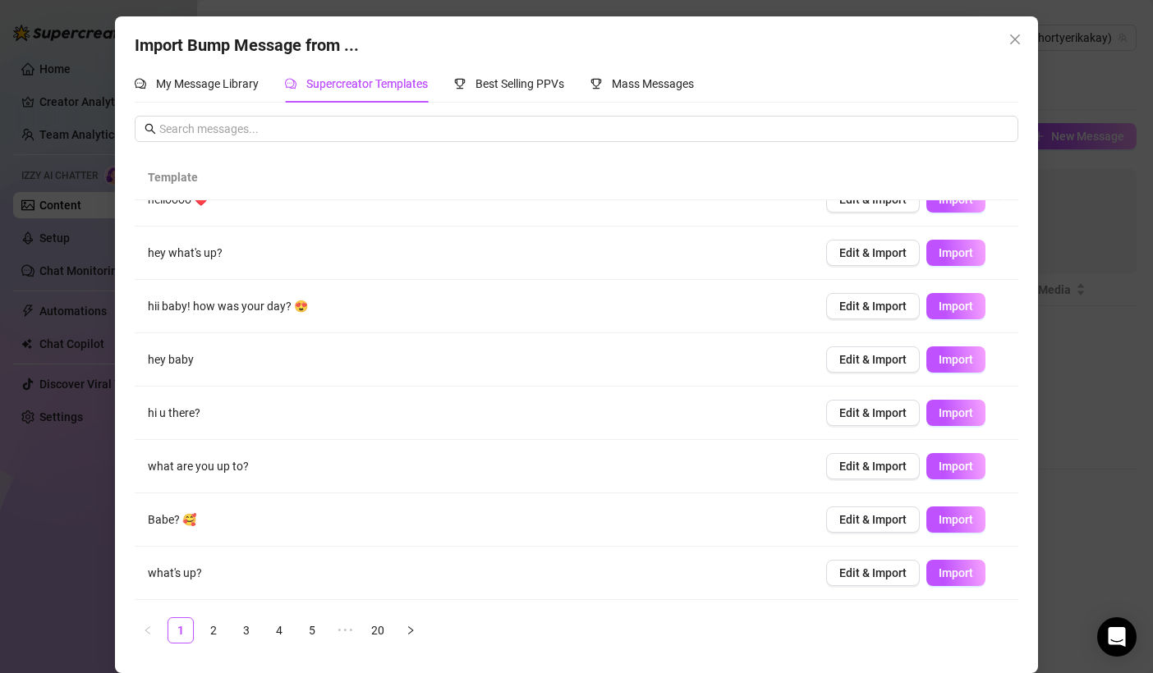
scroll to position [86, 0]
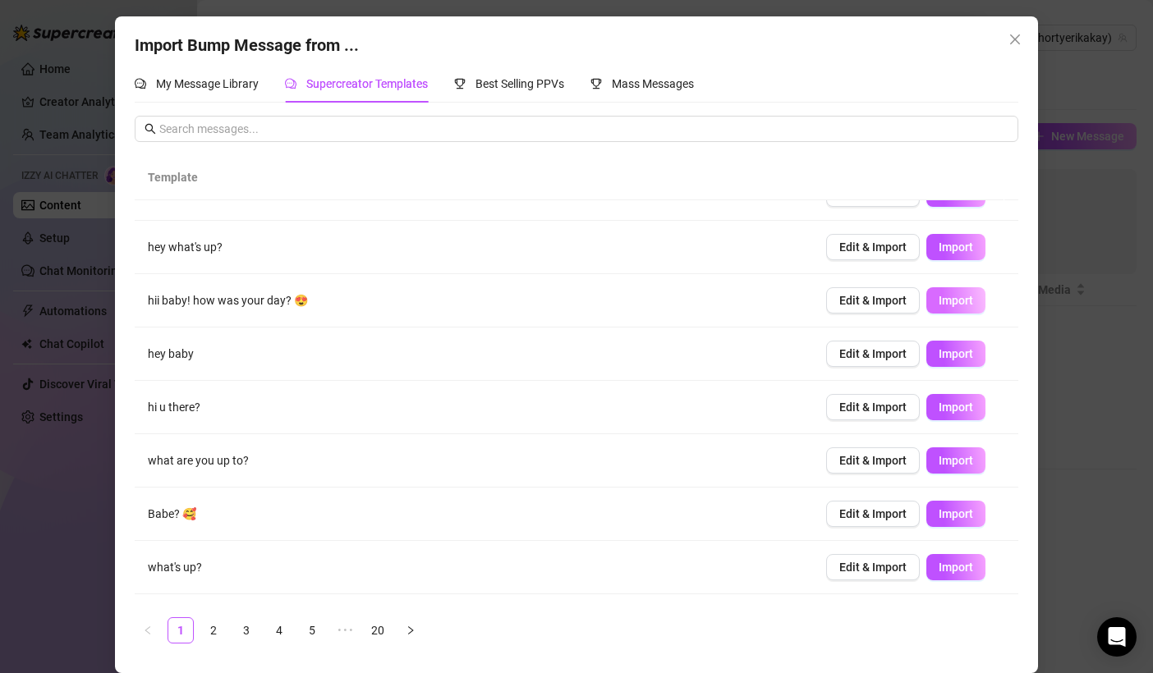
click at [948, 303] on span "Import" at bounding box center [955, 300] width 34 height 13
type textarea "hii baby! how was your day? 😍"
click at [1014, 34] on icon "close" at bounding box center [1014, 39] width 13 height 13
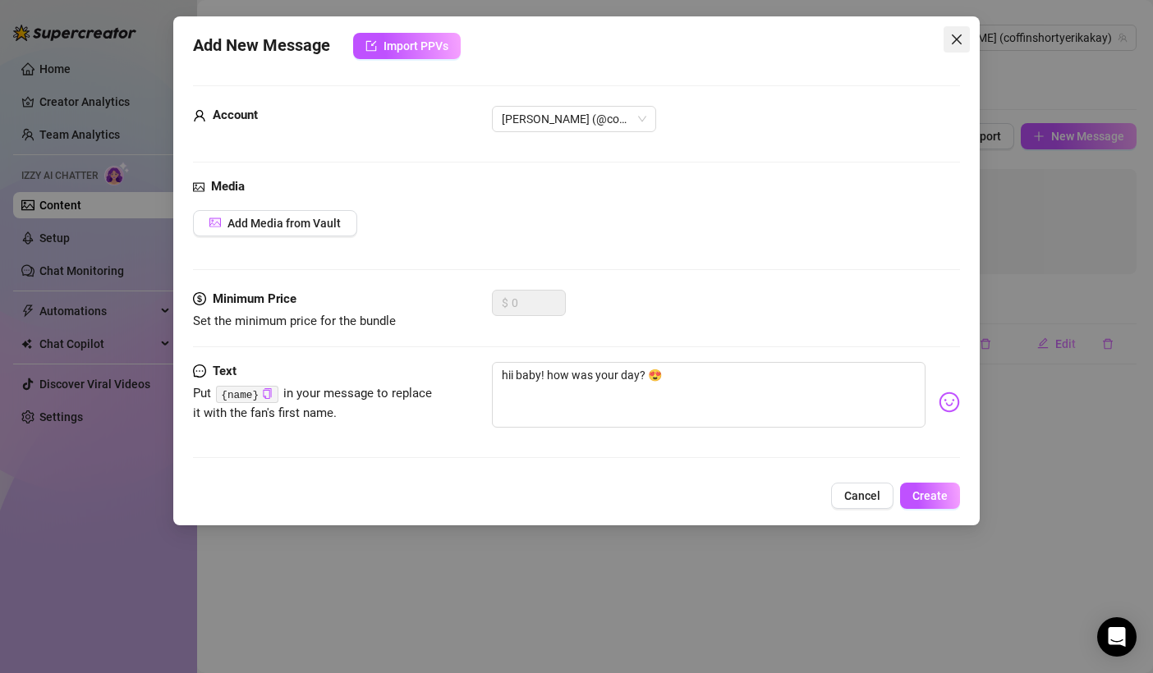
click at [963, 46] on button "Close" at bounding box center [956, 39] width 26 height 26
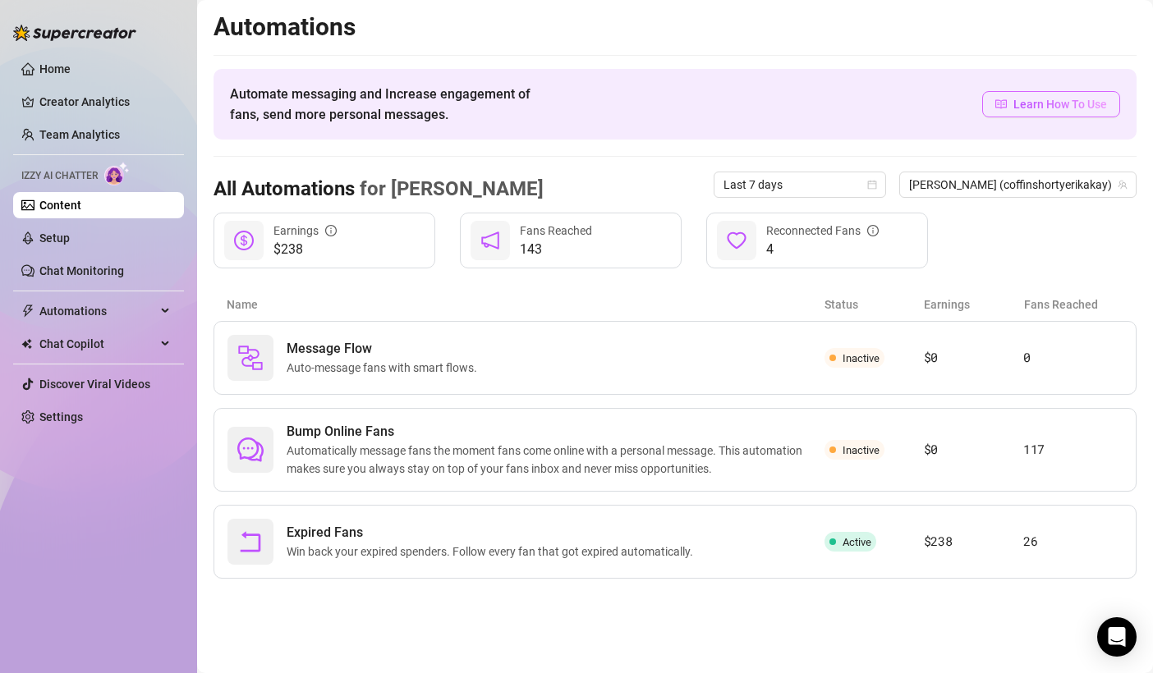
click at [1017, 106] on span "Learn How To Use" at bounding box center [1060, 104] width 94 height 18
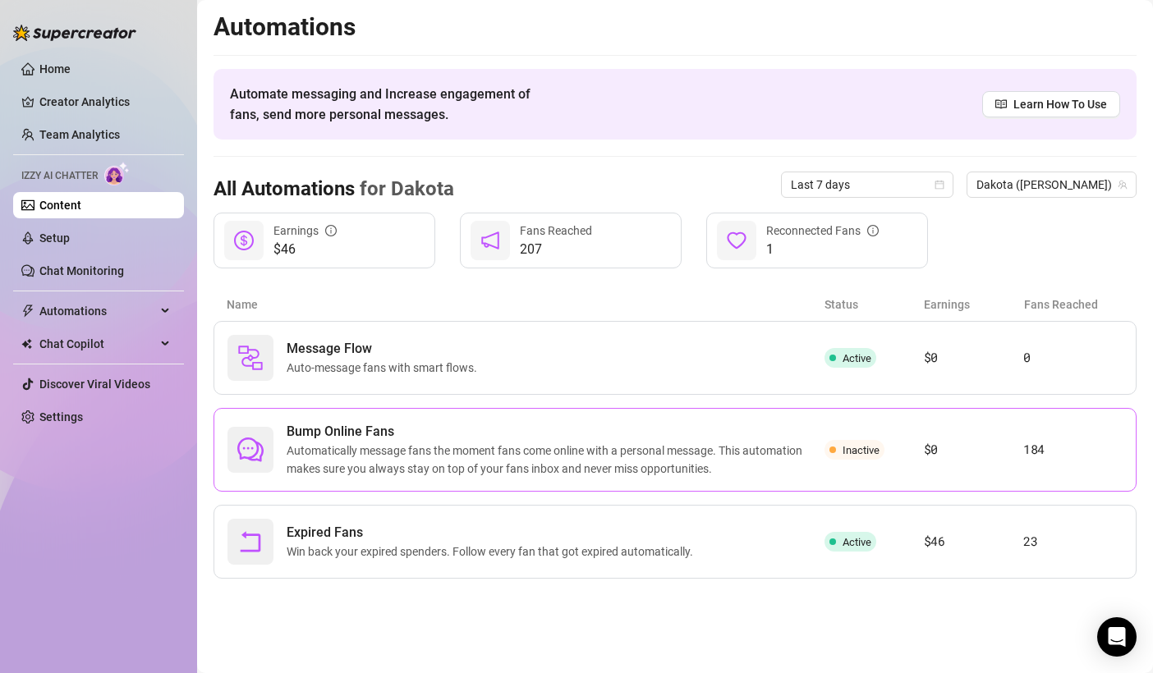
click at [500, 459] on span "Automatically message fans the moment fans come online with a personal message.…" at bounding box center [556, 460] width 538 height 36
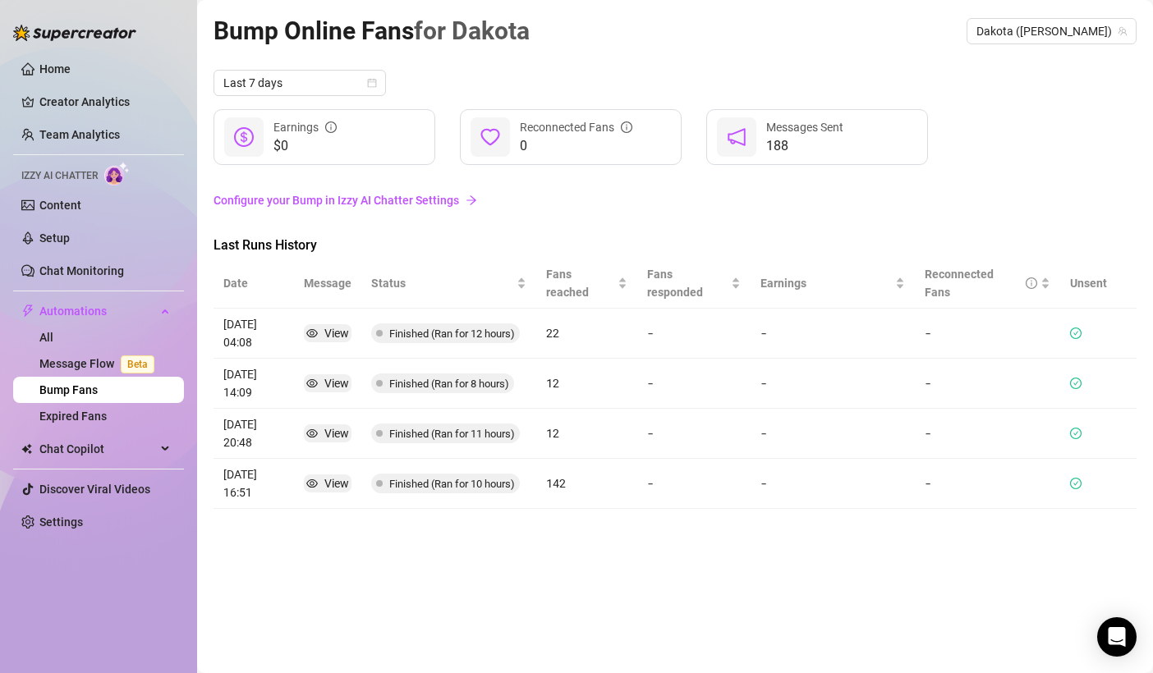
click at [173, 631] on div "Home Creator Analytics Team Analytics Izzy AI Chatter Content Setup Chat Monito…" at bounding box center [98, 329] width 171 height 658
click at [301, 655] on main "Bump Online Fans for [PERSON_NAME] (dakota-[PERSON_NAME]) Last 7 days $0 Earnin…" at bounding box center [675, 336] width 956 height 673
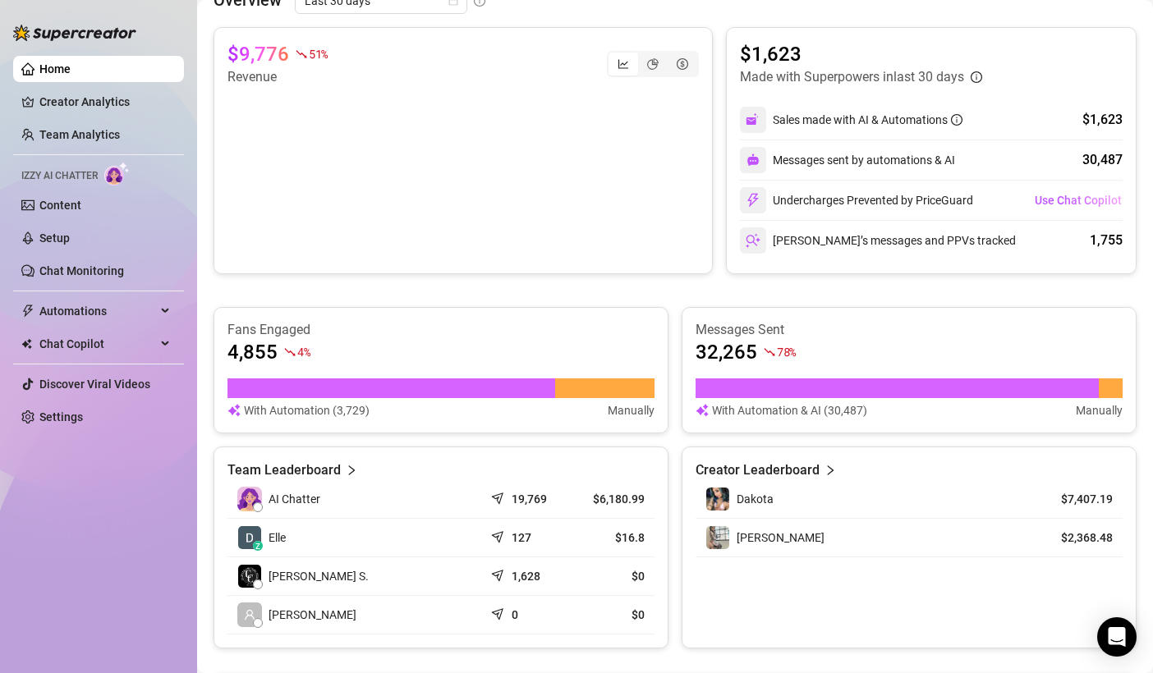
scroll to position [387, 0]
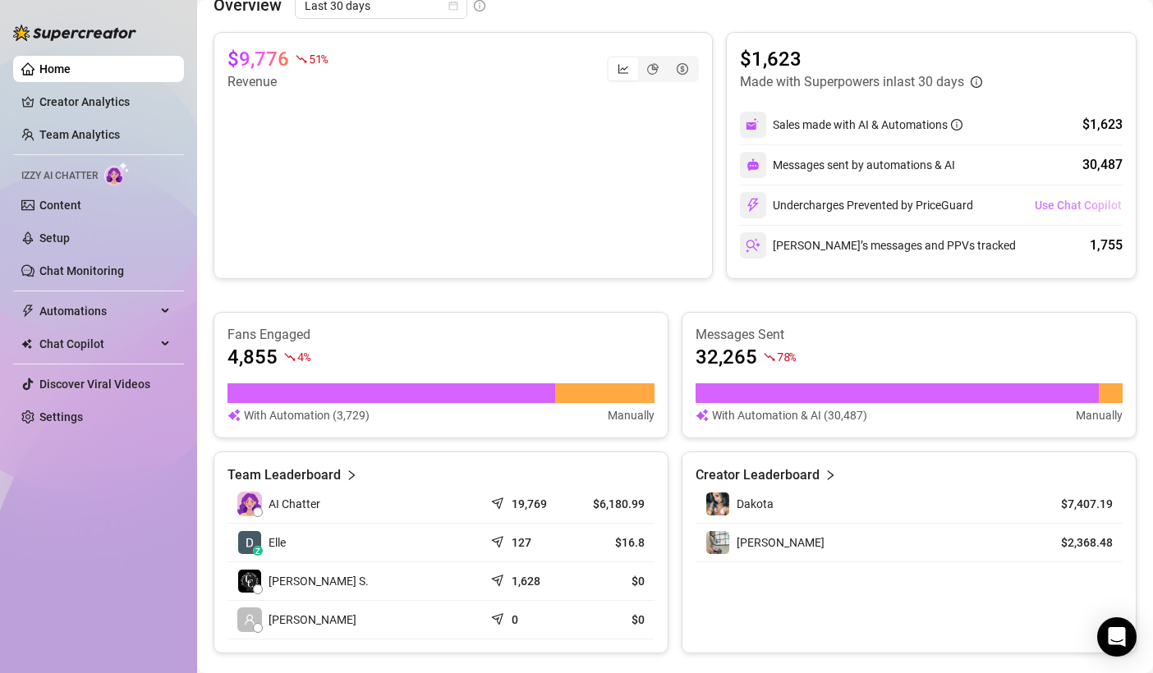
click at [1036, 204] on span "Use Chat Copilot" at bounding box center [1077, 205] width 87 height 13
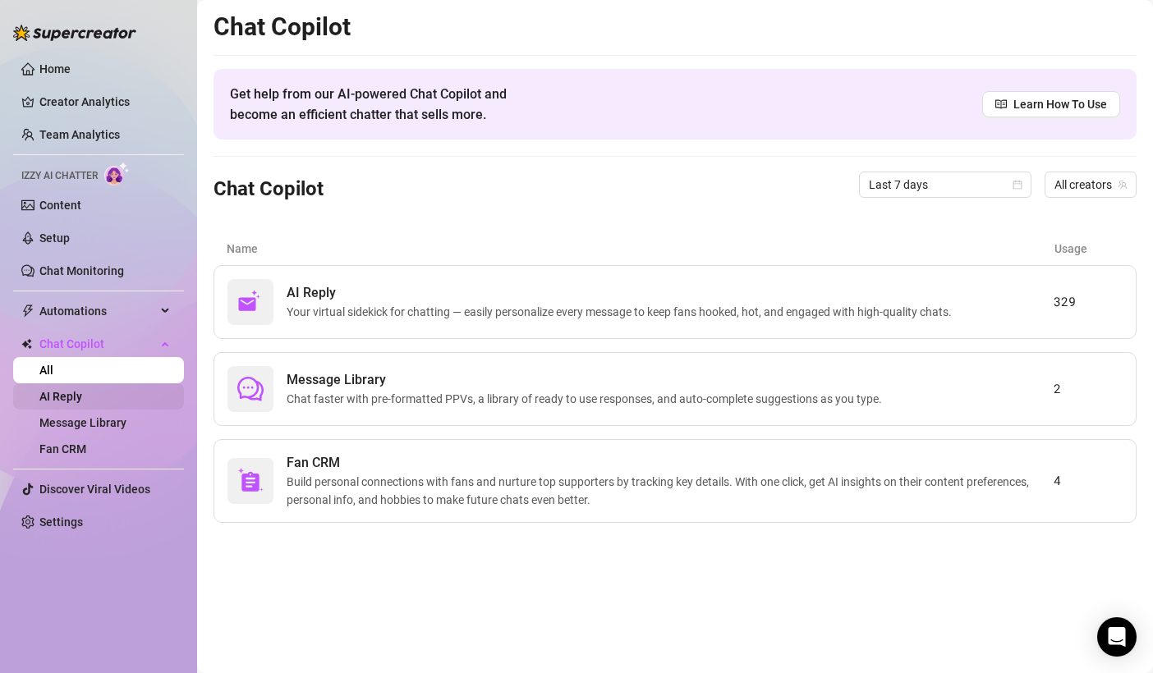
click at [82, 403] on link "AI Reply" at bounding box center [60, 396] width 43 height 13
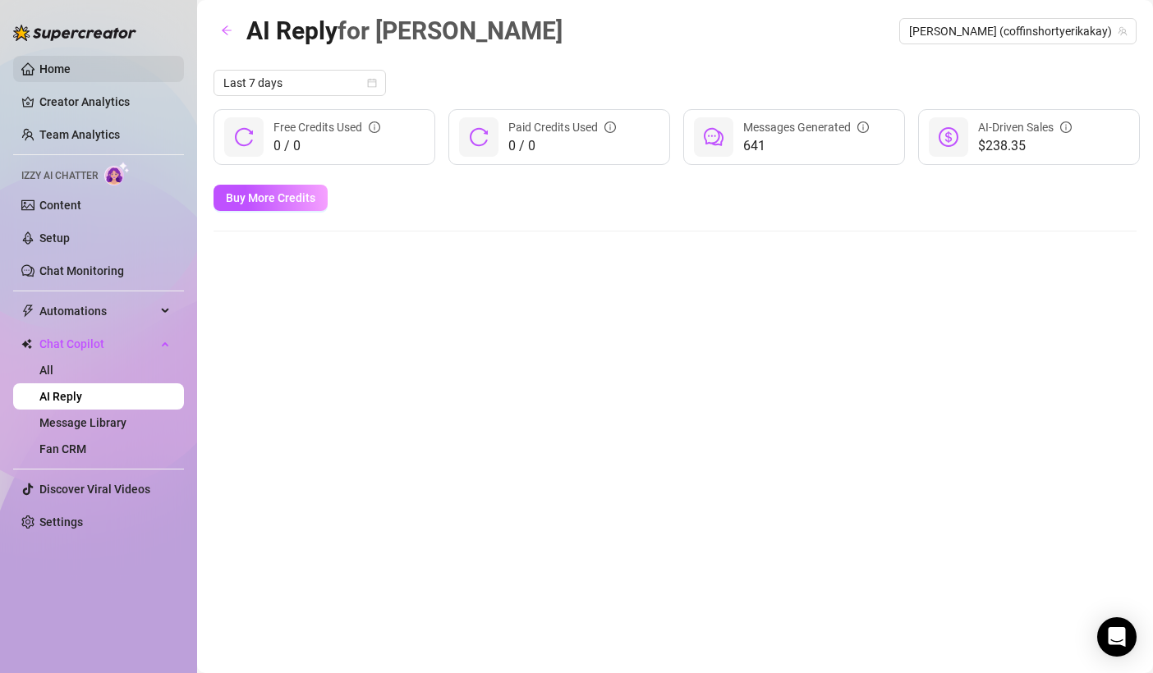
click at [71, 62] on link "Home" at bounding box center [54, 68] width 31 height 13
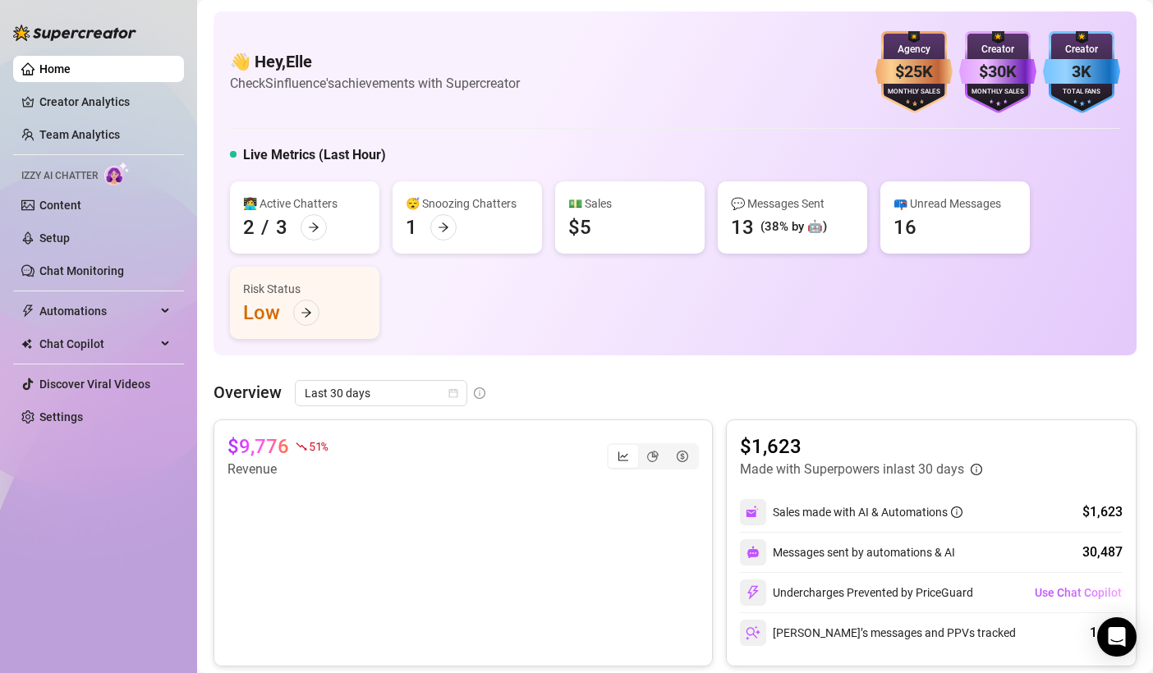
scroll to position [1, 0]
